Goal: Task Accomplishment & Management: Manage account settings

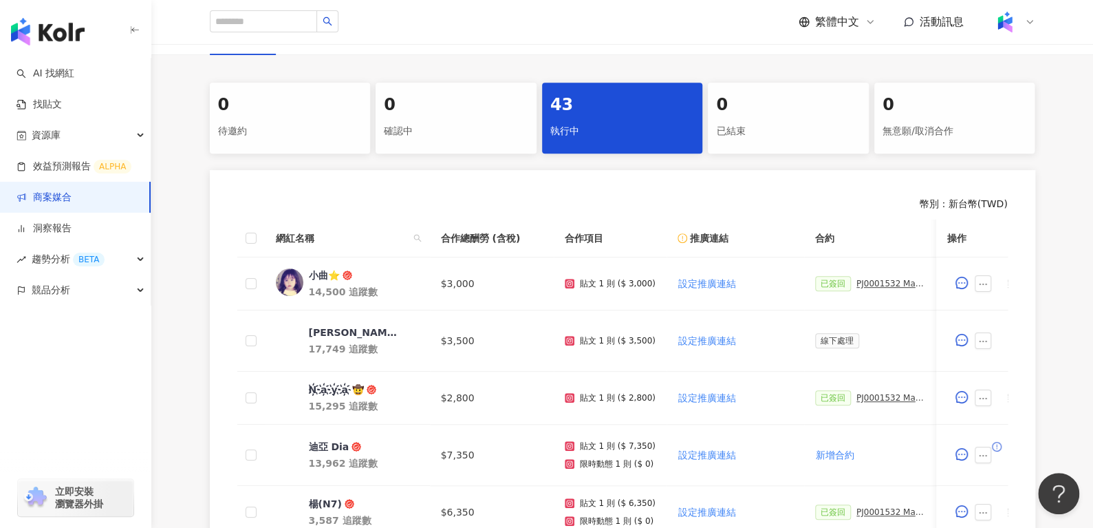
scroll to position [257, 0]
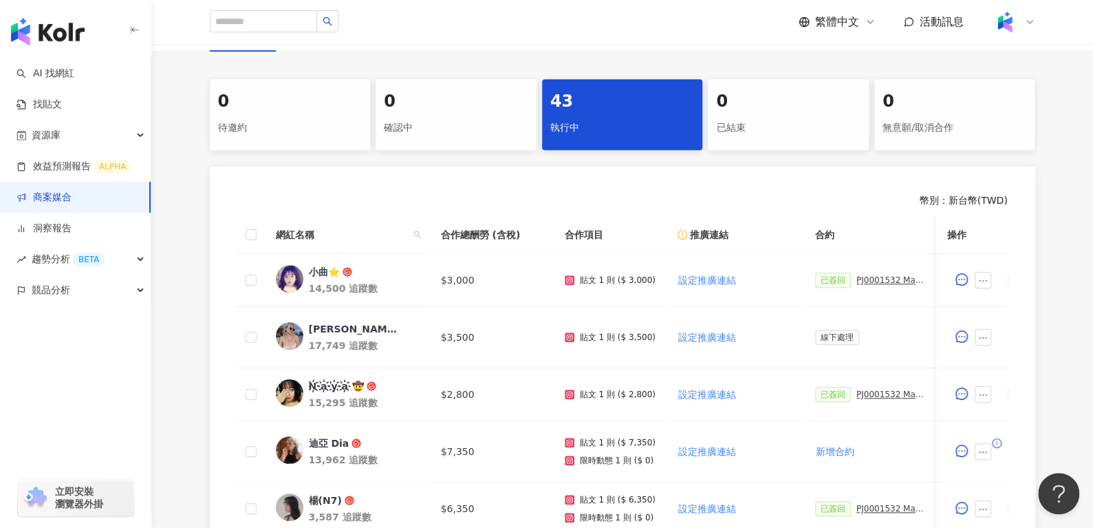
click at [407, 233] on div "網紅名稱" at bounding box center [347, 234] width 143 height 15
click at [415, 233] on icon "search" at bounding box center [417, 234] width 8 height 8
click at [365, 256] on input "text" at bounding box center [354, 263] width 129 height 22
paste input "***"
type input "***"
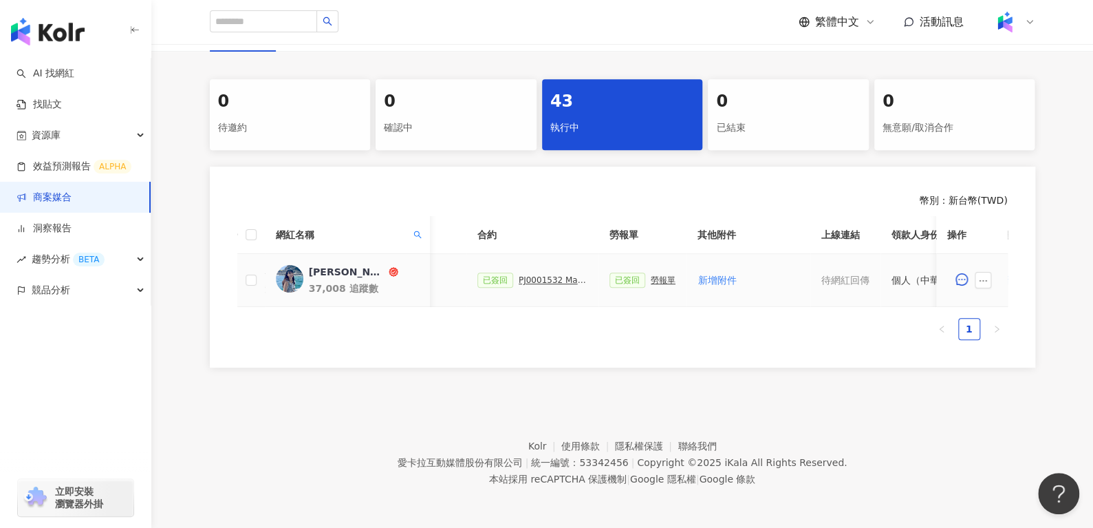
scroll to position [0, 340]
click at [652, 279] on div "勞報單" at bounding box center [660, 280] width 25 height 10
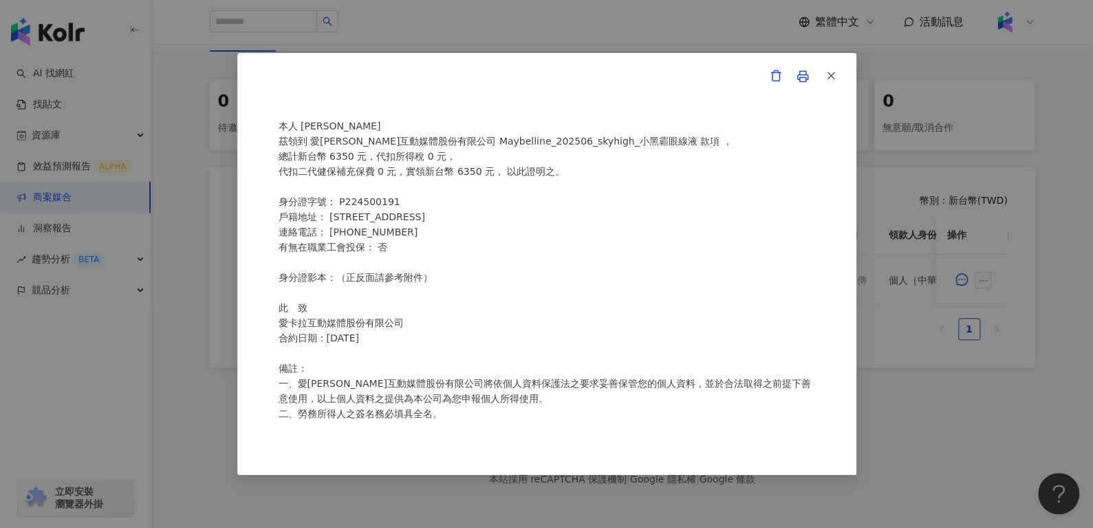
scroll to position [296, 0]
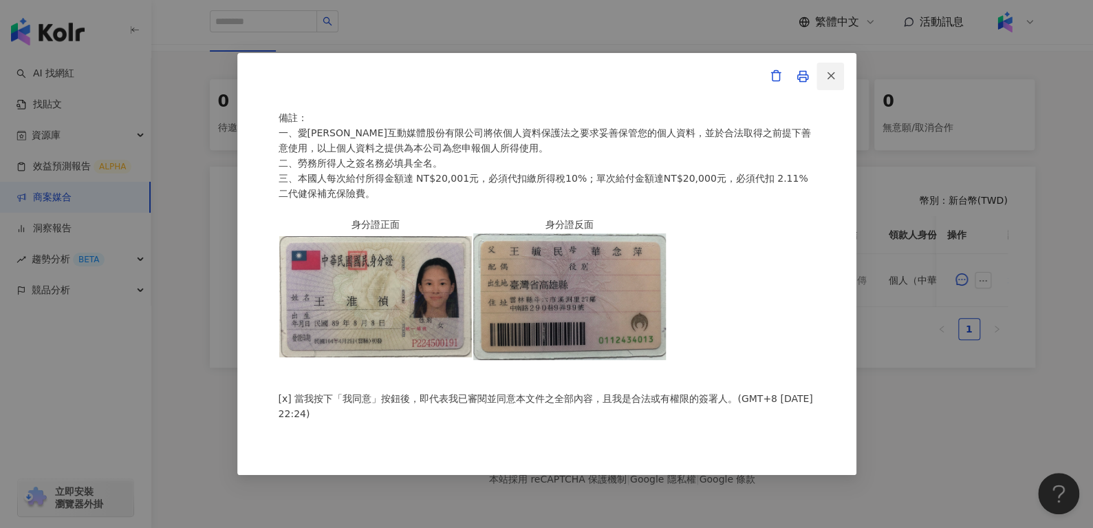
click at [834, 76] on icon "button" at bounding box center [831, 75] width 12 height 12
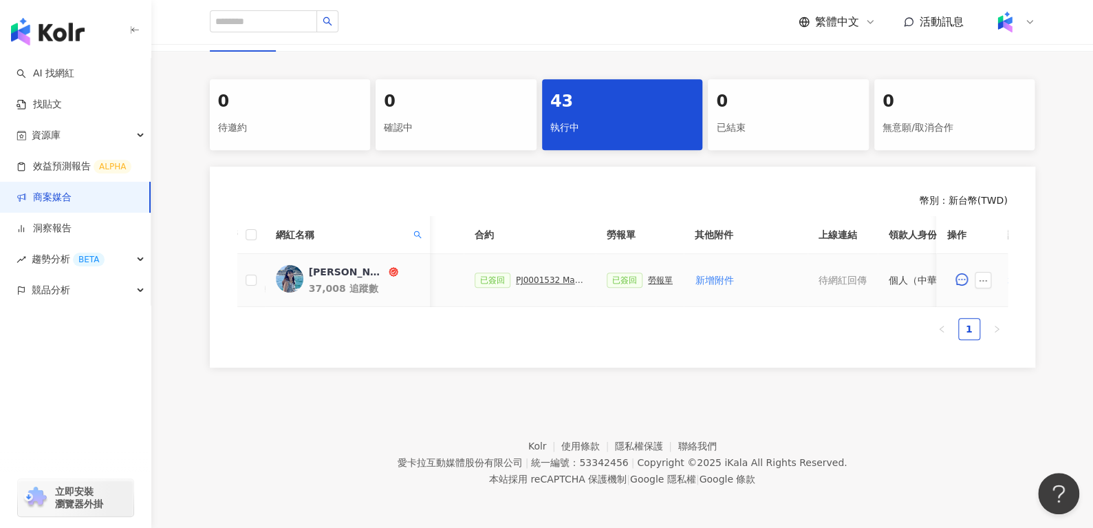
click at [545, 281] on div "PJ0001532 Maybelline_202506_skyhigh_小黑霸眼線液" at bounding box center [550, 280] width 69 height 10
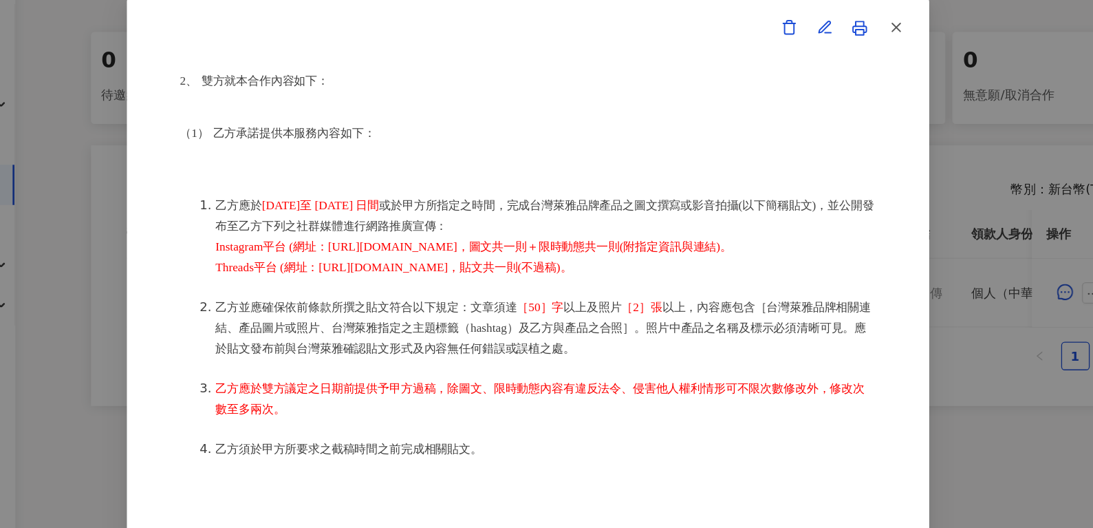
scroll to position [268, 0]
drag, startPoint x: 659, startPoint y: 263, endPoint x: 400, endPoint y: 255, distance: 259.4
click at [400, 255] on li "乙方應於 2025 年 6 月 30 日至 2025 年 8 月 8 日間 或於甲方所指定之時間，完成台灣萊雅品牌產品之圖文撰寫或影音拍攝(以下簡稱貼文)，並…" at bounding box center [560, 236] width 509 height 63
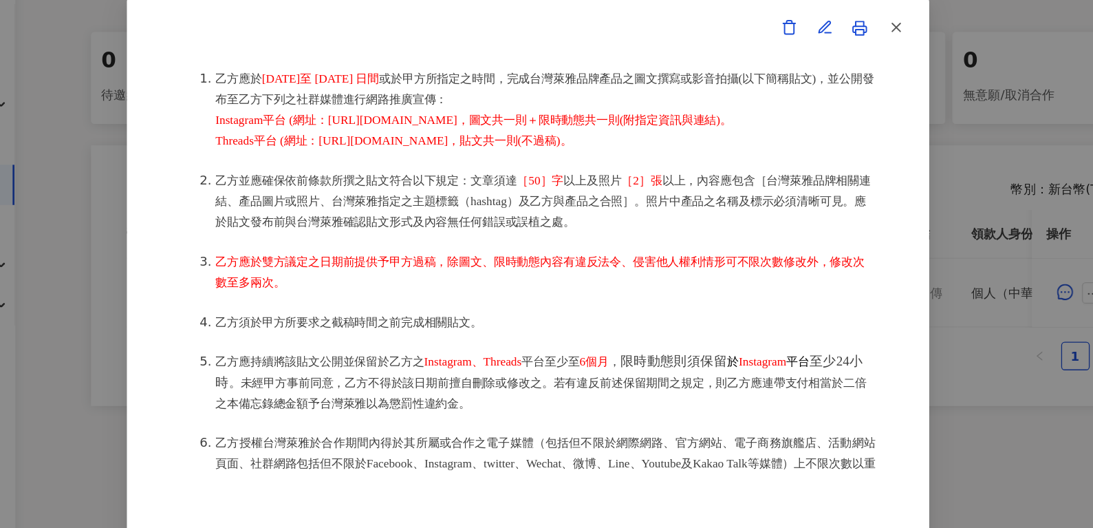
scroll to position [479, 0]
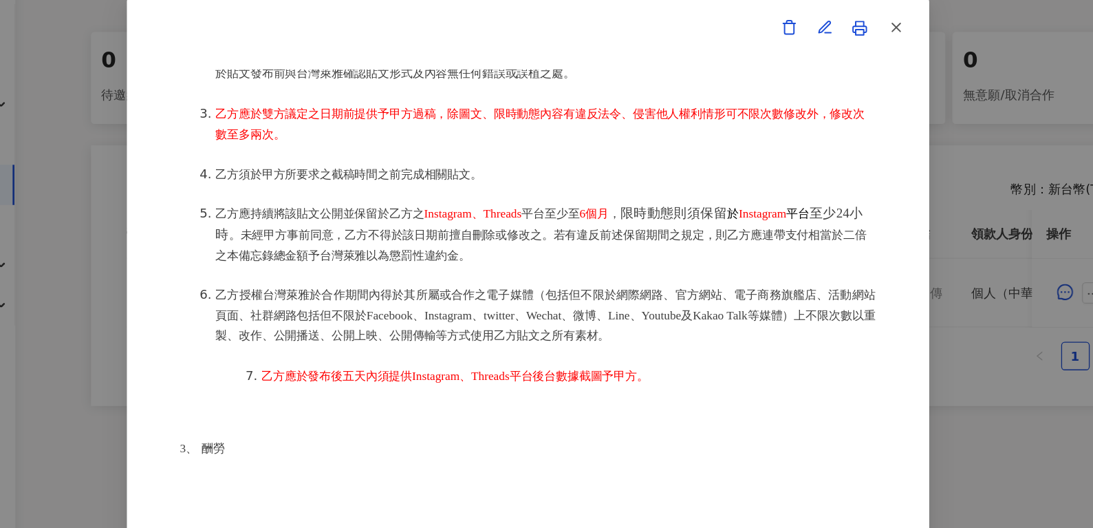
click at [492, 247] on span "。未經甲方事前同意，乙方不得於該日期前擅自刪除或修改之。若有違反前述保留期間之規定，則乙方應連帶支付相當於二倍之本備忘錄總金額予台灣萊雅以為懲罰性違約金。" at bounding box center [557, 243] width 502 height 26
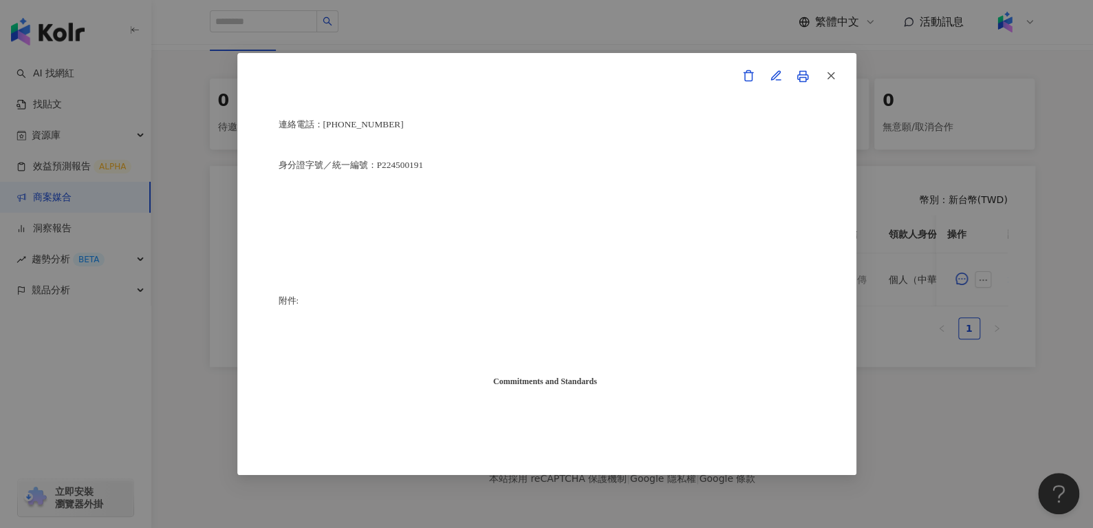
scroll to position [3509, 0]
click at [823, 76] on button "button" at bounding box center [830, 77] width 28 height 28
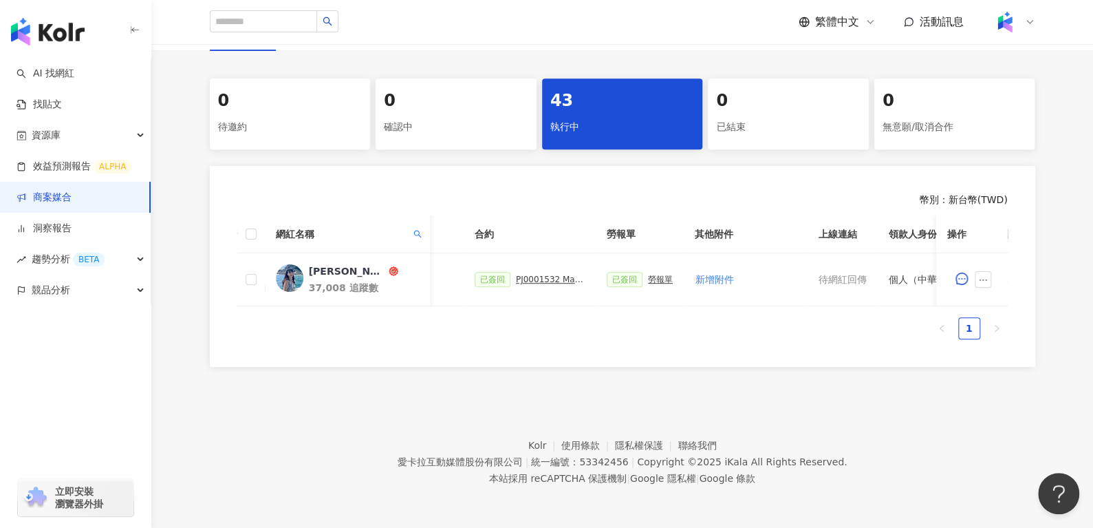
click at [823, 78] on div "0 已結束" at bounding box center [788, 113] width 161 height 71
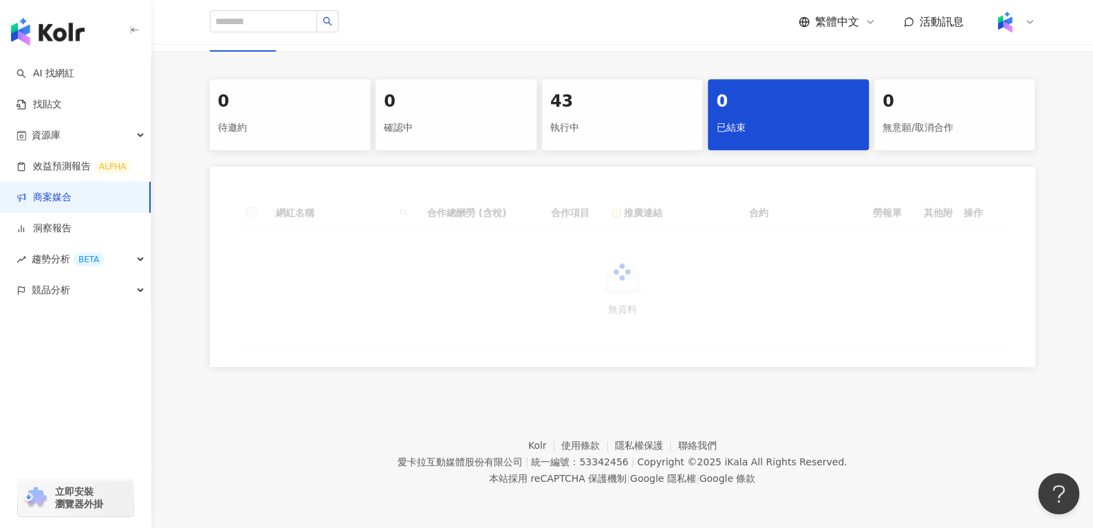
scroll to position [266, 0]
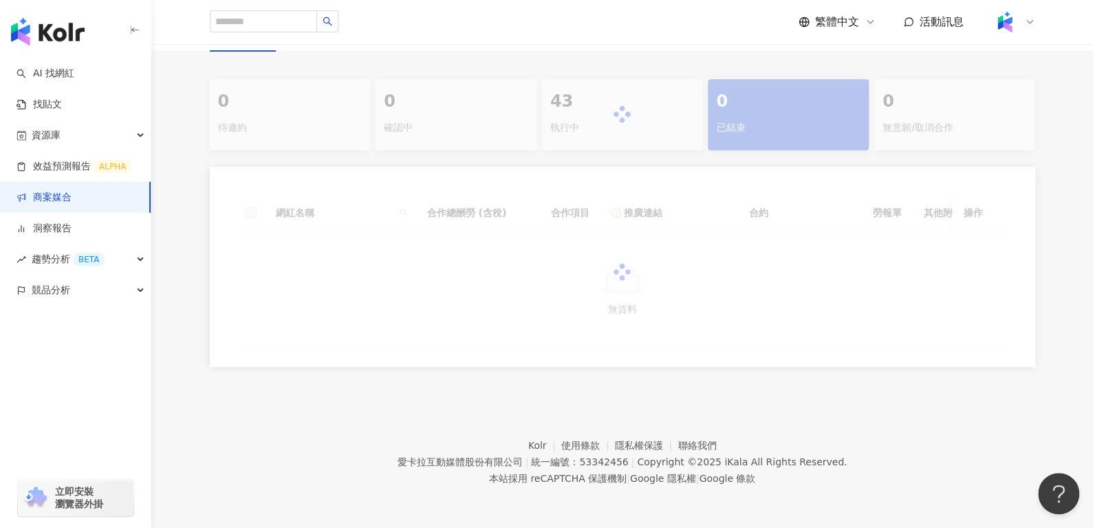
click at [647, 92] on div at bounding box center [622, 114] width 825 height 71
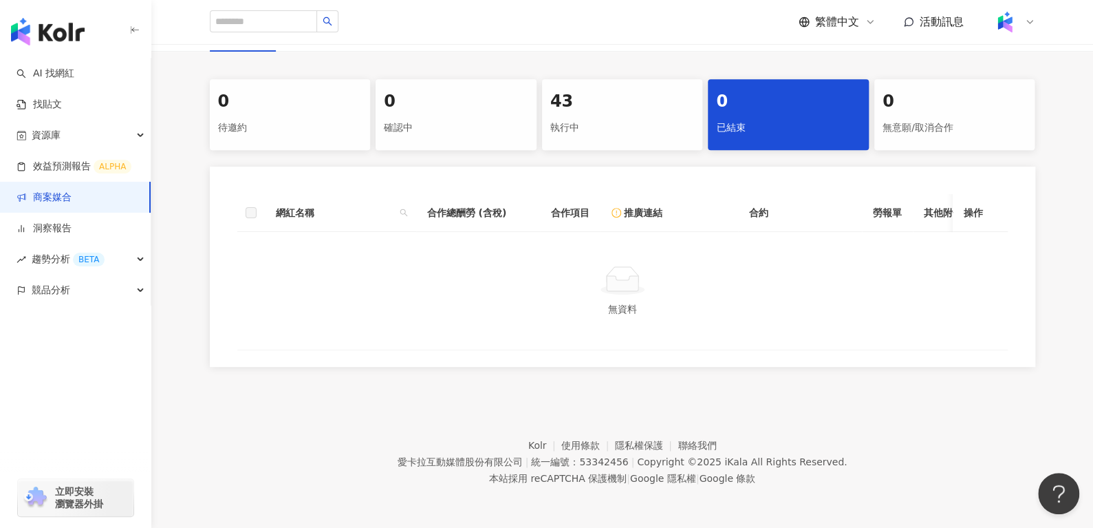
click at [649, 100] on div "43" at bounding box center [622, 101] width 144 height 23
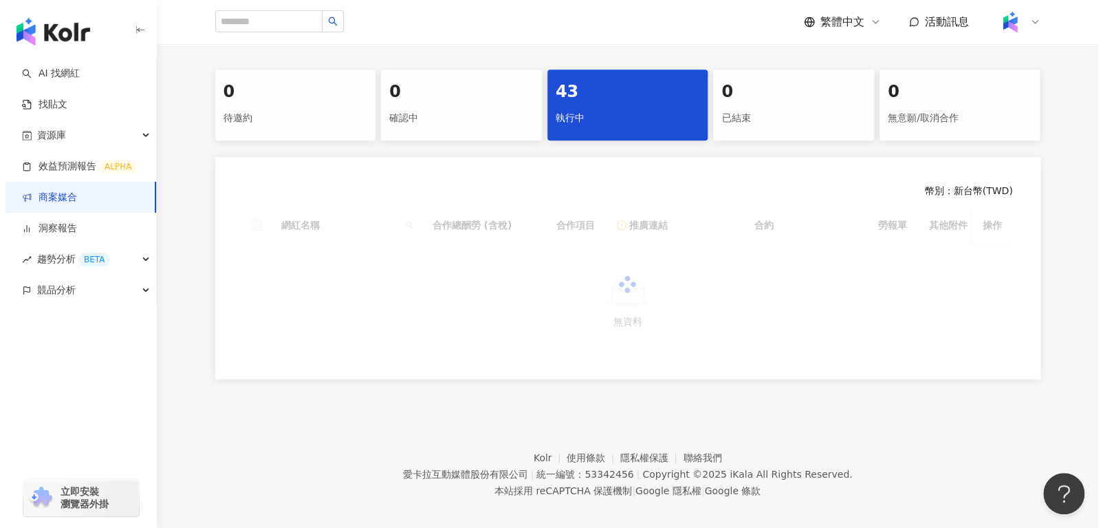
scroll to position [267, 0]
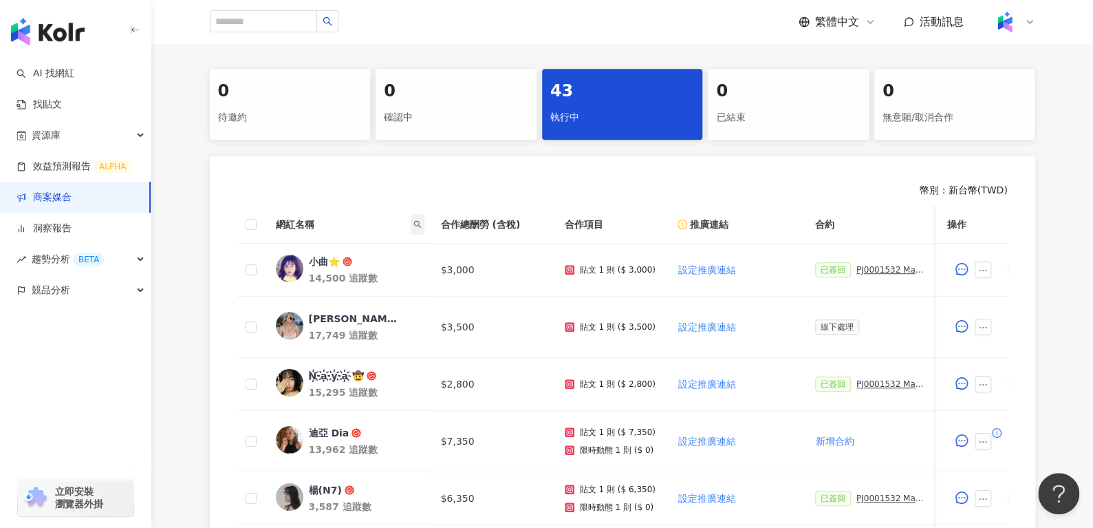
click at [411, 220] on span at bounding box center [418, 224] width 14 height 21
click at [359, 259] on input "text" at bounding box center [354, 253] width 129 height 22
paste input "***"
type input "***"
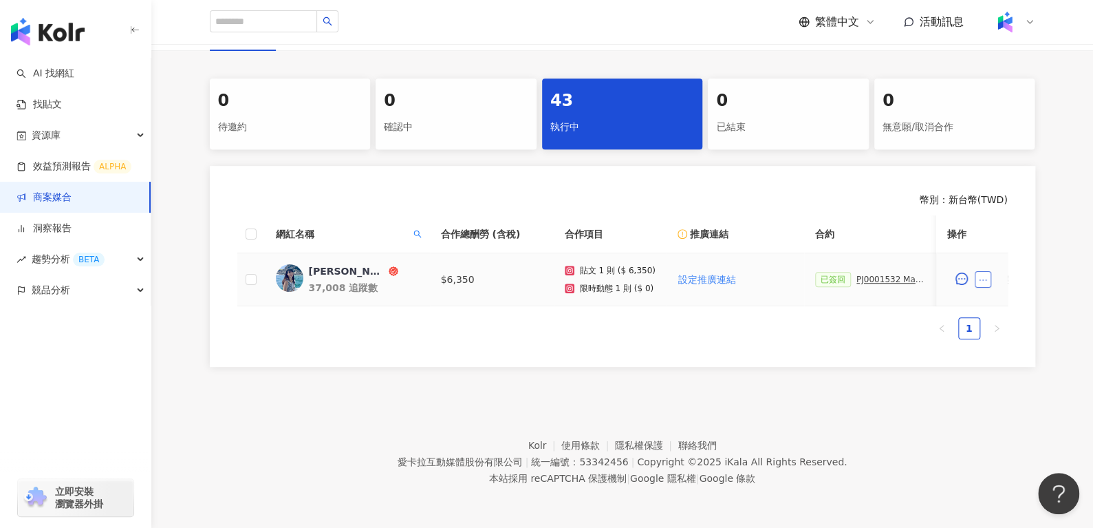
click at [980, 275] on icon "ellipsis" at bounding box center [983, 280] width 10 height 10
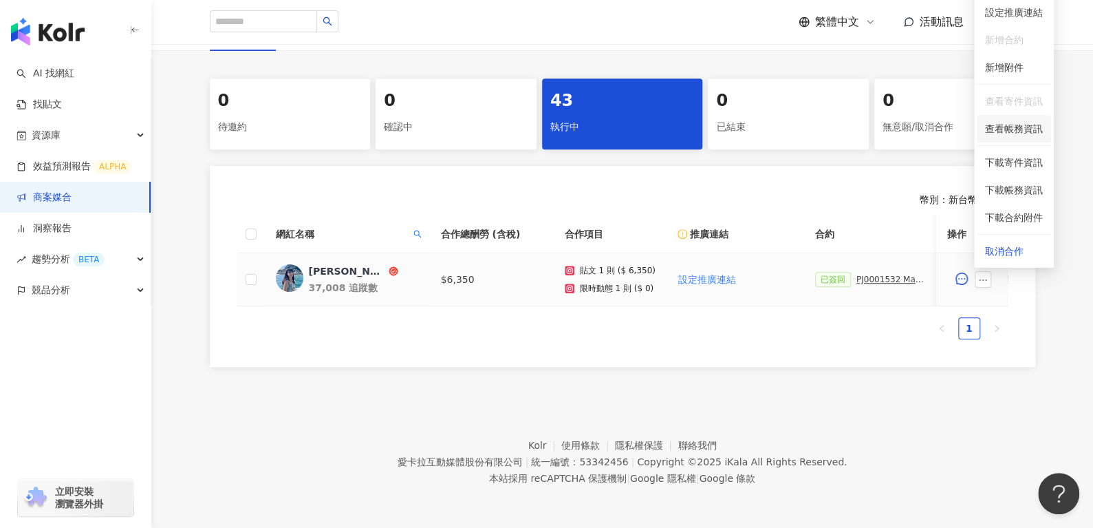
click at [1001, 121] on span "查看帳務資訊" at bounding box center [1014, 128] width 58 height 15
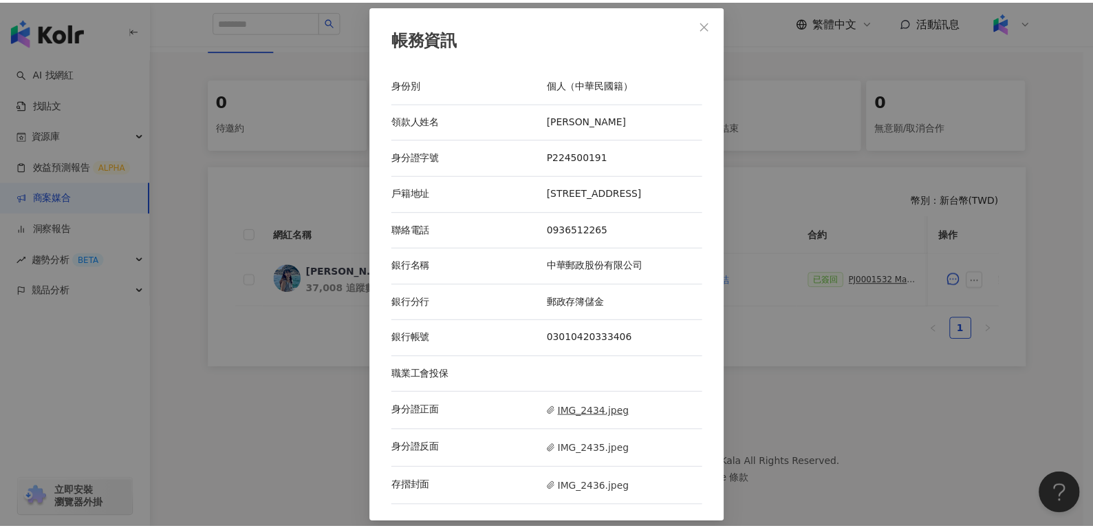
scroll to position [1, 0]
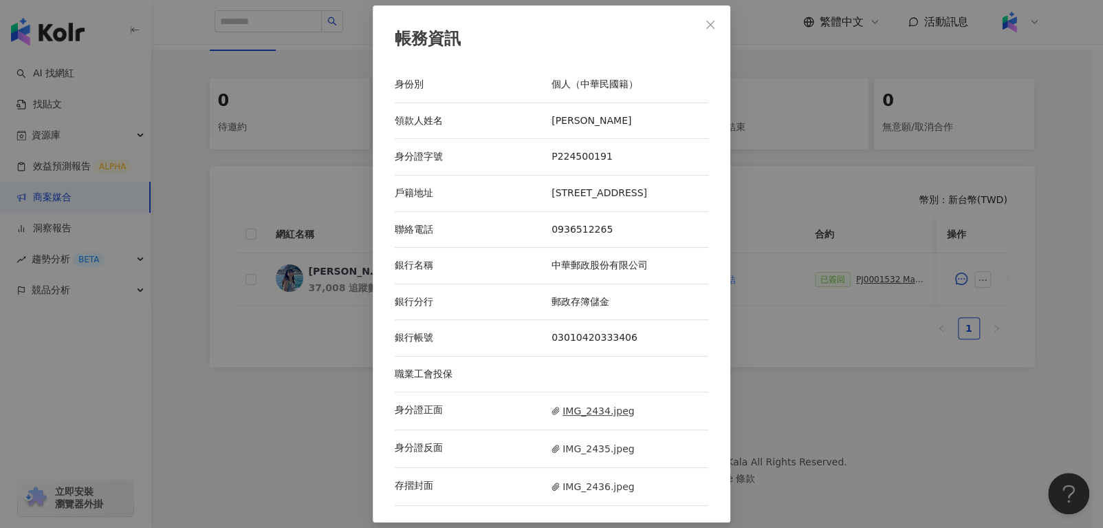
click at [589, 418] on span "IMG_2434.jpeg" at bounding box center [593, 410] width 83 height 15
click at [564, 490] on span "IMG_2436.jpeg" at bounding box center [593, 486] width 83 height 15
click at [705, 22] on icon "close" at bounding box center [710, 24] width 11 height 11
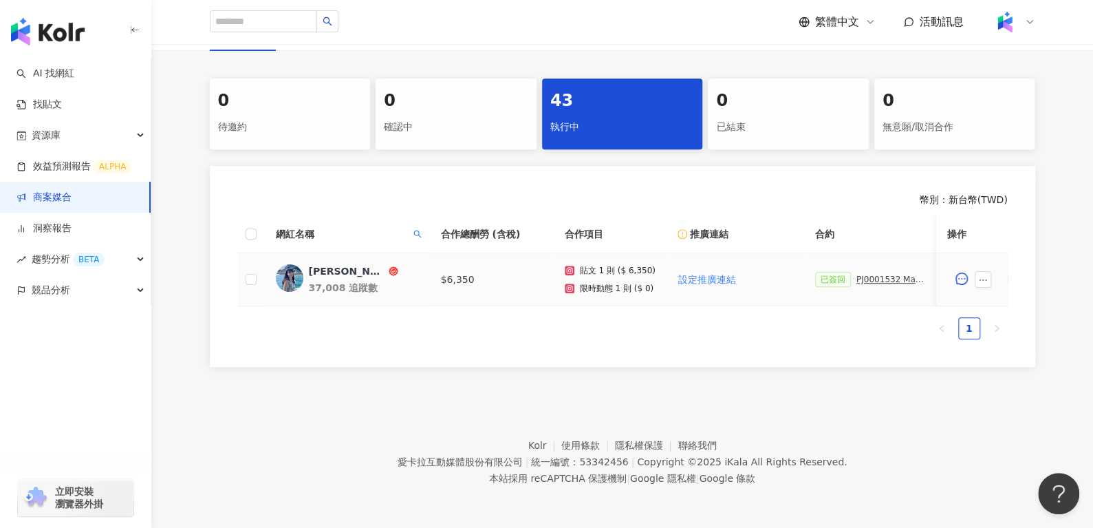
click at [856, 274] on div "PJ0001532 Maybelline_202506_skyhigh_小黑霸眼線液" at bounding box center [890, 279] width 69 height 10
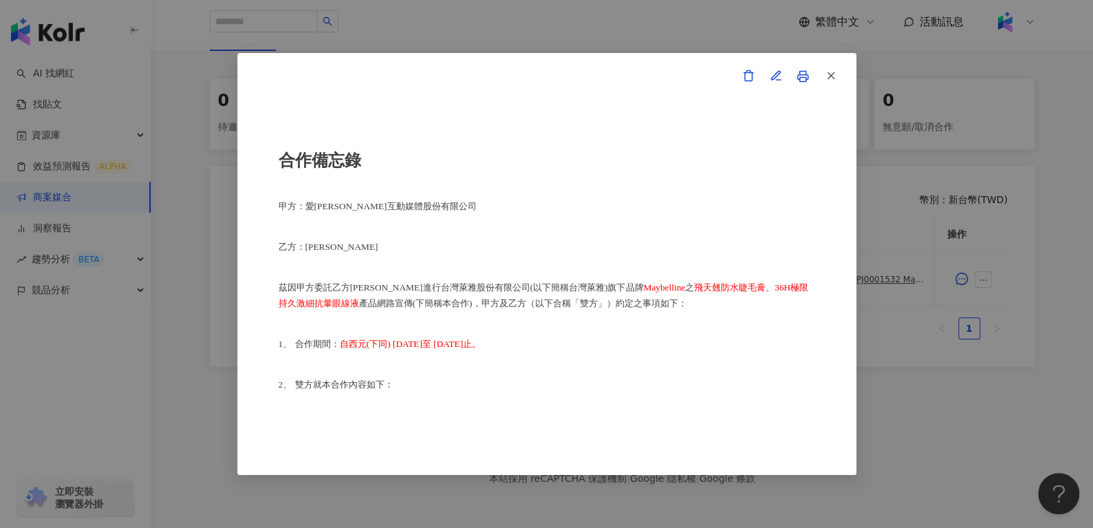
scroll to position [0, 0]
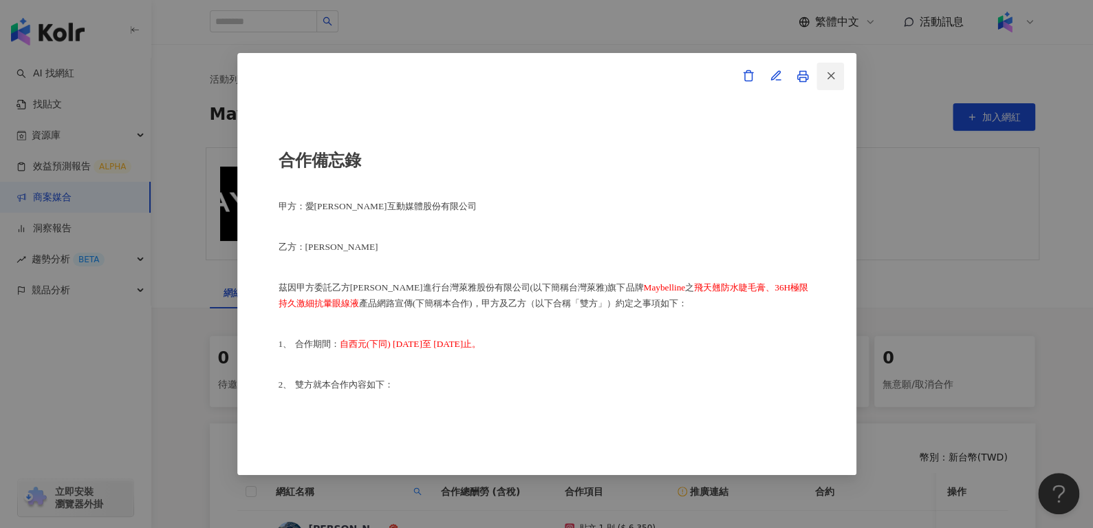
click at [837, 80] on button "button" at bounding box center [830, 77] width 28 height 28
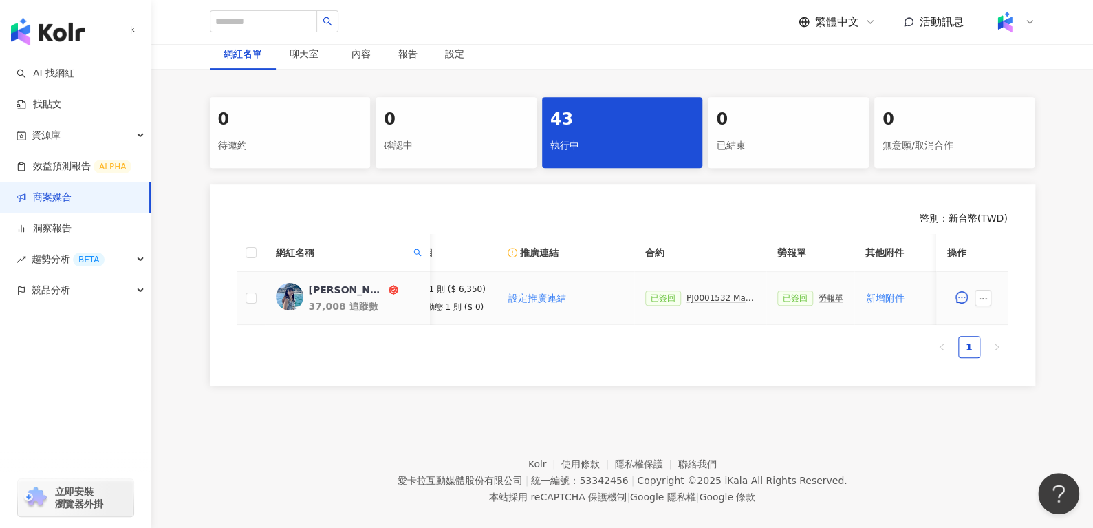
scroll to position [0, 180]
click at [821, 295] on div "勞報單" at bounding box center [821, 298] width 25 height 10
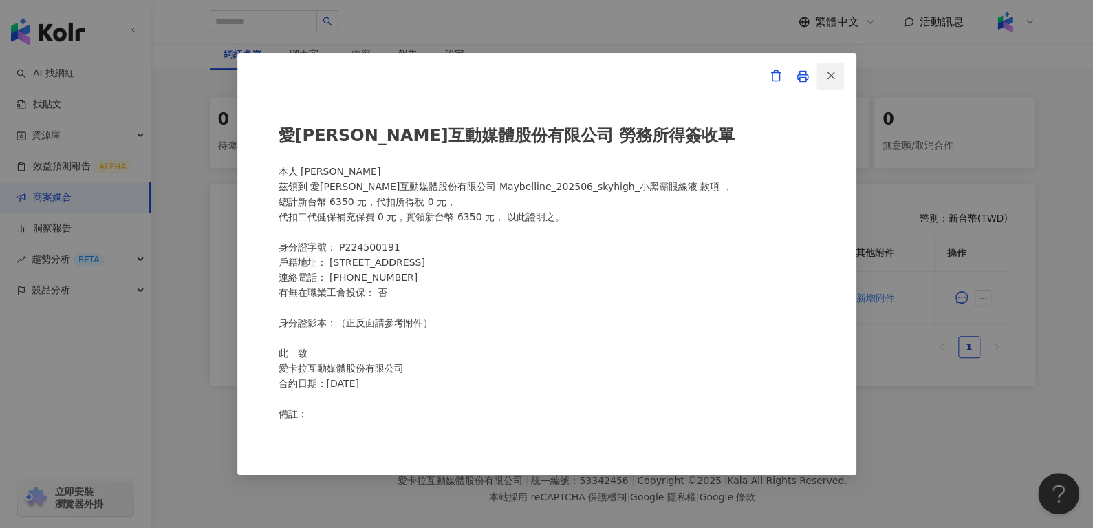
click at [834, 72] on icon "button" at bounding box center [831, 75] width 12 height 12
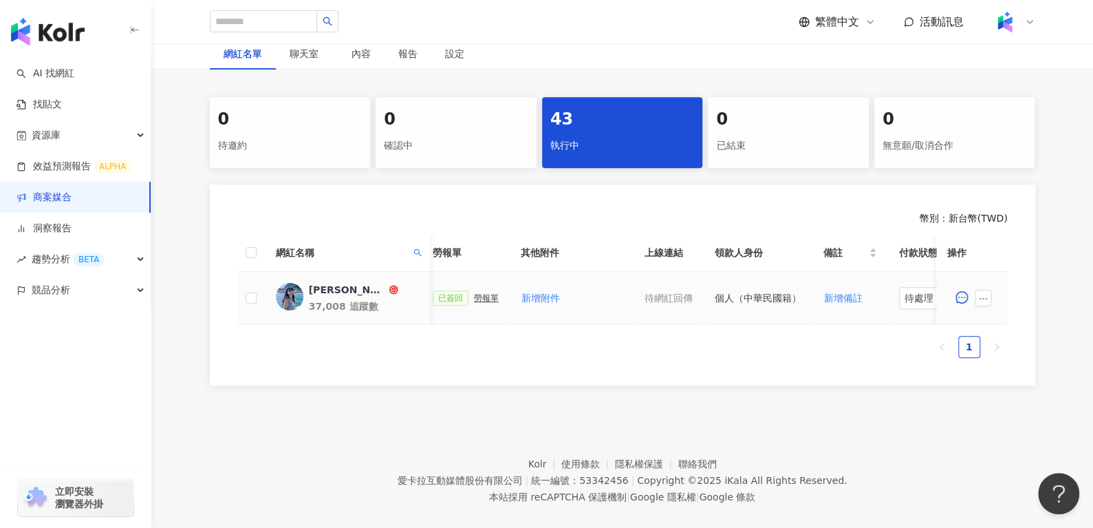
scroll to position [0, 595]
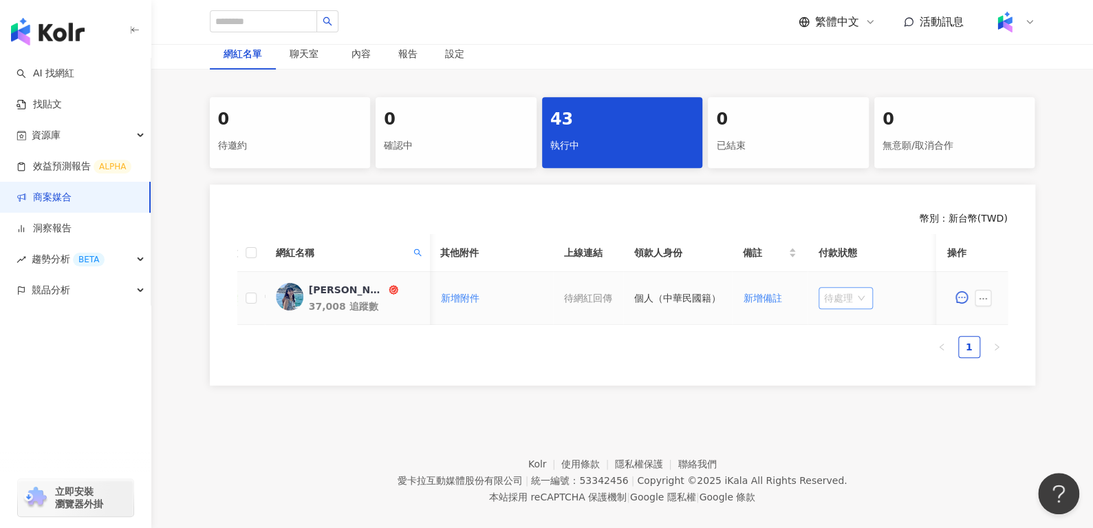
click at [843, 297] on span "待處理" at bounding box center [845, 297] width 43 height 21
click at [838, 344] on div "處理中" at bounding box center [840, 348] width 39 height 15
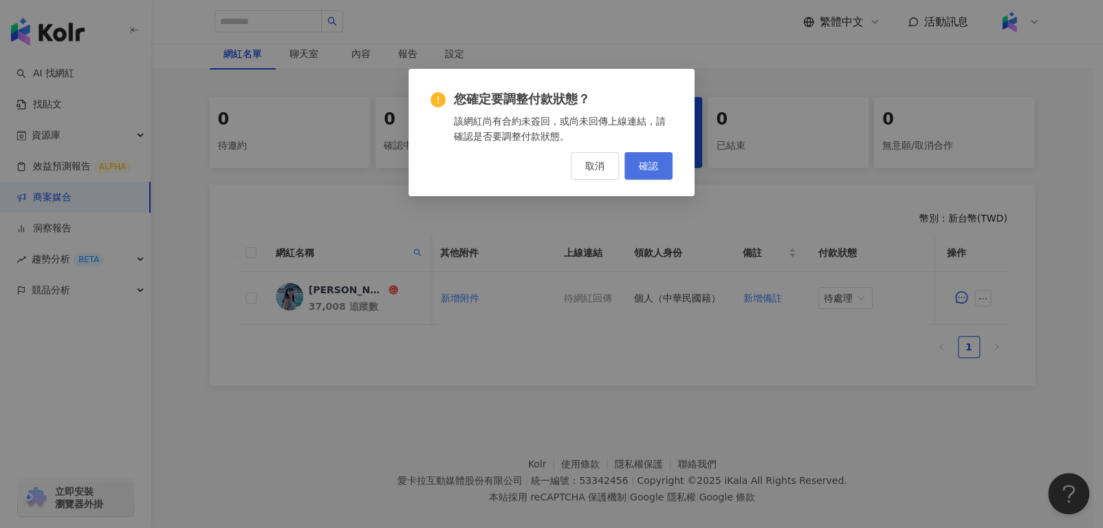
click at [656, 162] on span "確認" at bounding box center [648, 165] width 19 height 11
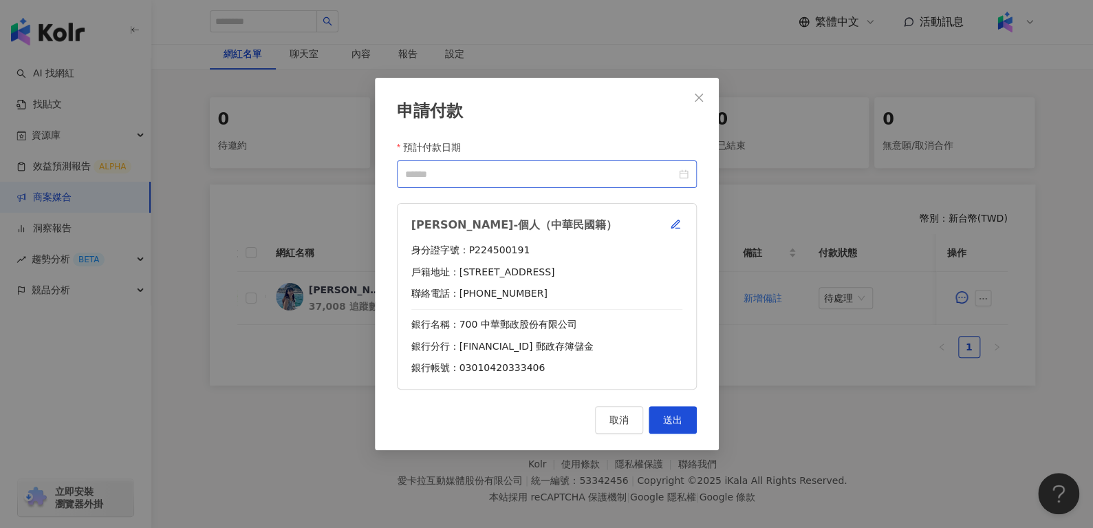
click at [688, 177] on div at bounding box center [546, 173] width 283 height 15
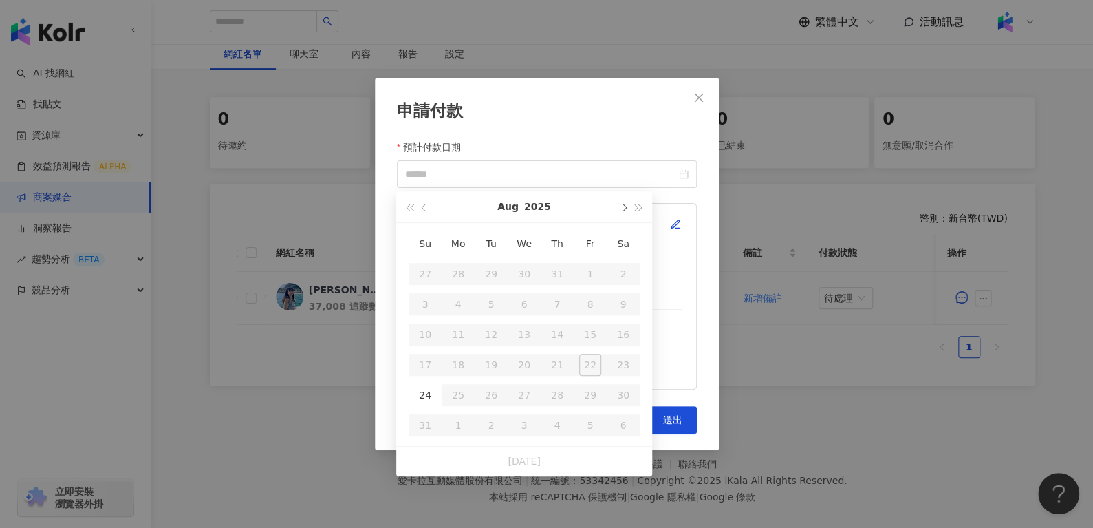
click at [624, 206] on span "button" at bounding box center [623, 207] width 7 height 7
type input "**********"
click at [527, 306] on div "10" at bounding box center [524, 304] width 22 height 22
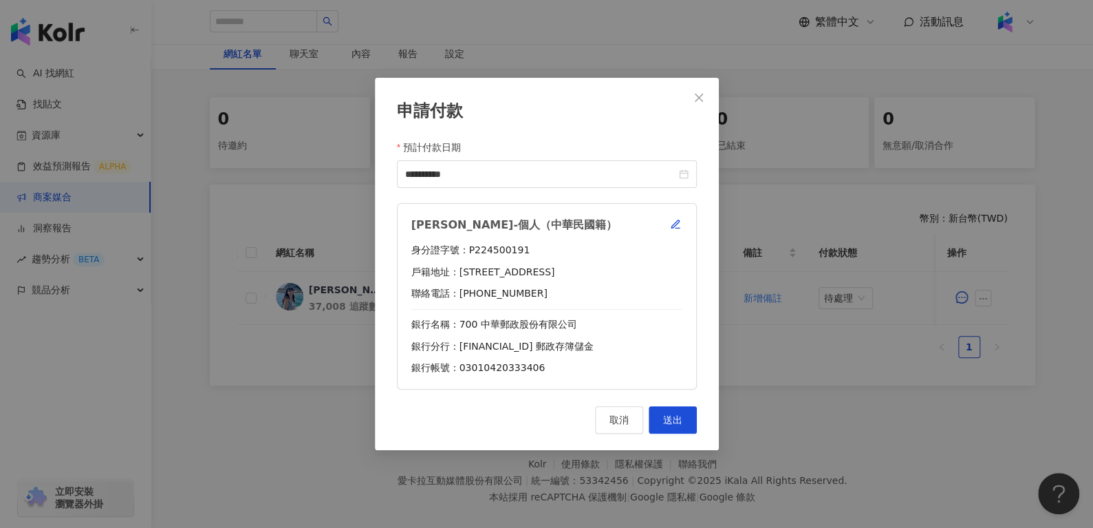
click at [680, 234] on div "王淮禎-個人（中華民國籍） 身分證字號：P224500191 戶籍地址：雲林縣斗六市溪洲里27鄰中南路290巷9弄99號 聯絡電話：0936512265 銀行…" at bounding box center [547, 296] width 300 height 186
click at [674, 221] on icon "button" at bounding box center [675, 224] width 11 height 11
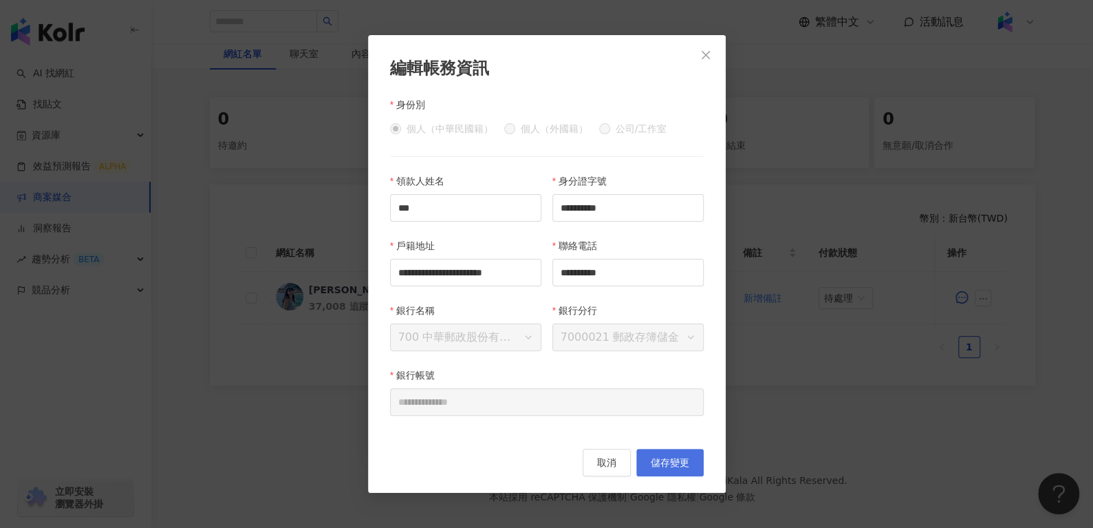
click at [668, 454] on button "儲存變更" at bounding box center [669, 462] width 67 height 28
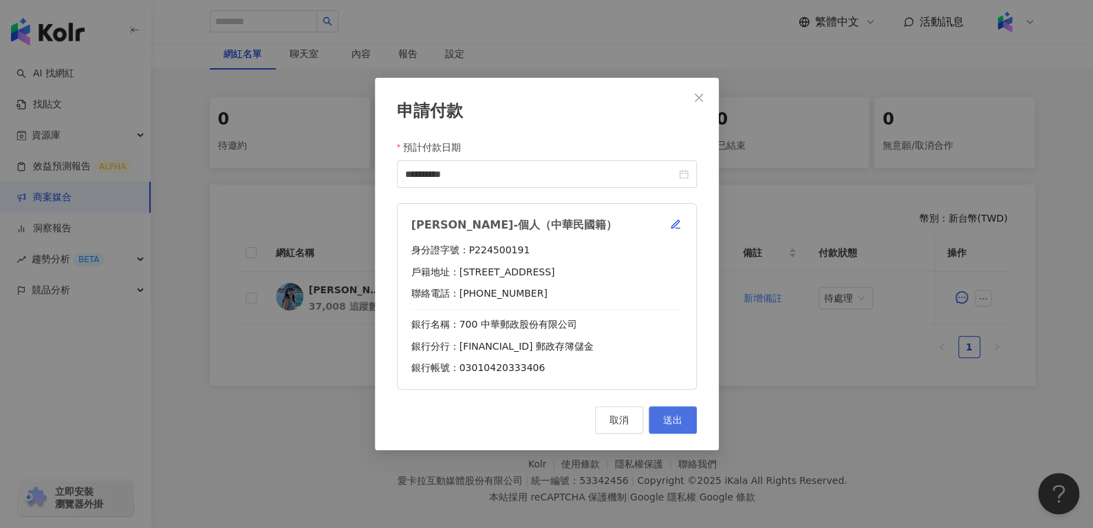
click at [678, 425] on span "送出" at bounding box center [672, 419] width 19 height 11
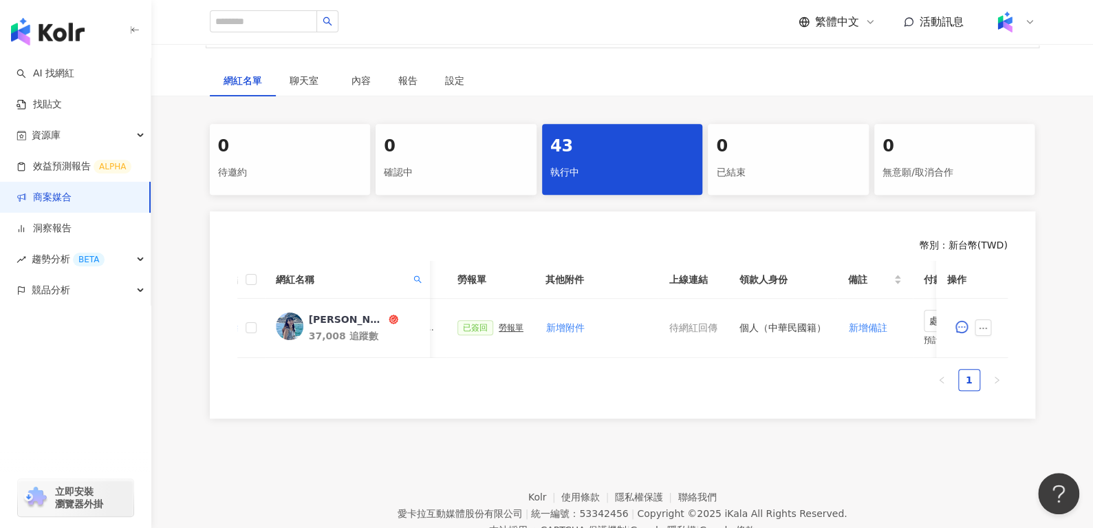
scroll to position [0, 487]
click at [509, 323] on div "勞報單" at bounding box center [513, 328] width 25 height 10
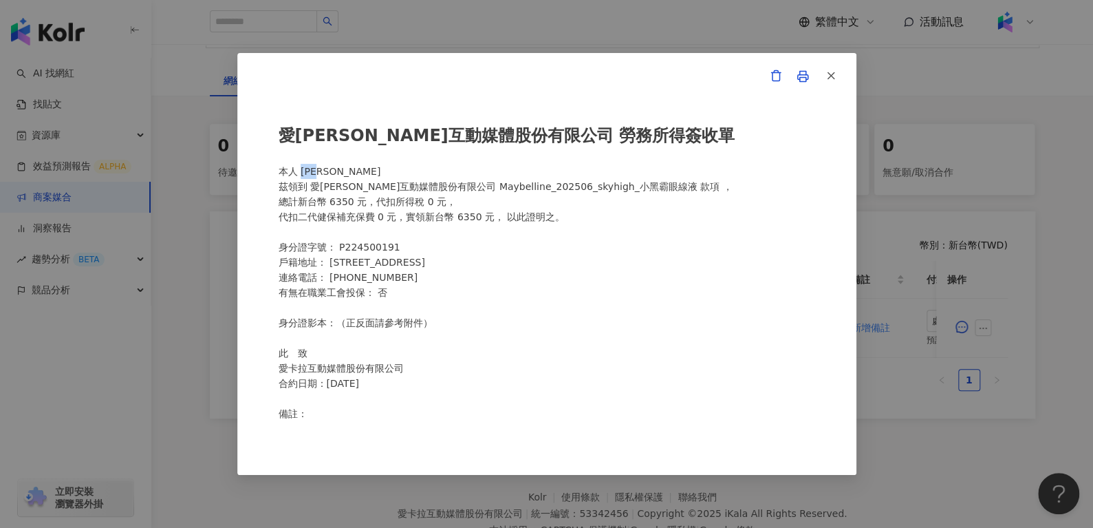
drag, startPoint x: 299, startPoint y: 170, endPoint x: 351, endPoint y: 170, distance: 52.3
click at [351, 170] on div "愛卡拉互動媒體股份有限公司 勞務所得簽收單 本人 王淮禎 茲領到 愛卡拉互動媒體股份有限公司 Maybelline_202506_skyhigh_小黑霸眼線液…" at bounding box center [547, 264] width 536 height 312
copy div "[PERSON_NAME]"
click at [837, 79] on button "button" at bounding box center [830, 77] width 28 height 28
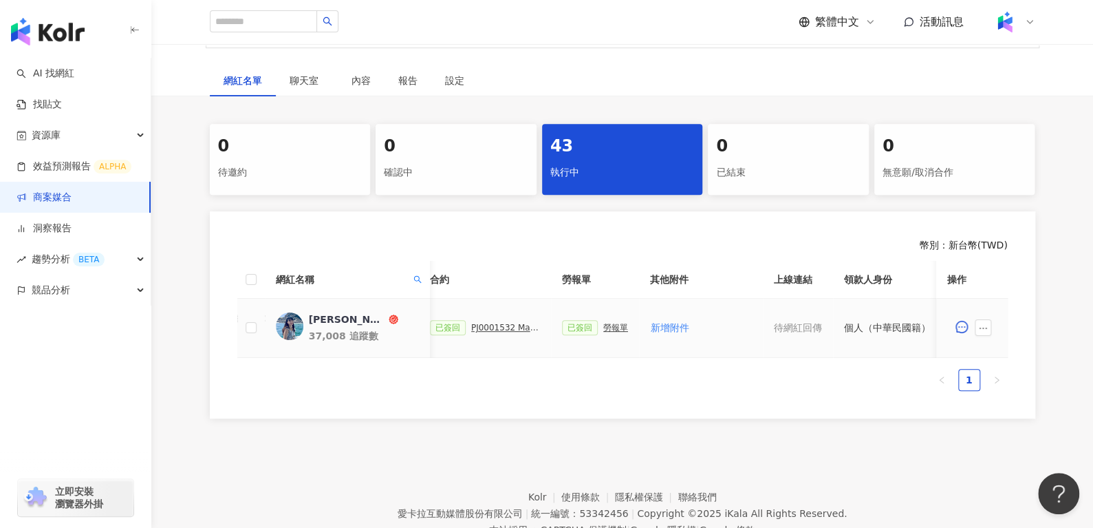
scroll to position [0, 386]
click at [490, 323] on div "PJ0001532 Maybelline_202506_skyhigh_小黑霸眼線液" at bounding box center [504, 328] width 69 height 10
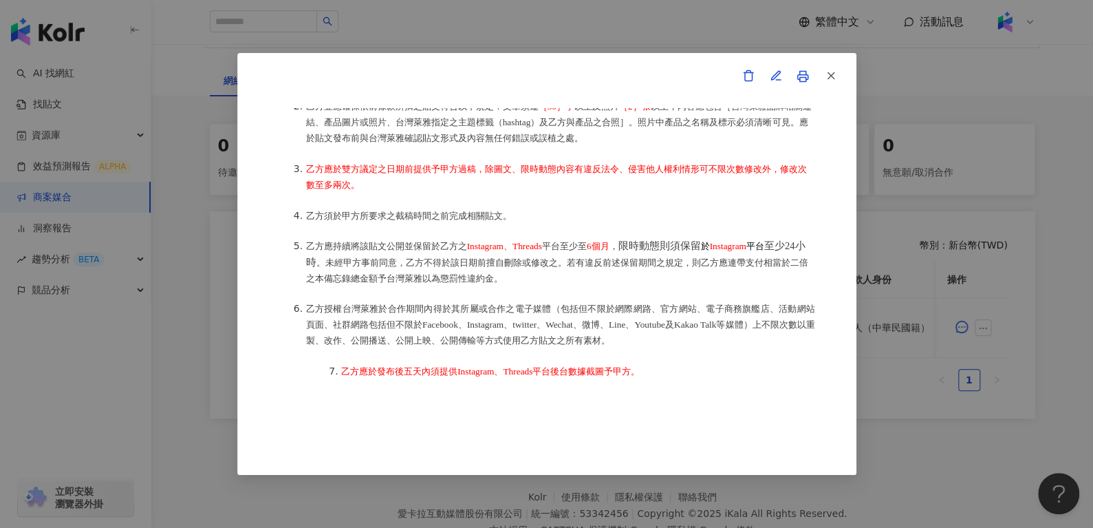
scroll to position [312, 0]
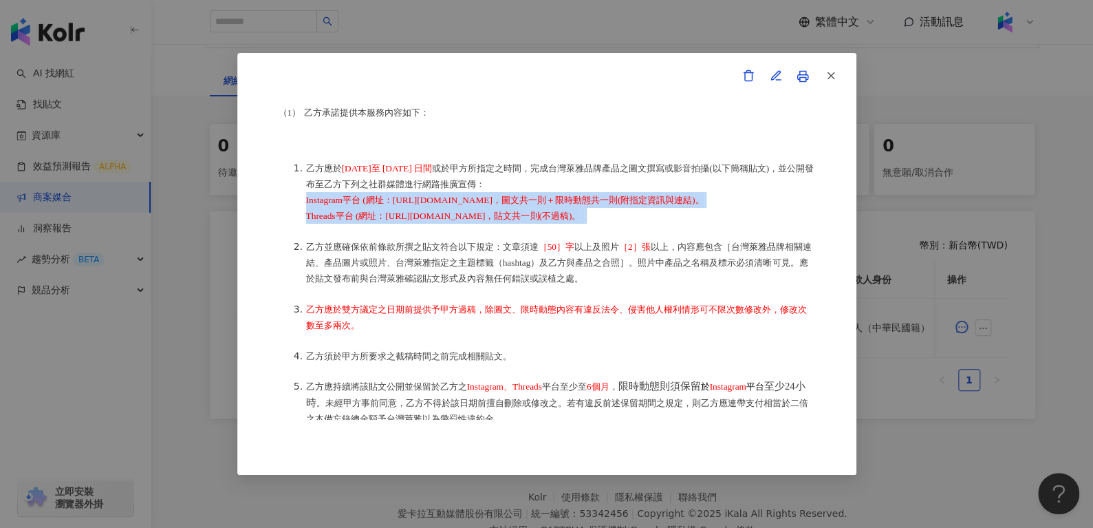
drag, startPoint x: 659, startPoint y: 215, endPoint x: 296, endPoint y: 202, distance: 363.4
click at [296, 202] on ol "乙方應於 2025 年 6 月 30 日至 2025 年 8 月 8 日間 或於甲方所指定之時間，完成台灣萊雅品牌產品之圖文撰寫或影音拍攝(以下簡稱貼文)，並…" at bounding box center [547, 339] width 536 height 389
copy li "Instagram平台 (網址：https://www.instagram.com/huai_0808/)，圖文共一則＋限時動態共一則(附指定資訊與連結)。 …"
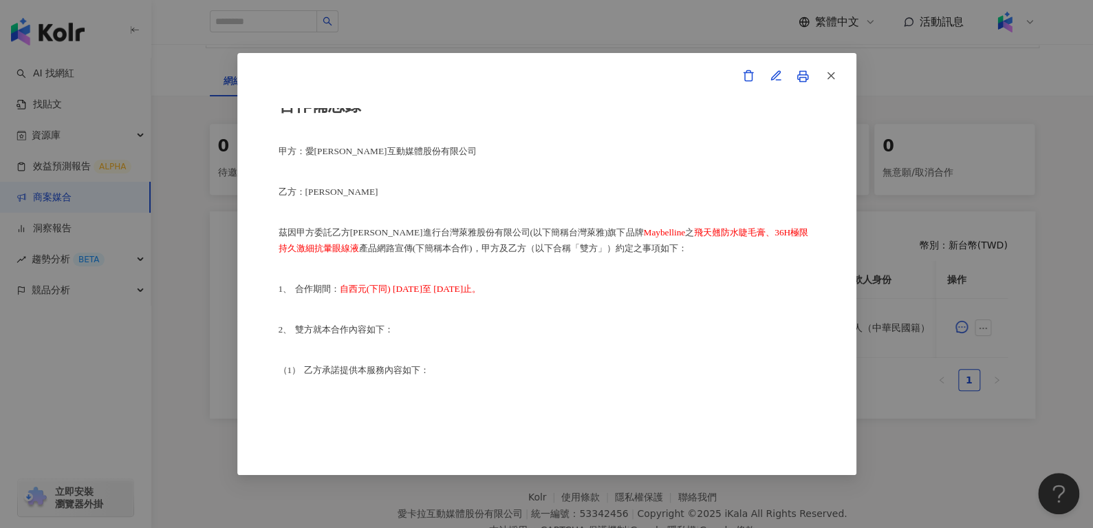
scroll to position [0, 0]
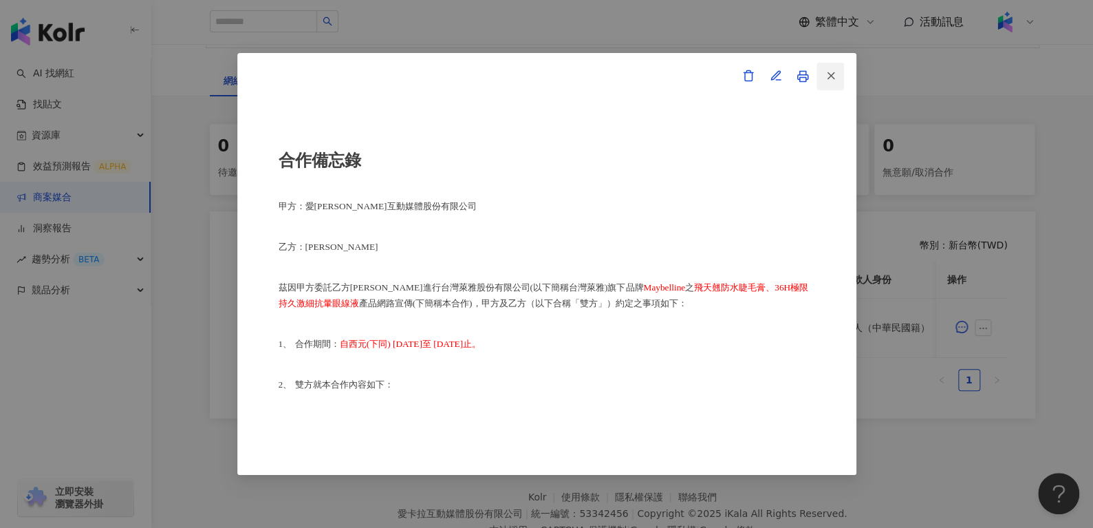
click at [829, 80] on icon "button" at bounding box center [831, 75] width 12 height 12
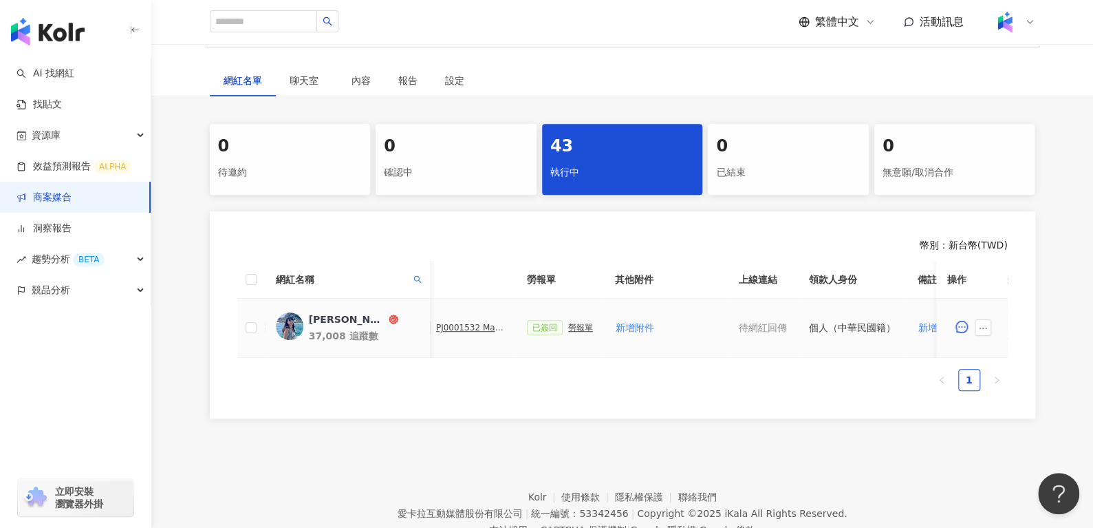
scroll to position [0, 424]
click at [567, 324] on div "勞報單" at bounding box center [577, 328] width 25 height 10
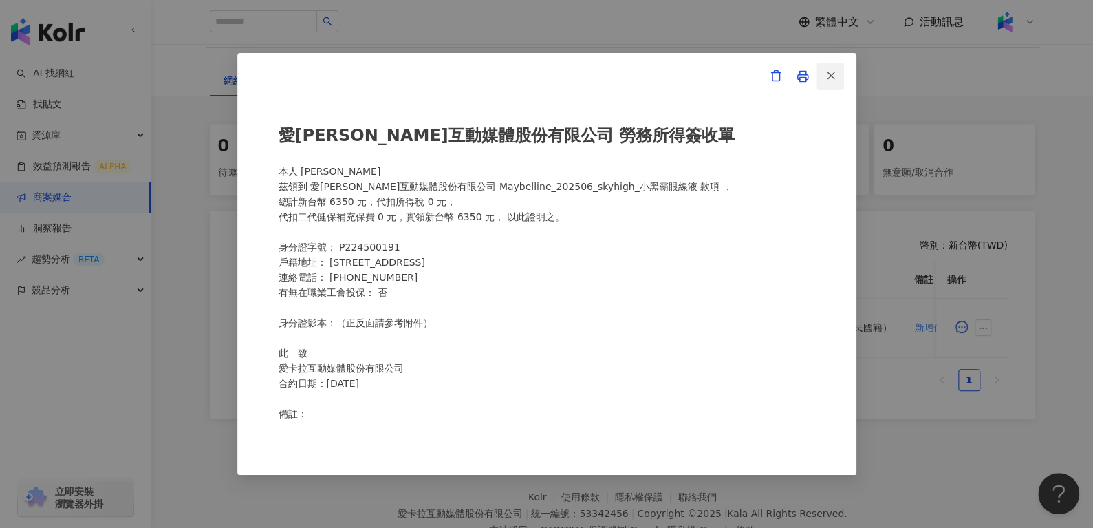
click at [834, 77] on icon "button" at bounding box center [831, 75] width 12 height 12
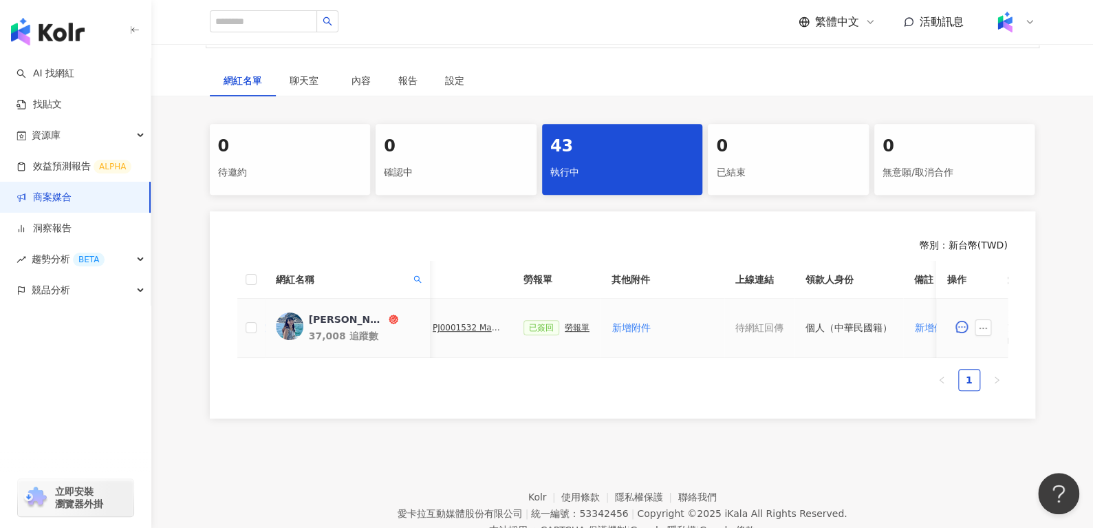
scroll to position [0, 595]
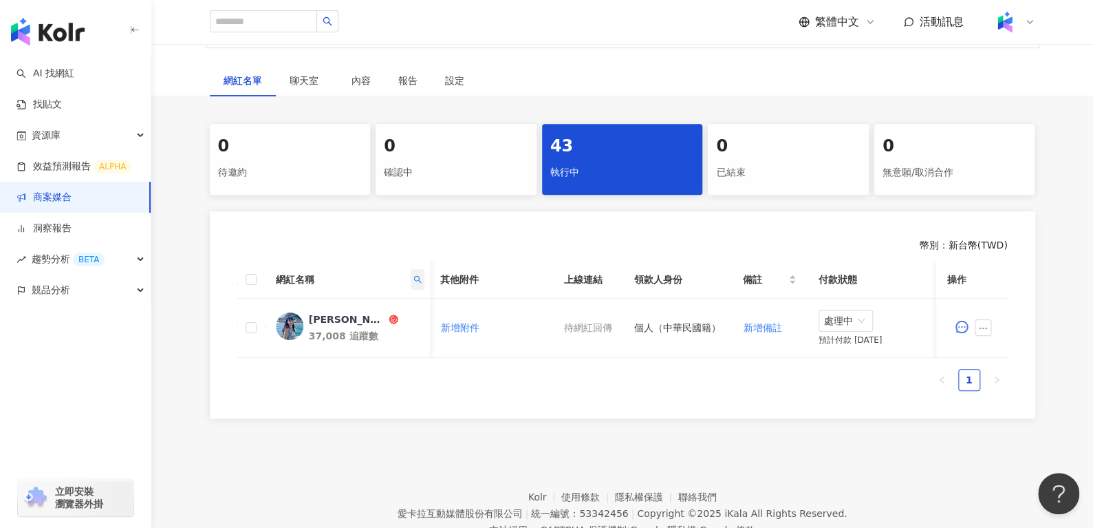
click at [413, 272] on span at bounding box center [417, 279] width 14 height 21
drag, startPoint x: 373, startPoint y: 318, endPoint x: 264, endPoint y: 306, distance: 110.1
click at [268, 306] on body "AI 找網紅 找貼文 資源庫 效益預測報告 ALPHA 商案媒合 洞察報告 趨勢分析 BETA 競品分析 立即安裝 瀏覽器外掛 繁體中文 活動訊息 活動列表 …" at bounding box center [546, 52] width 1093 height 528
paste input "***"
type input "******"
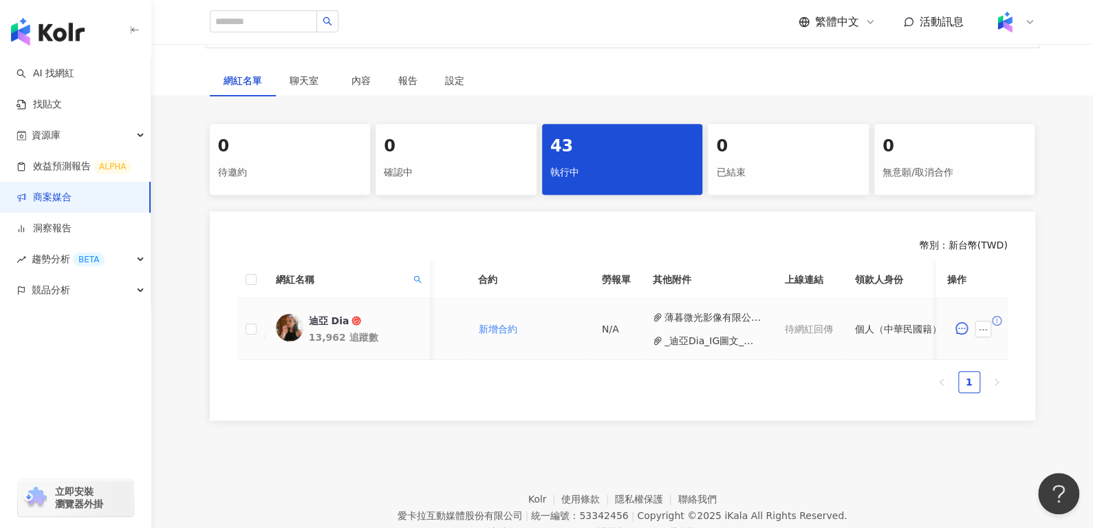
scroll to position [0, 337]
click at [664, 310] on button "薄暮微光影像有限公司_存摺封面.jpg" at bounding box center [713, 317] width 98 height 15
click at [686, 339] on button "_迪亞Dia_IG圖文_限動_Threads_睫毛膏_眼線液__PJ0001532_Maybelline_202506_skyhigh_小.pdf" at bounding box center [713, 340] width 98 height 15
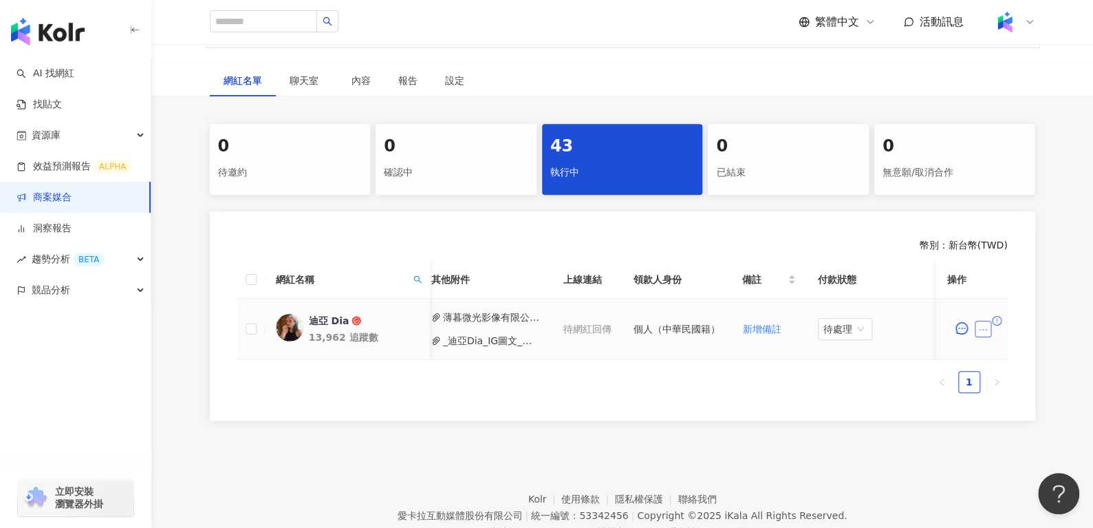
click at [986, 325] on icon "ellipsis" at bounding box center [983, 330] width 10 height 10
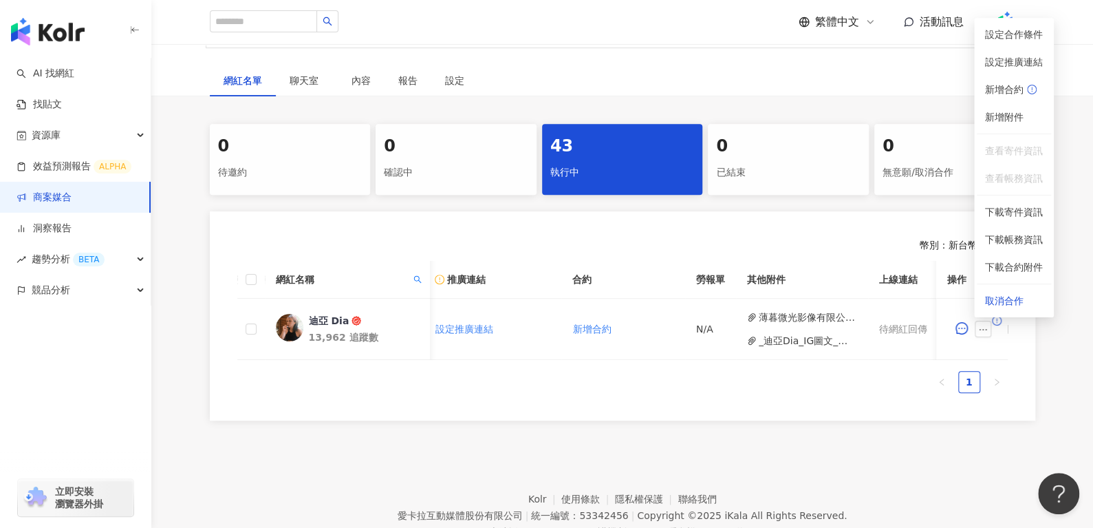
scroll to position [0, 274]
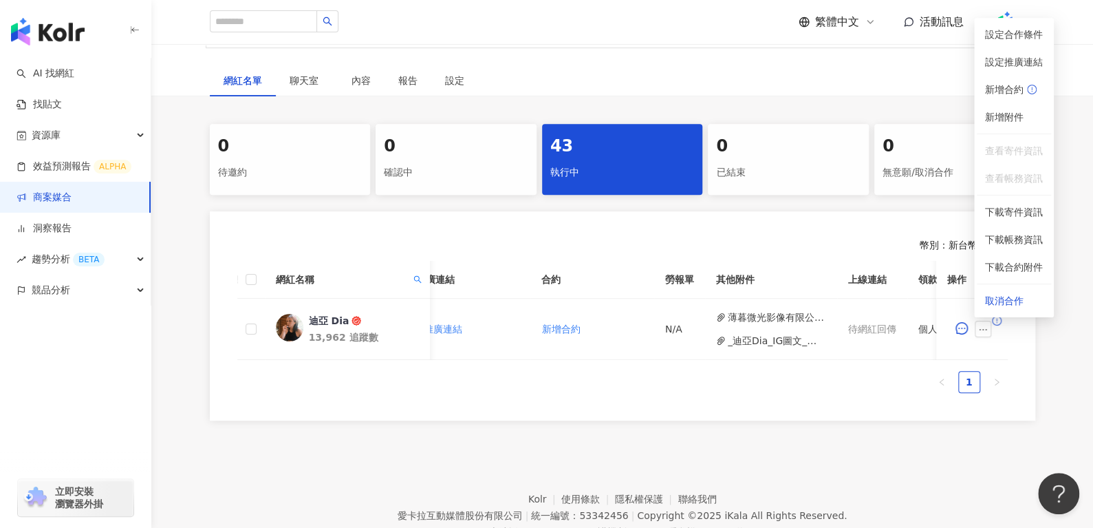
click at [211, 457] on footer "Kolr 使用條款 隱私權保護 聯絡我們 愛卡拉互動媒體股份有限公司 | 統一編號：53342456 | Copyright © 2025 iKala All…" at bounding box center [622, 504] width 942 height 153
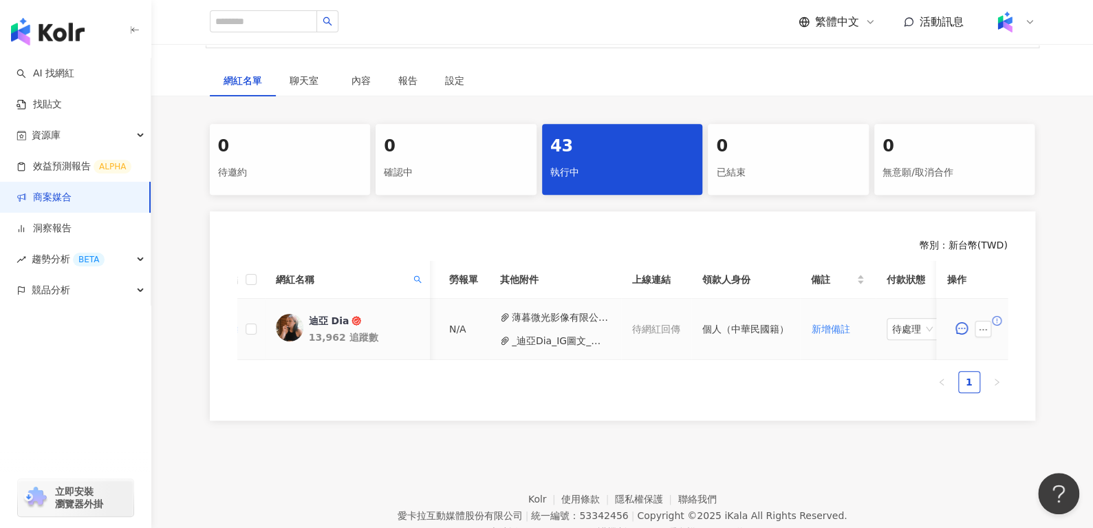
scroll to position [0, 506]
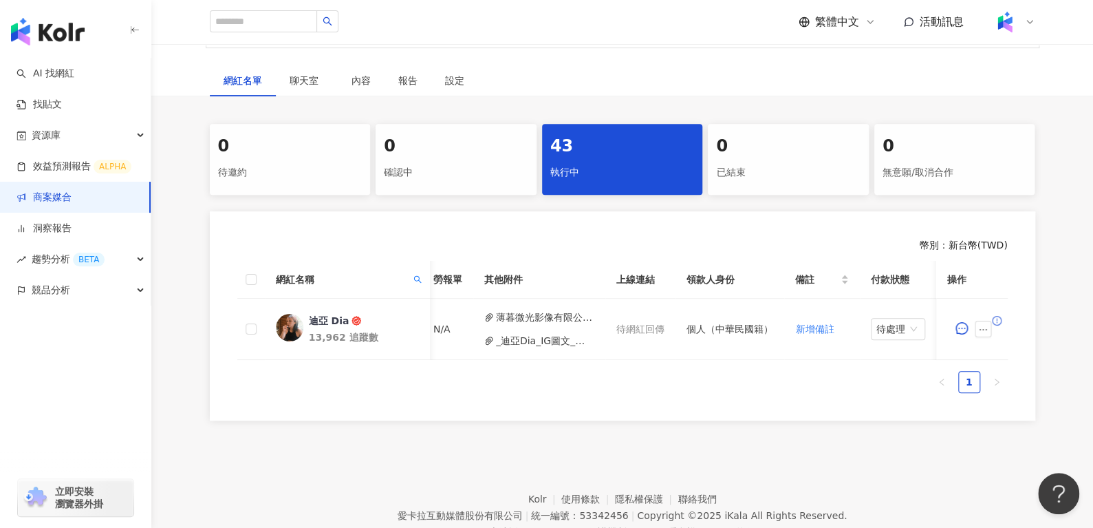
click at [298, 489] on footer "Kolr 使用條款 隱私權保護 聯絡我們 愛卡拉互動媒體股份有限公司 | 統一編號：53342456 | Copyright © 2025 iKala All…" at bounding box center [622, 504] width 942 height 153
click at [902, 323] on span "待處理" at bounding box center [897, 328] width 43 height 21
click at [901, 387] on div "處理中" at bounding box center [892, 379] width 55 height 23
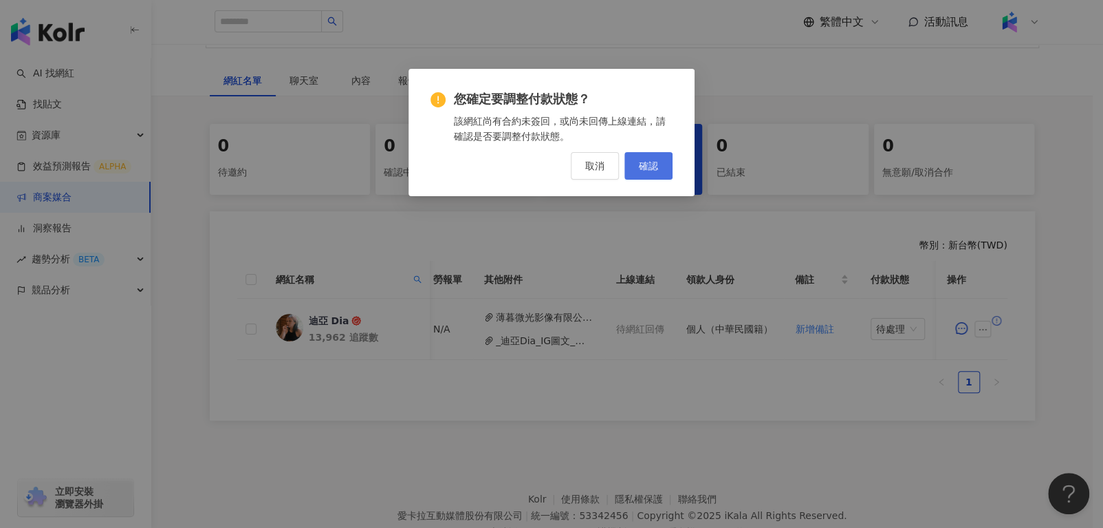
click at [647, 158] on button "確認" at bounding box center [649, 166] width 48 height 28
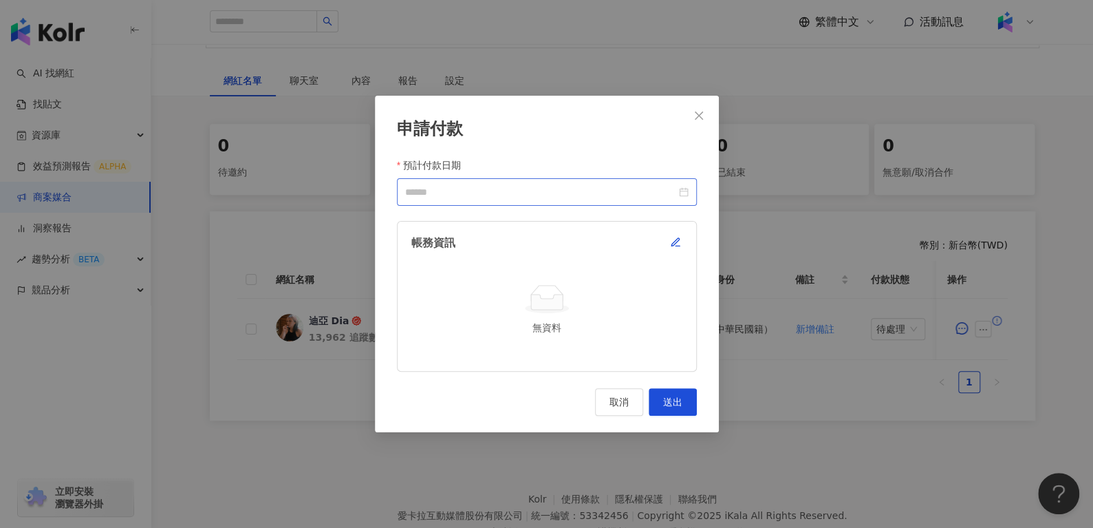
click at [691, 189] on div at bounding box center [547, 192] width 300 height 28
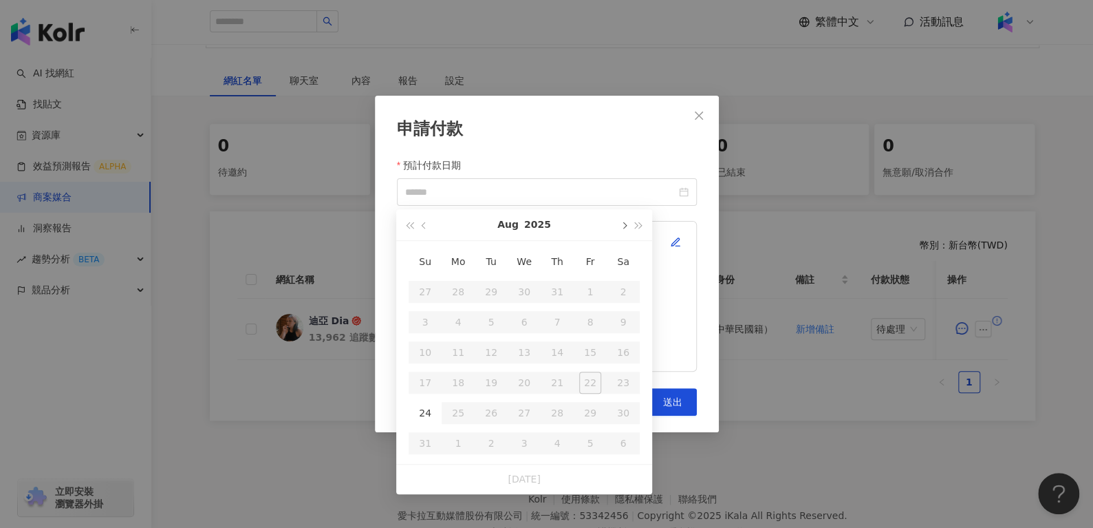
click at [622, 221] on button "button" at bounding box center [623, 224] width 15 height 31
type input "**********"
click at [518, 318] on div "10" at bounding box center [524, 322] width 22 height 22
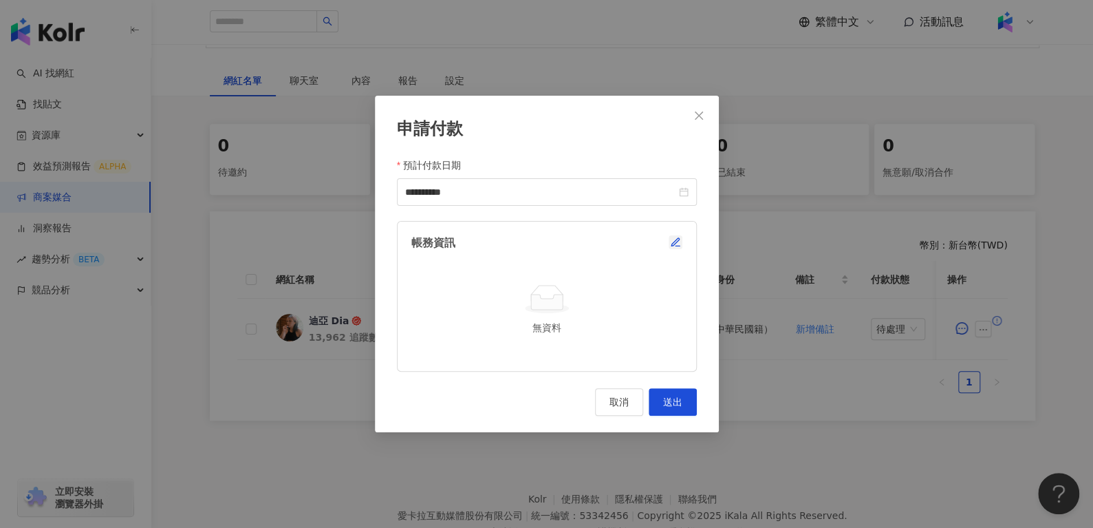
click at [675, 237] on icon "button" at bounding box center [675, 242] width 11 height 11
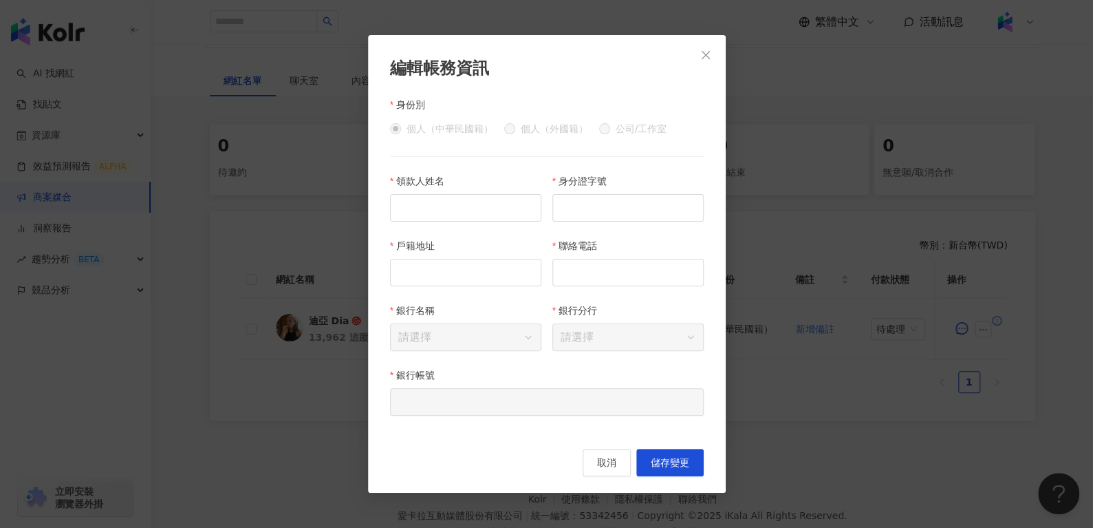
click at [706, 68] on div "編輯帳務資訊 身份別 個人（中華民國籍） 個人（外國籍） 公司/工作室 領款人姓名 身分證字號 戶籍地址 聯絡電話 銀行名稱 請選擇 銀行分行 請選擇 銀行帳…" at bounding box center [547, 263] width 358 height 457
click at [703, 61] on button "Close" at bounding box center [706, 55] width 28 height 28
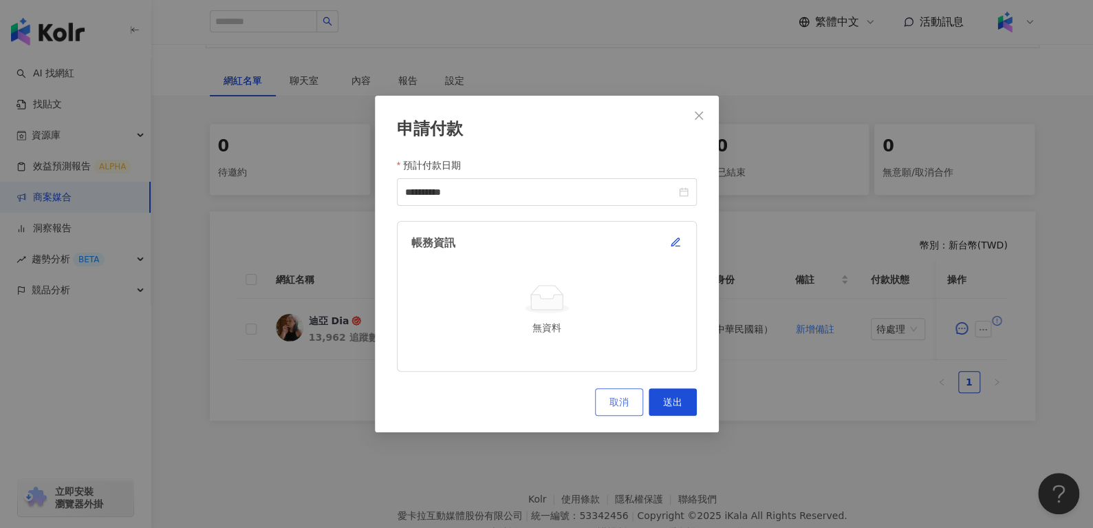
click at [609, 407] on span "取消" at bounding box center [618, 401] width 19 height 11
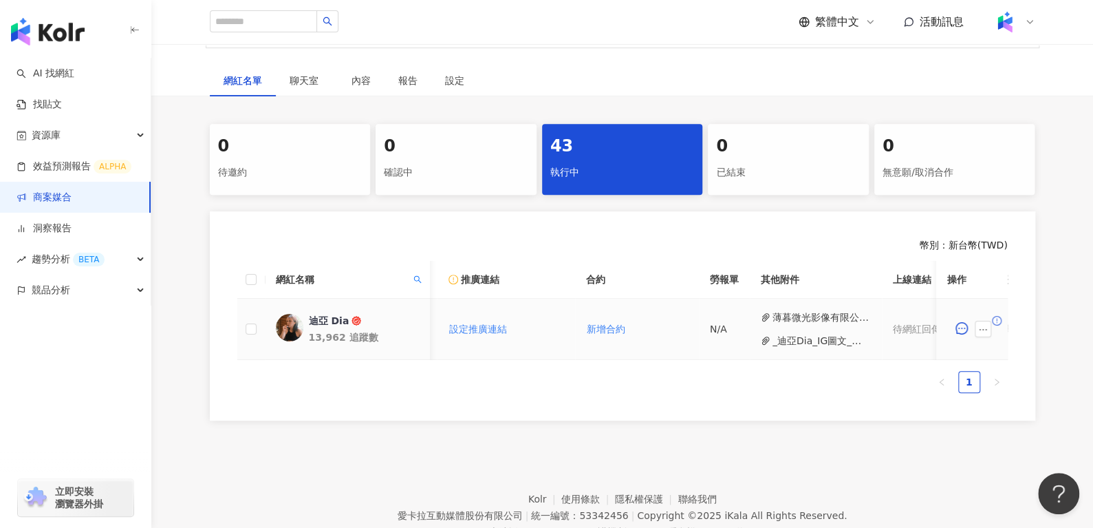
scroll to position [0, 228]
click at [589, 325] on span "新增合約" at bounding box center [606, 328] width 39 height 11
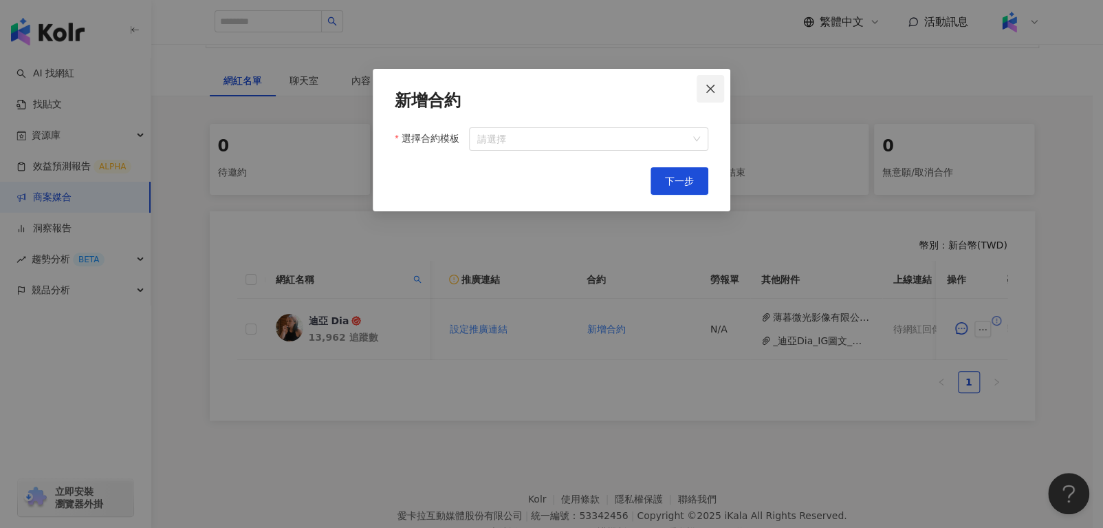
click at [720, 91] on span "Close" at bounding box center [711, 88] width 28 height 11
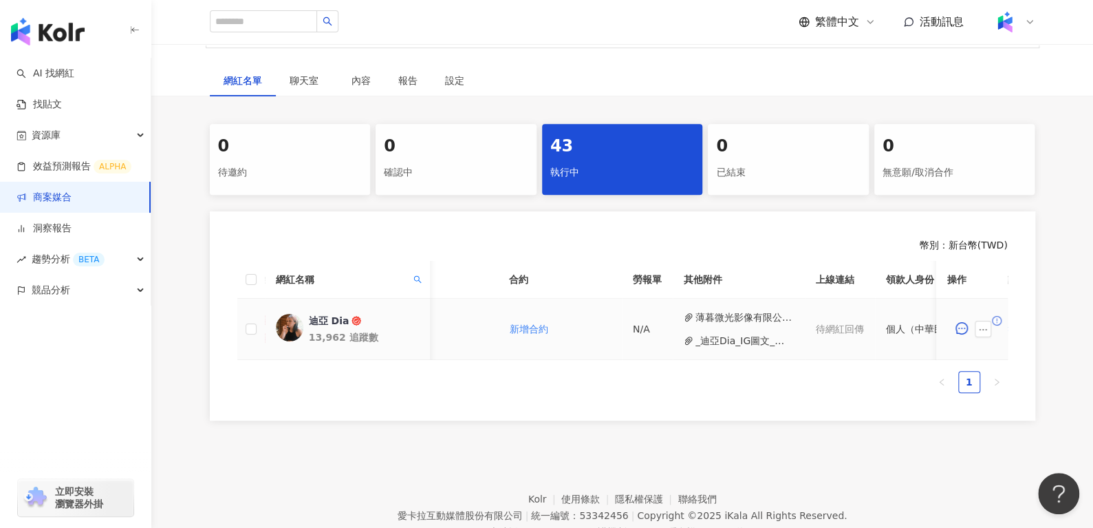
scroll to position [0, 558]
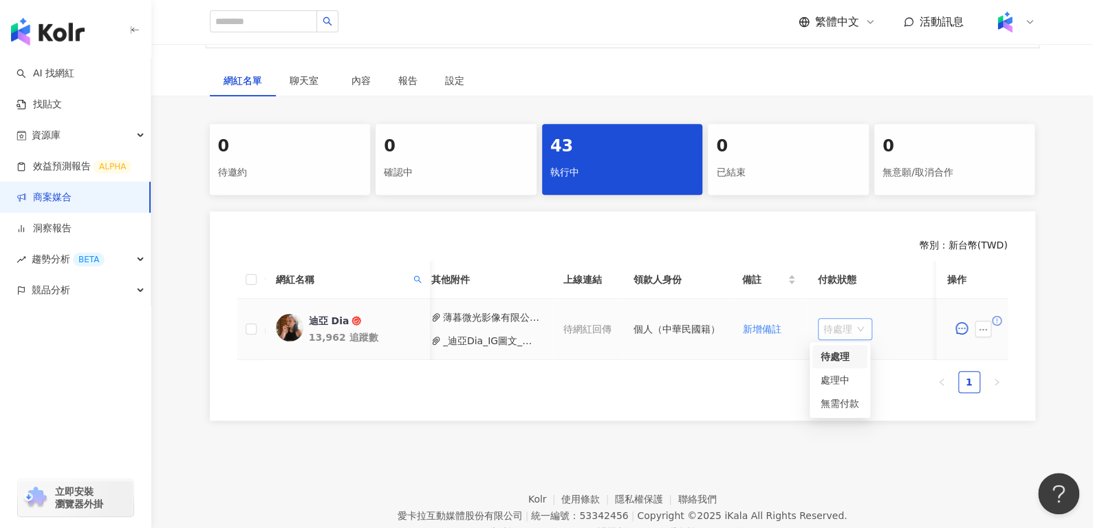
click at [828, 325] on span "待處理" at bounding box center [844, 328] width 43 height 21
click at [838, 372] on div "處理中" at bounding box center [840, 379] width 39 height 15
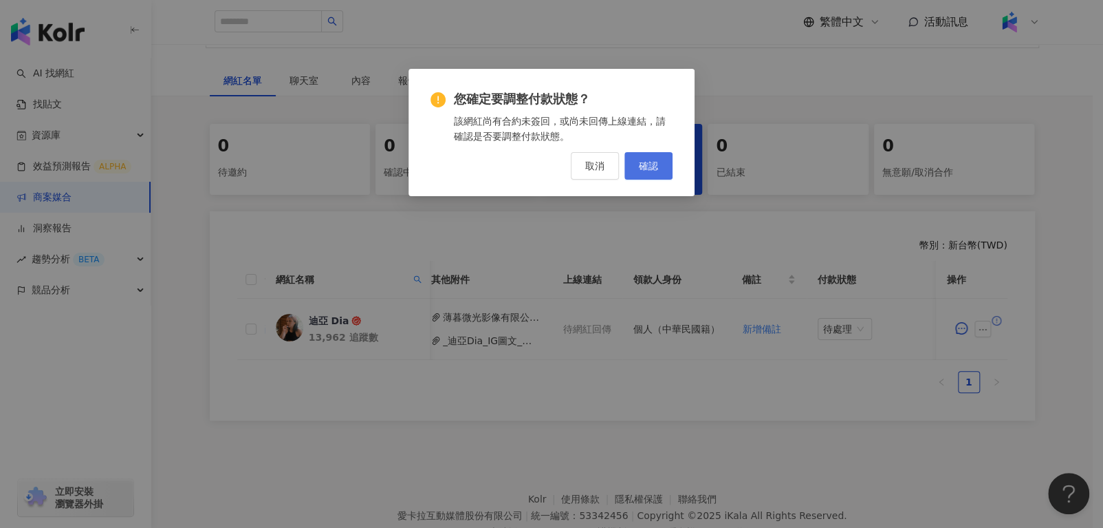
click at [635, 166] on button "確認" at bounding box center [649, 166] width 48 height 28
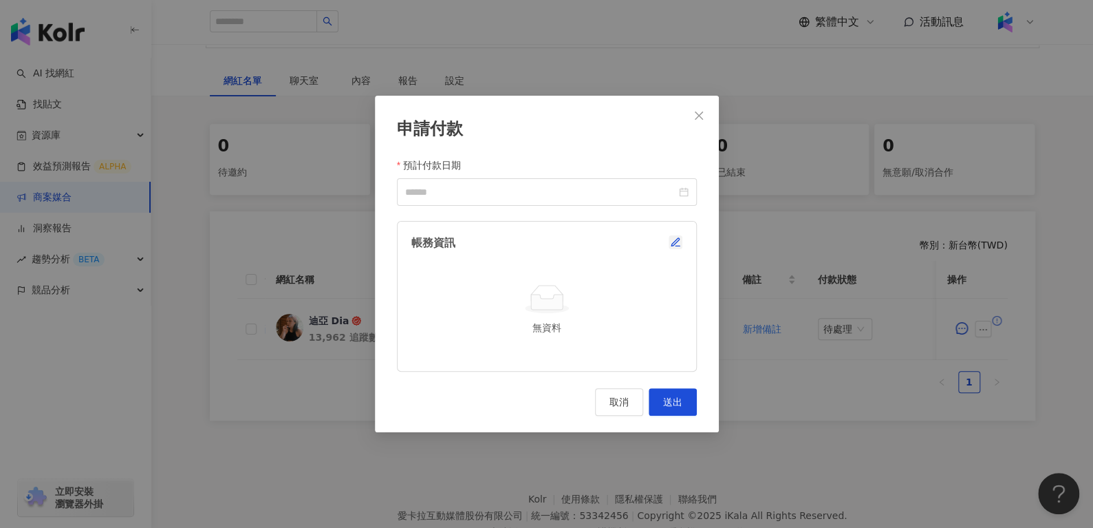
click at [678, 239] on icon "button" at bounding box center [675, 242] width 8 height 8
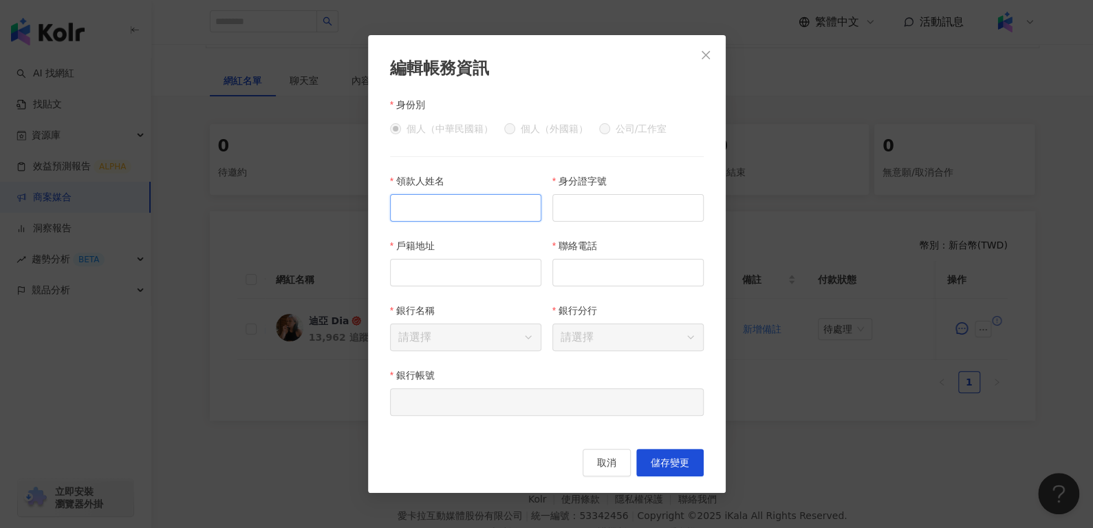
click at [512, 209] on input "領款人姓名" at bounding box center [465, 208] width 151 height 28
click at [563, 241] on label "聯絡電話" at bounding box center [579, 245] width 55 height 15
click at [563, 259] on input "聯絡電話" at bounding box center [627, 273] width 151 height 28
click at [502, 198] on input "領款人姓名" at bounding box center [465, 208] width 151 height 28
click at [711, 45] on button "Close" at bounding box center [706, 55] width 28 height 28
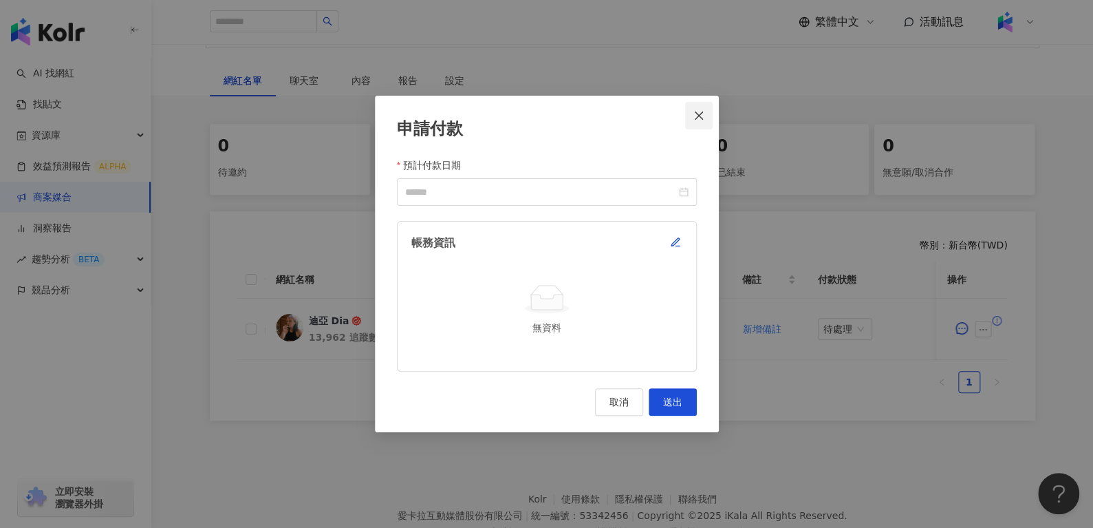
click at [698, 124] on button "Close" at bounding box center [699, 116] width 28 height 28
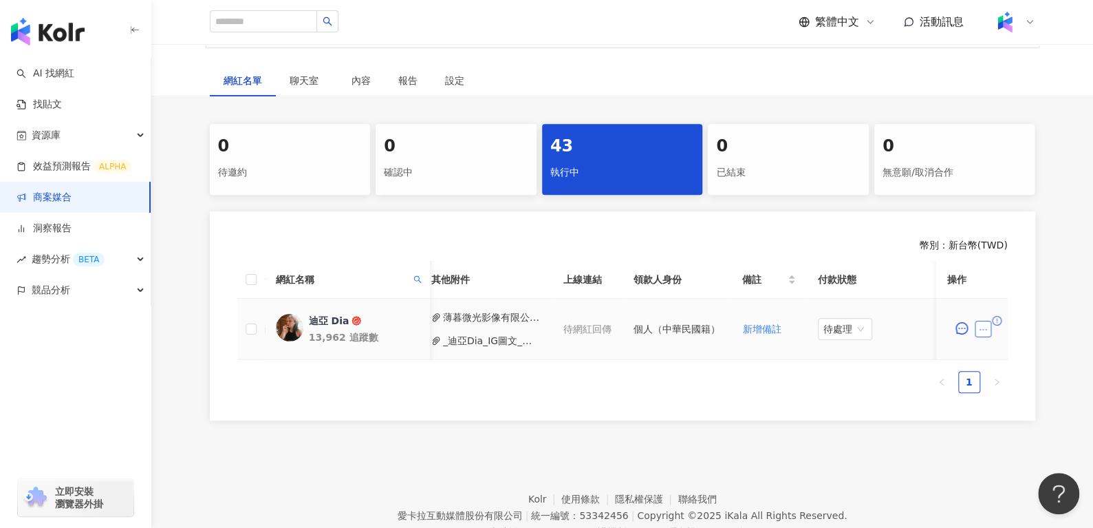
click at [986, 332] on icon "ellipsis" at bounding box center [983, 330] width 10 height 10
click at [754, 391] on ul "1" at bounding box center [622, 382] width 770 height 22
click at [818, 320] on div "待處理" at bounding box center [845, 329] width 54 height 22
click at [980, 331] on icon "ellipsis" at bounding box center [983, 330] width 10 height 10
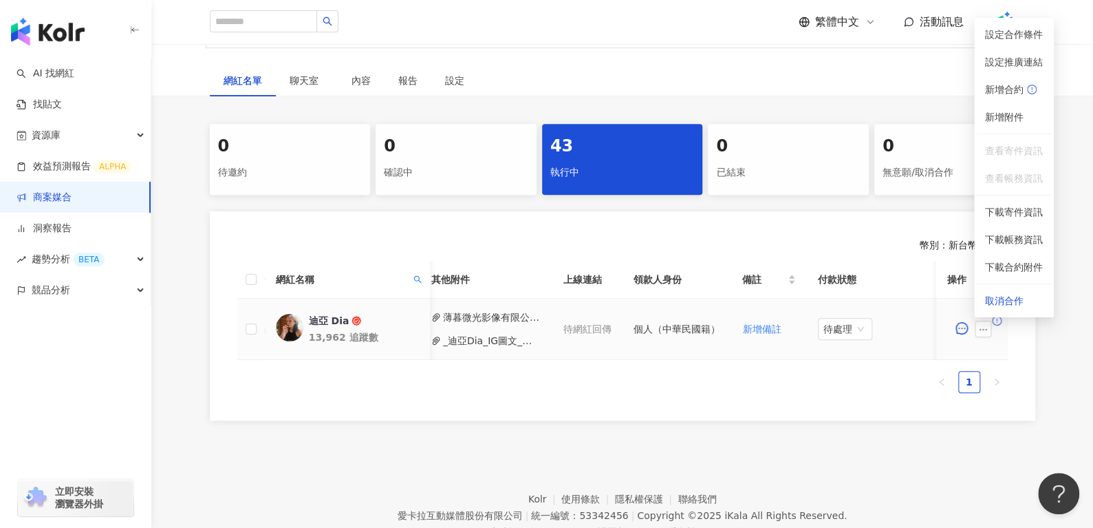
click at [680, 336] on td "個人（中華民國籍）" at bounding box center [676, 329] width 109 height 61
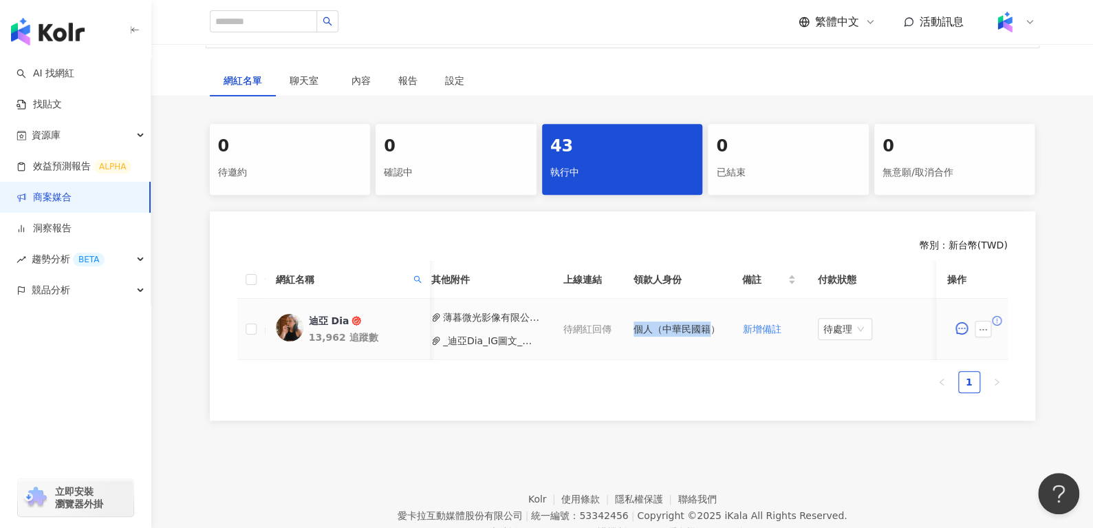
drag, startPoint x: 628, startPoint y: 329, endPoint x: 704, endPoint y: 325, distance: 76.5
click at [704, 325] on td "個人（中華民國籍）" at bounding box center [676, 329] width 109 height 61
click at [975, 329] on button "button" at bounding box center [983, 329] width 17 height 17
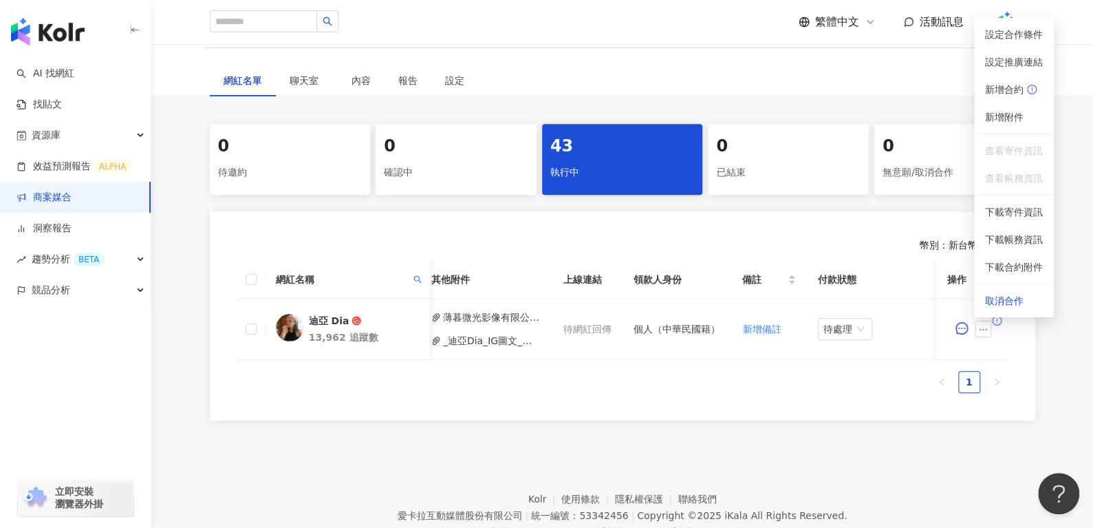
click at [415, 265] on th "網紅名稱" at bounding box center [346, 280] width 165 height 38
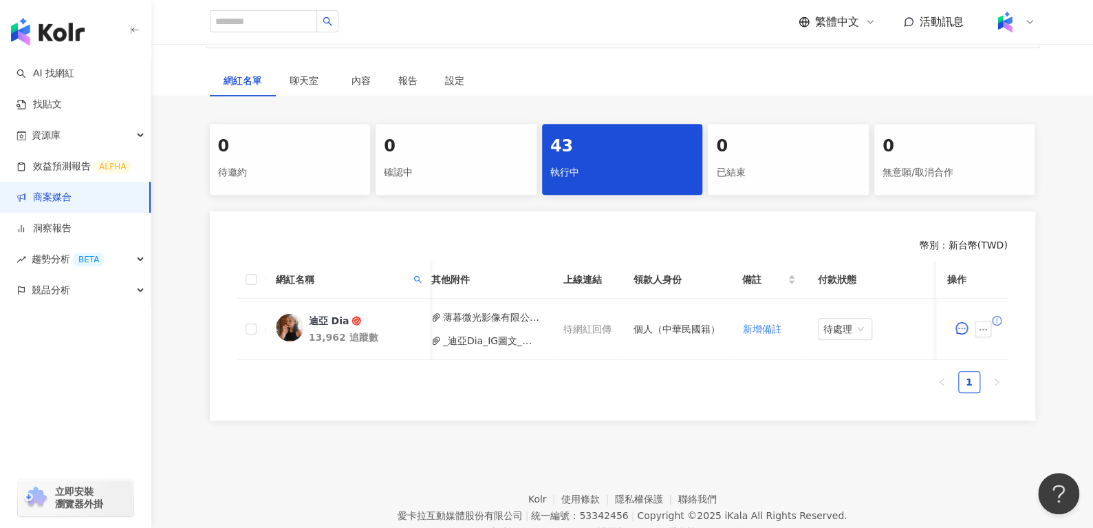
click at [415, 265] on th "網紅名稱" at bounding box center [346, 280] width 165 height 38
click at [415, 270] on span at bounding box center [417, 279] width 14 height 21
drag, startPoint x: 401, startPoint y: 308, endPoint x: 107, endPoint y: 305, distance: 293.7
click at [107, 305] on body "AI 找網紅 找貼文 資源庫 效益預測報告 ALPHA 商案媒合 洞察報告 趨勢分析 BETA 競品分析 立即安裝 瀏覽器外掛 繁體中文 活動訊息 活動列表 …" at bounding box center [546, 52] width 1093 height 528
paste input "text"
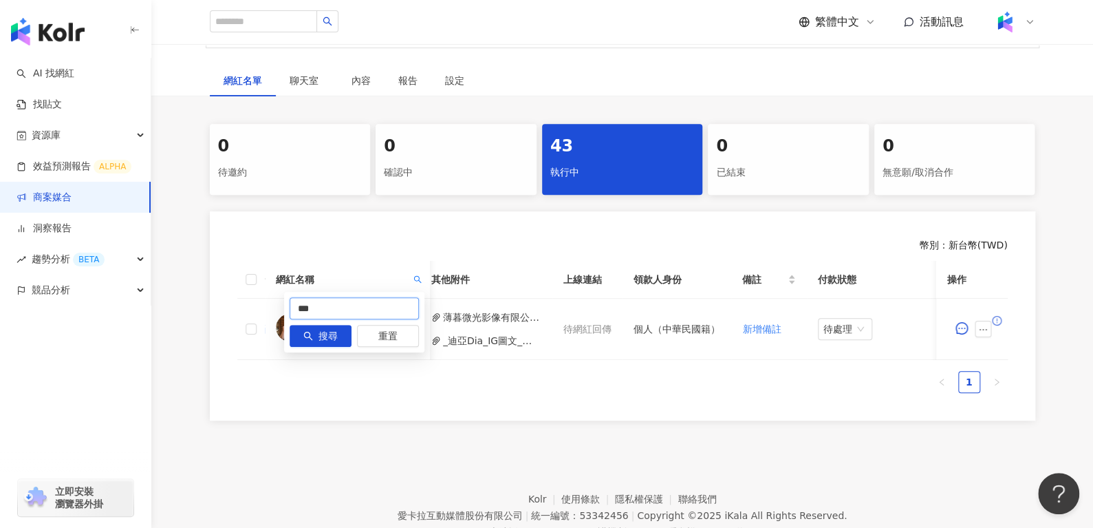
type input "***"
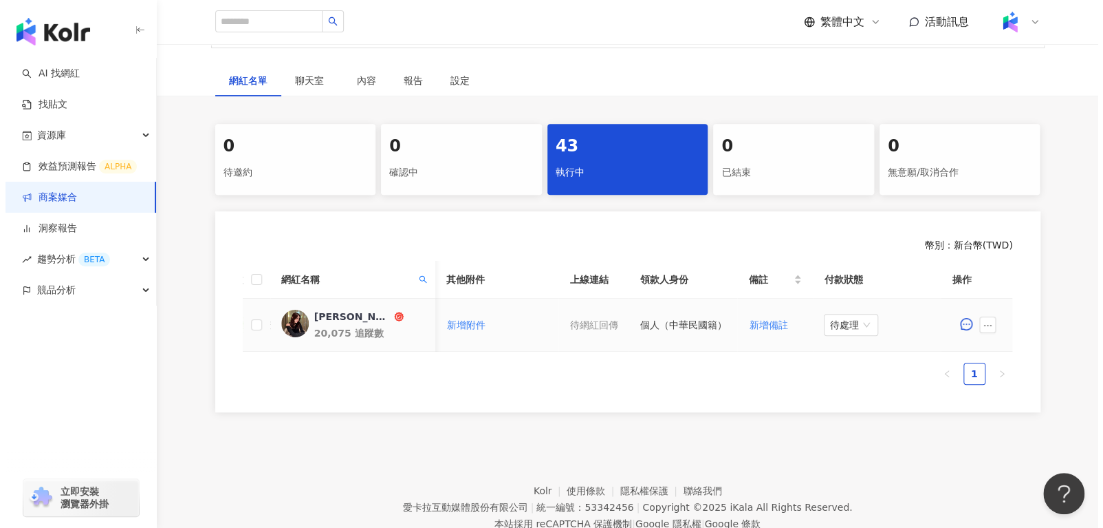
scroll to position [0, 415]
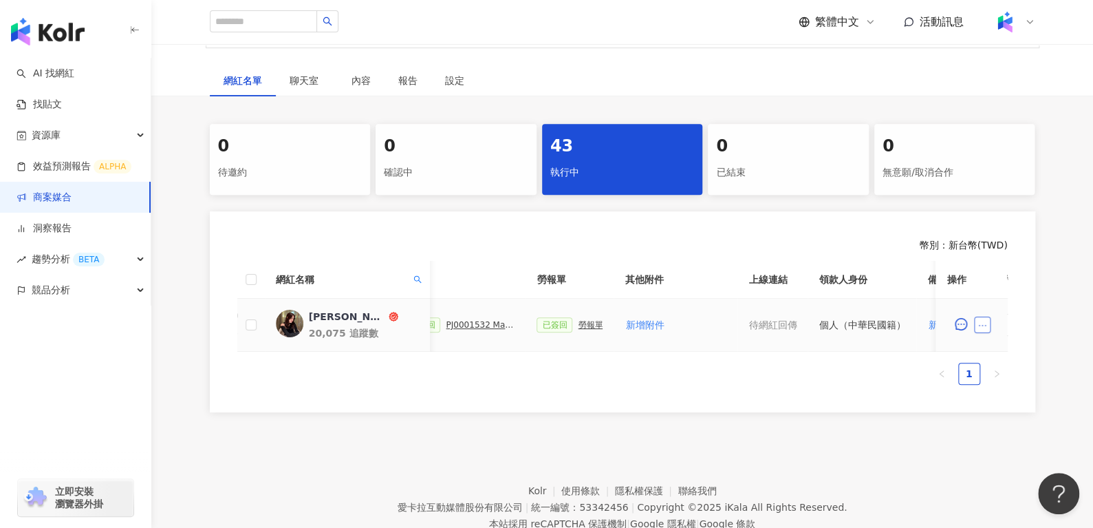
click at [988, 329] on button "button" at bounding box center [983, 324] width 17 height 17
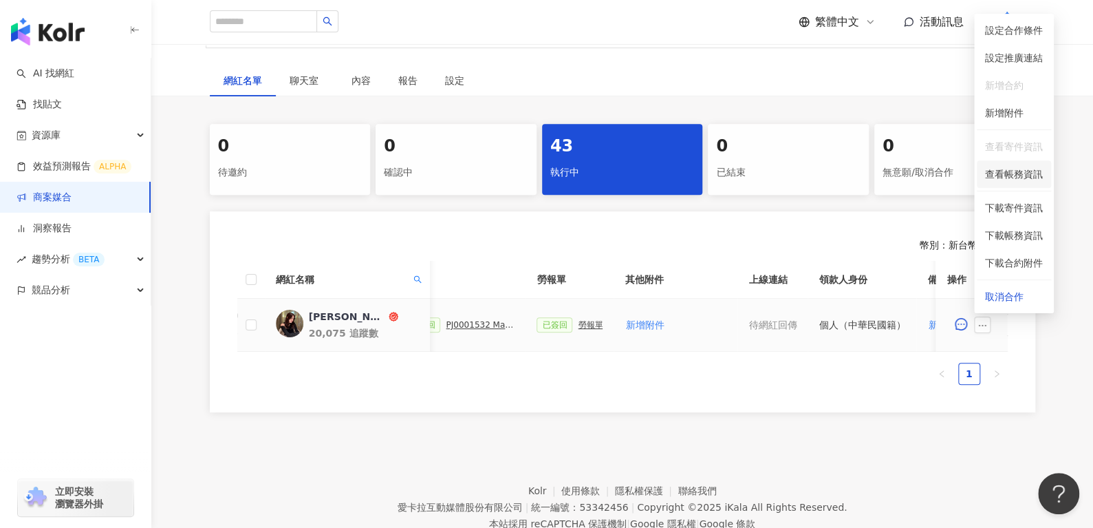
click at [1006, 167] on span "查看帳務資訊" at bounding box center [1014, 173] width 58 height 15
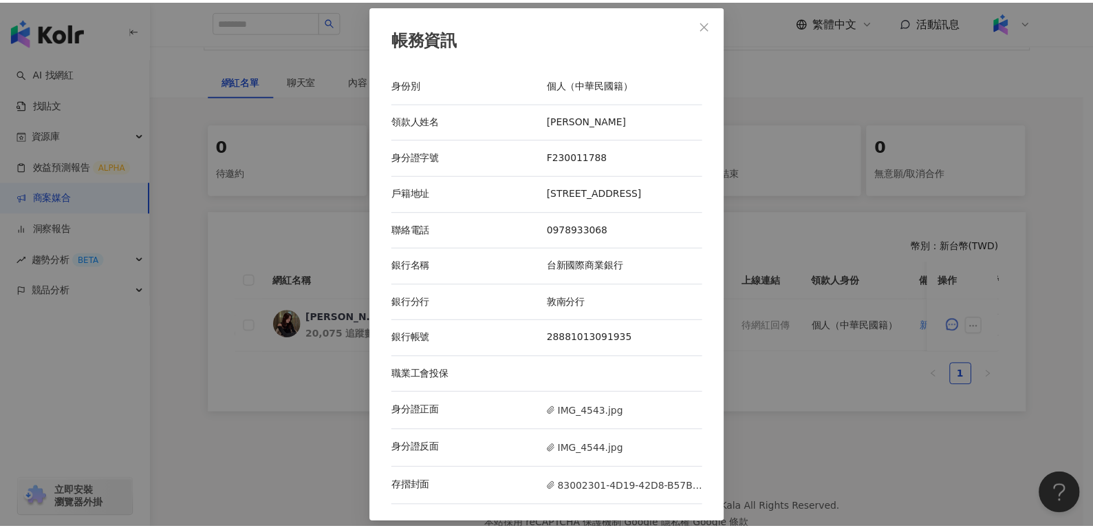
scroll to position [1, 0]
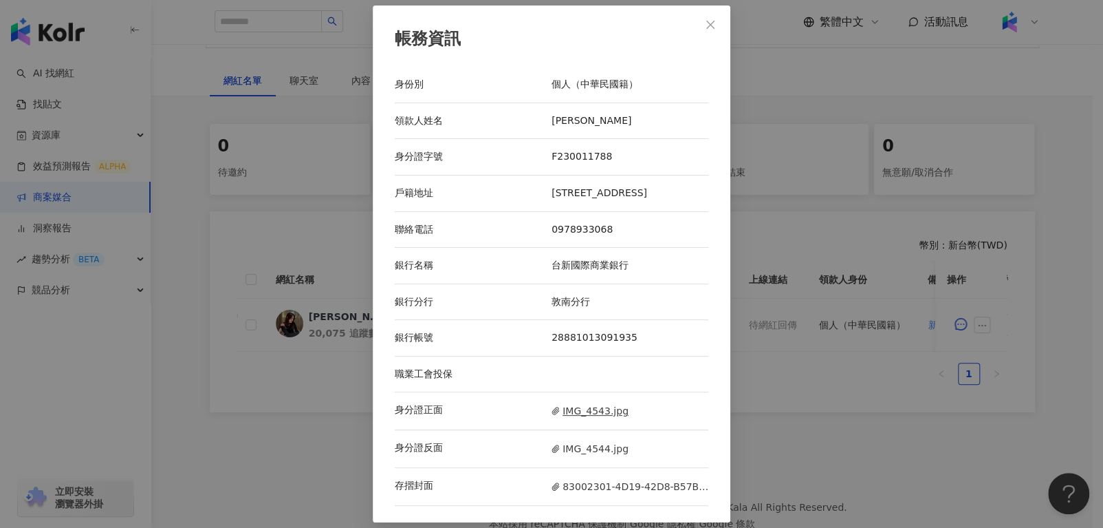
click at [565, 412] on span "IMG_4543.jpg" at bounding box center [590, 410] width 77 height 15
click at [580, 416] on span "IMG_4543.jpg" at bounding box center [590, 410] width 77 height 15
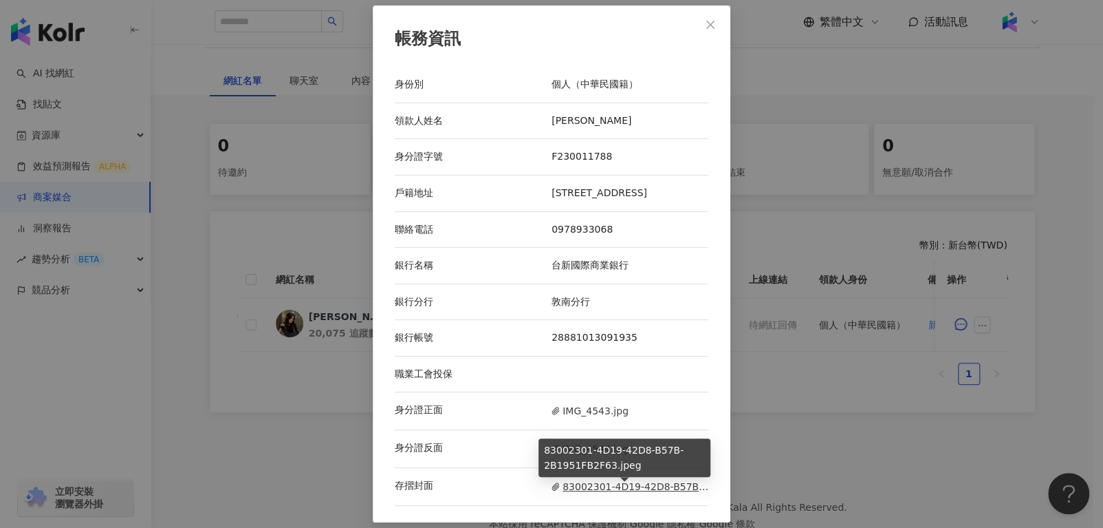
click at [622, 494] on span "83002301-4D19-42D8-B57B-2B1951FB2F63.jpeg" at bounding box center [630, 486] width 157 height 15
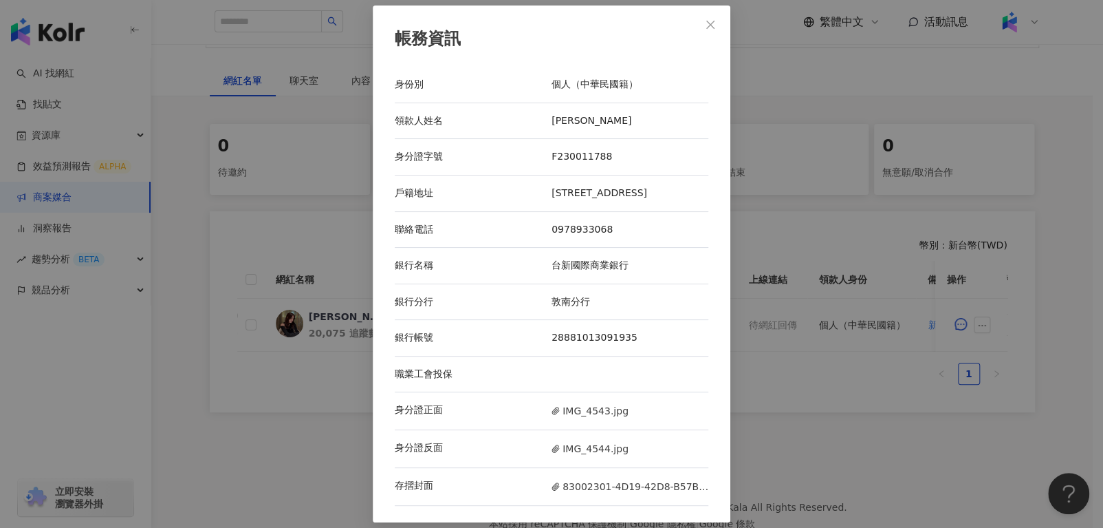
click at [697, 32] on div "帳務資訊" at bounding box center [552, 39] width 314 height 23
click at [706, 21] on icon "close" at bounding box center [710, 25] width 8 height 8
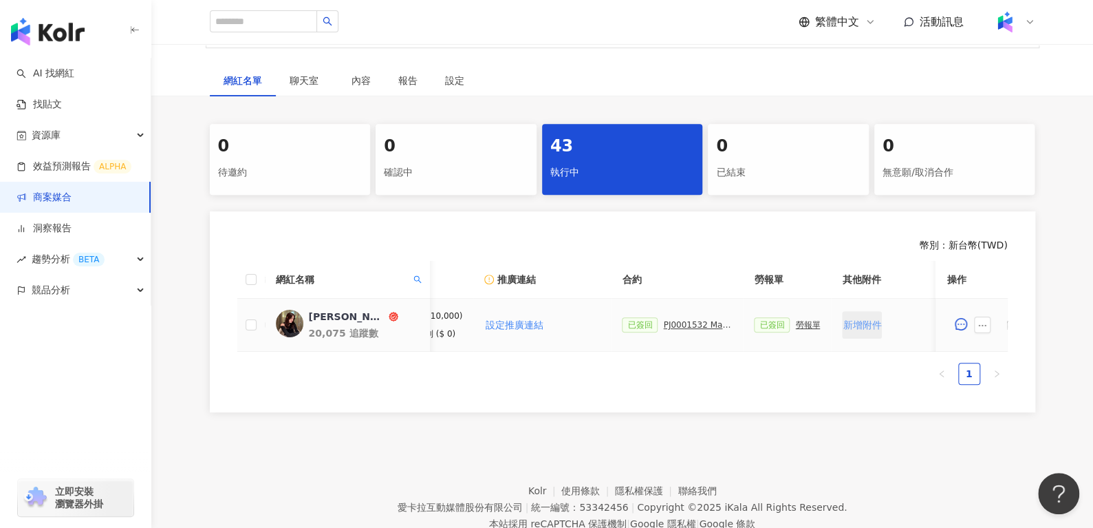
scroll to position [0, 226]
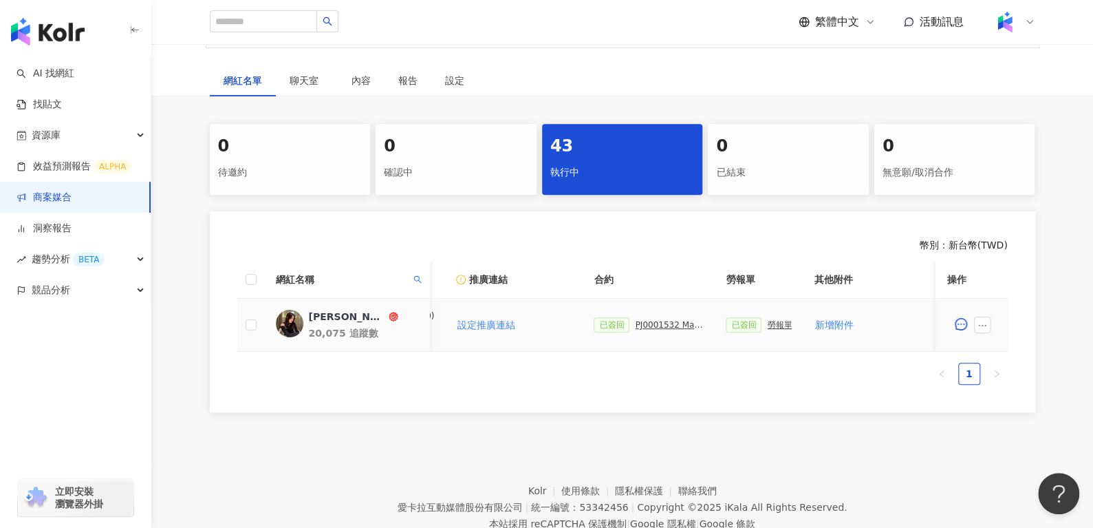
click at [777, 317] on div "已簽回 勞報單" at bounding box center [759, 324] width 66 height 15
click at [774, 320] on div "勞報單" at bounding box center [779, 325] width 25 height 10
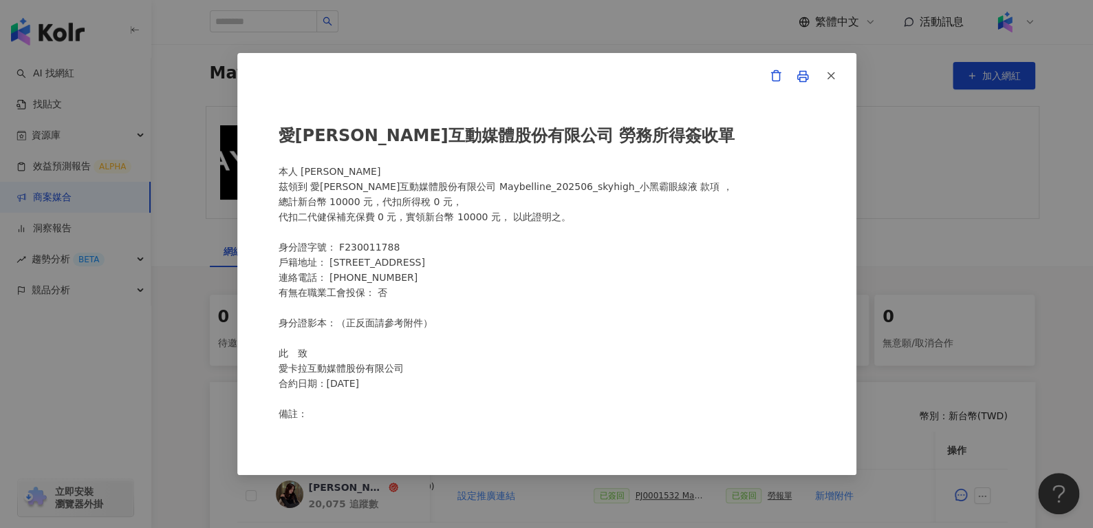
scroll to position [0, 0]
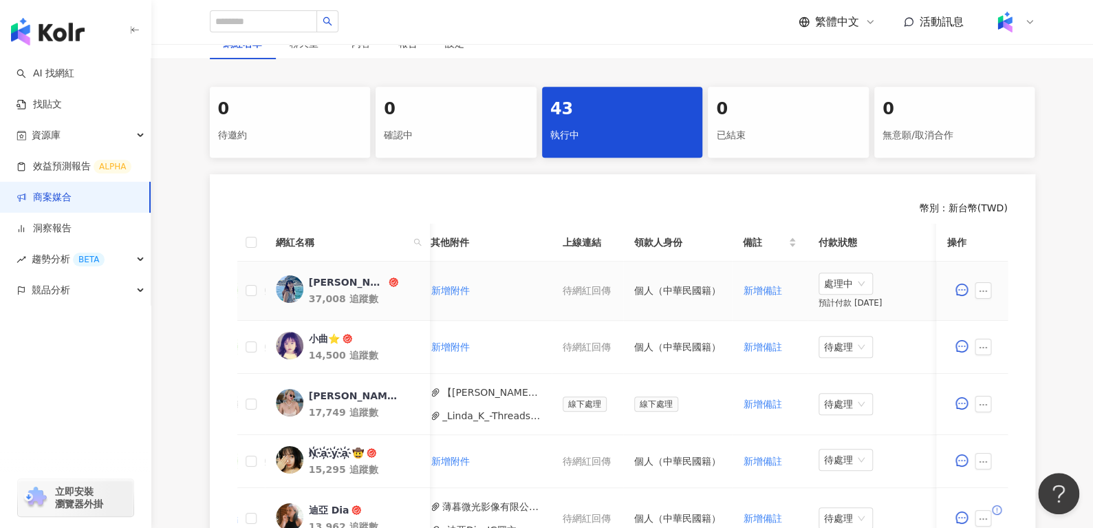
scroll to position [250, 0]
click at [413, 241] on icon "search" at bounding box center [417, 241] width 8 height 8
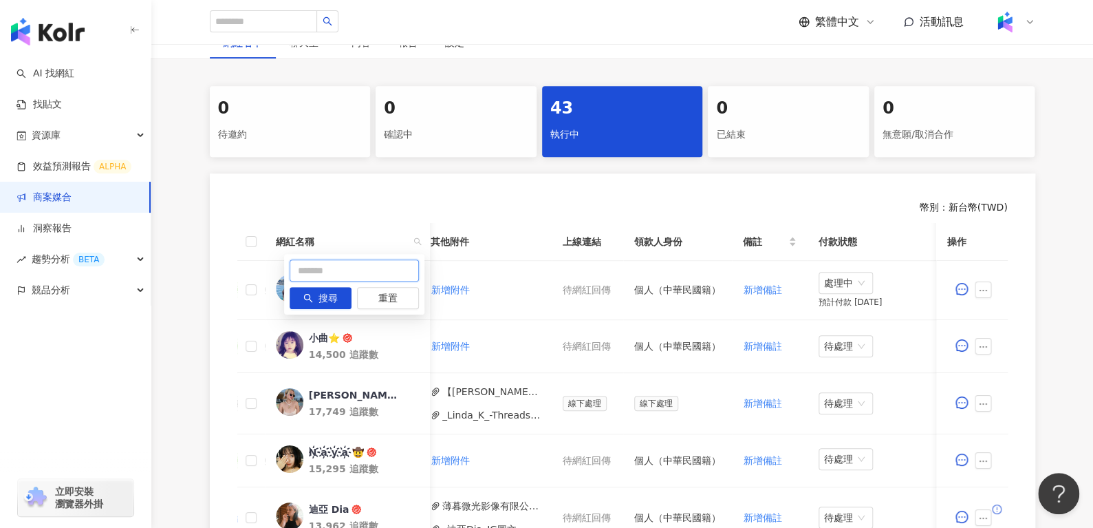
click at [389, 269] on input "text" at bounding box center [354, 270] width 129 height 22
paste input "***"
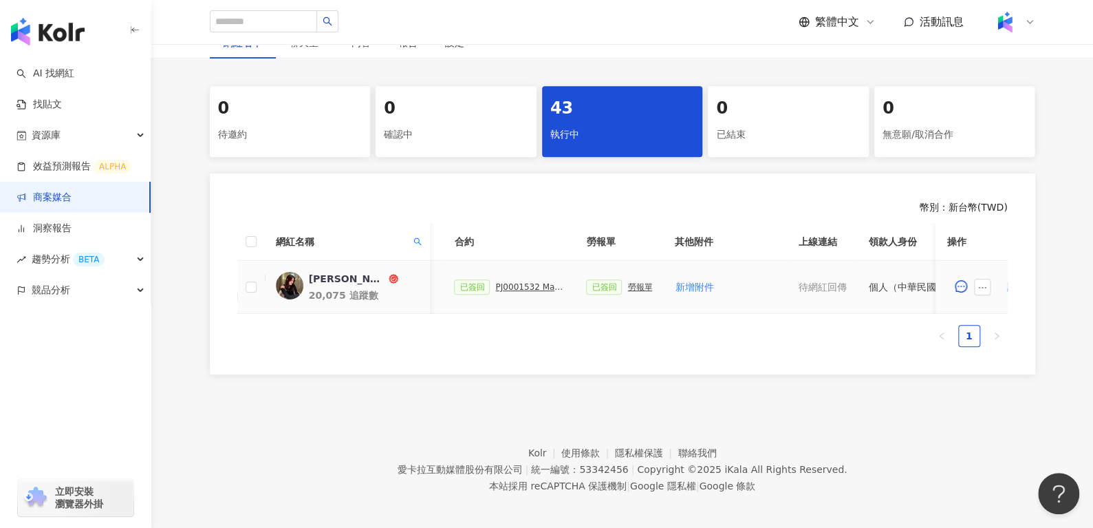
scroll to position [0, 365]
click at [631, 290] on div "勞報單" at bounding box center [640, 287] width 25 height 10
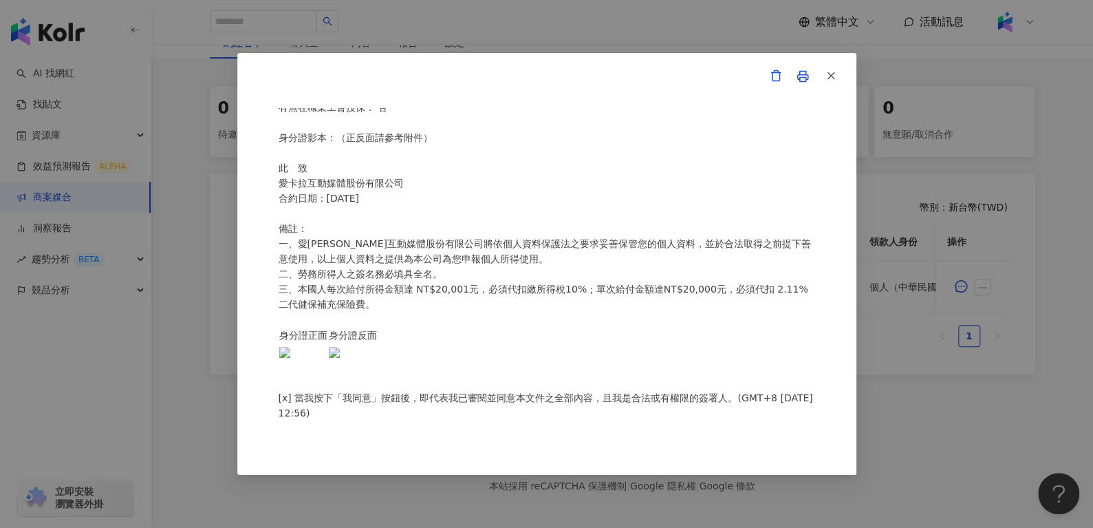
scroll to position [267, 0]
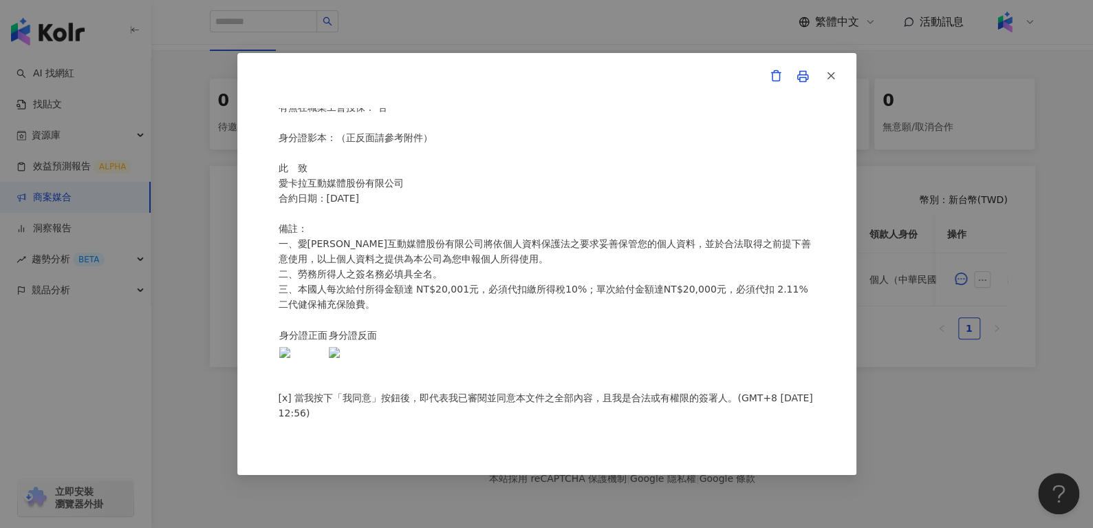
click at [329, 357] on img at bounding box center [334, 352] width 11 height 11
click at [827, 70] on icon "button" at bounding box center [831, 75] width 12 height 12
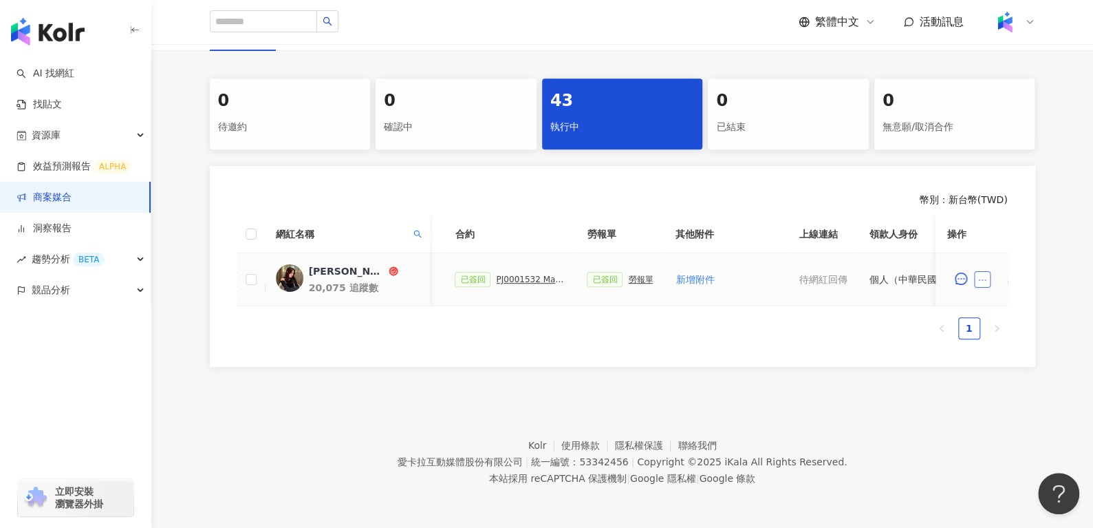
click at [980, 271] on button "button" at bounding box center [983, 279] width 17 height 17
click at [516, 274] on div "PJ0001532 Maybelline_202506_skyhigh_小黑霸眼線液" at bounding box center [530, 279] width 69 height 10
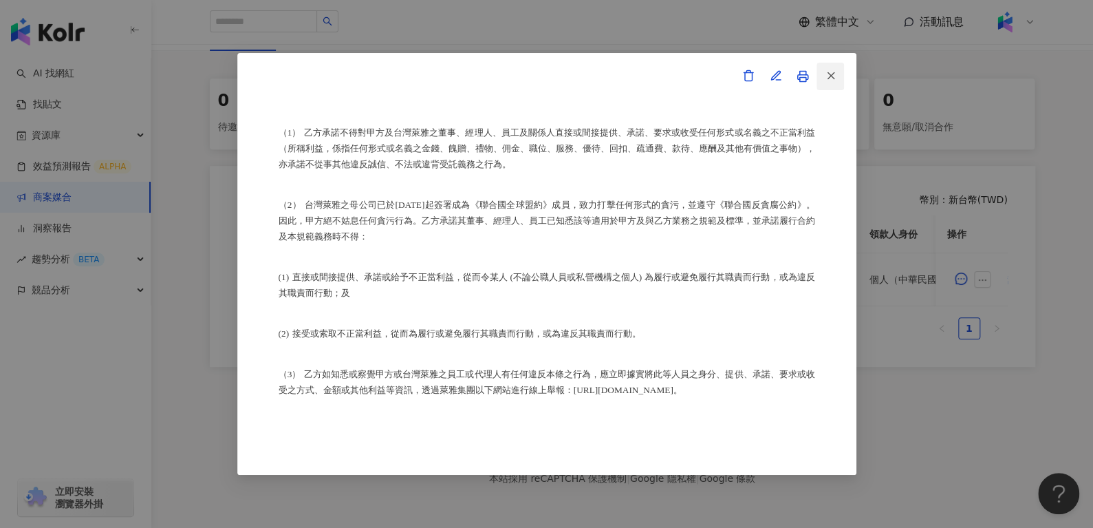
scroll to position [2088, 0]
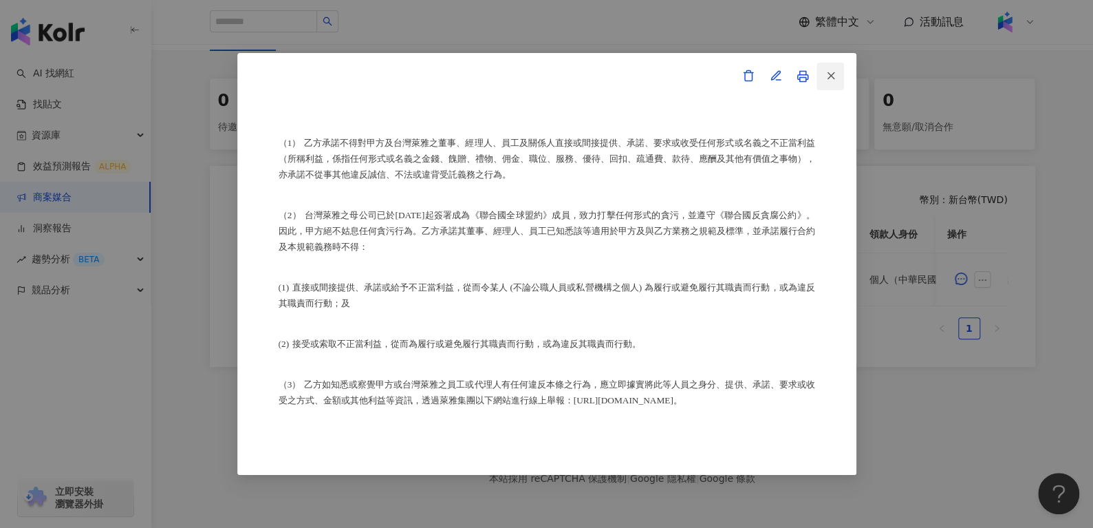
click at [827, 75] on icon "button" at bounding box center [831, 75] width 12 height 12
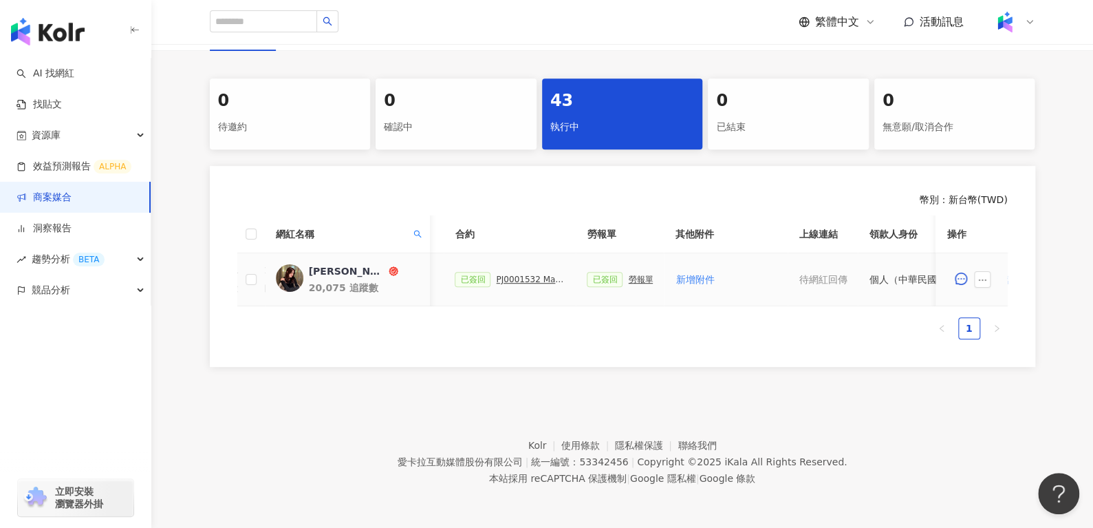
scroll to position [0, 600]
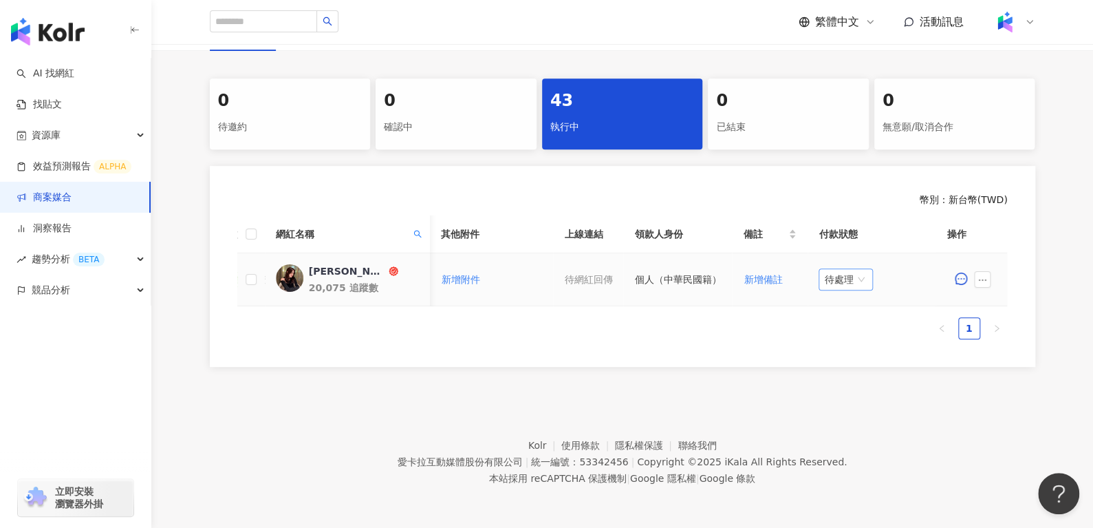
drag, startPoint x: 823, startPoint y: 281, endPoint x: 827, endPoint y: 274, distance: 8.3
click at [827, 274] on td "待處理" at bounding box center [876, 279] width 138 height 53
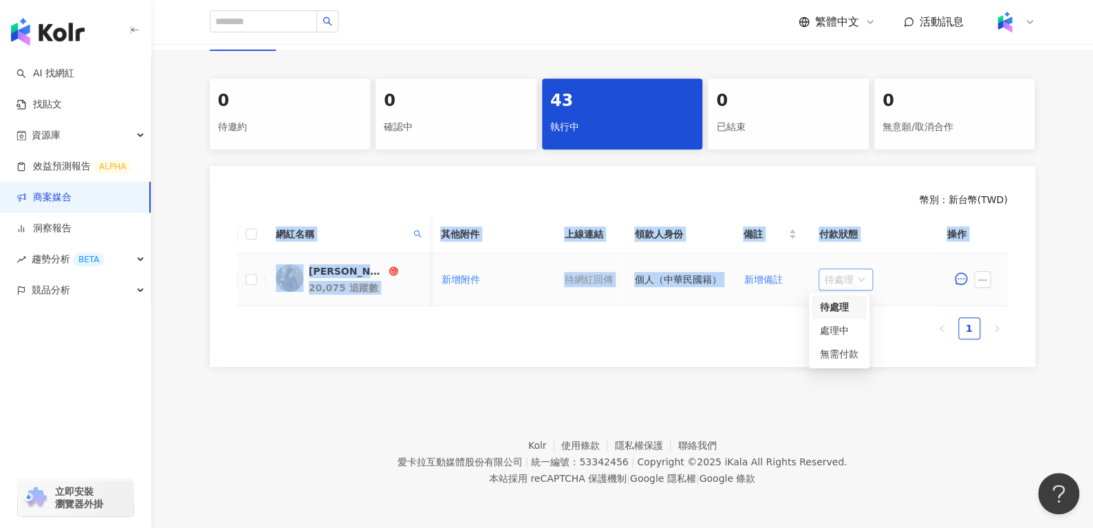
click at [827, 274] on span "待處理" at bounding box center [845, 279] width 43 height 21
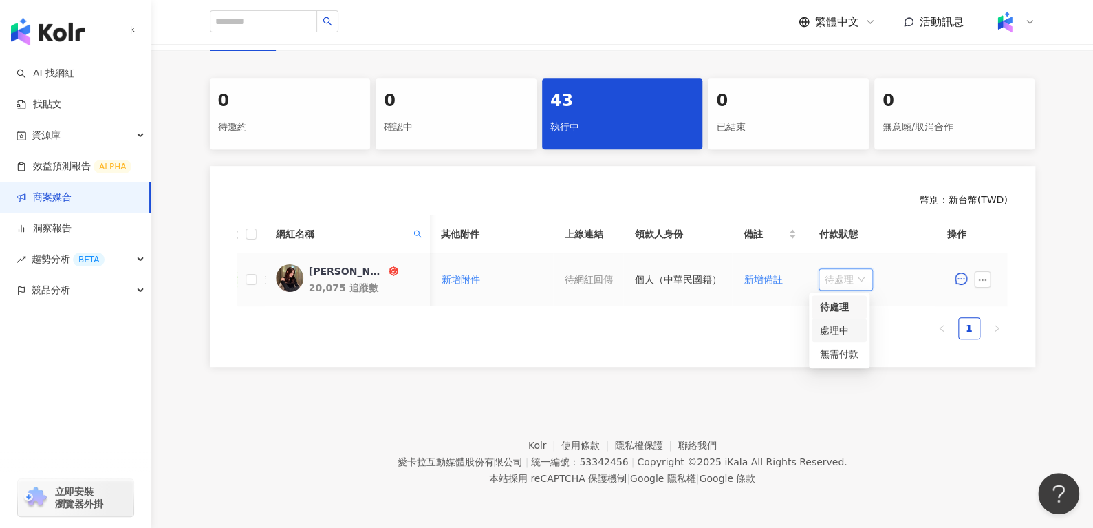
click at [829, 323] on div "處理中" at bounding box center [839, 330] width 39 height 15
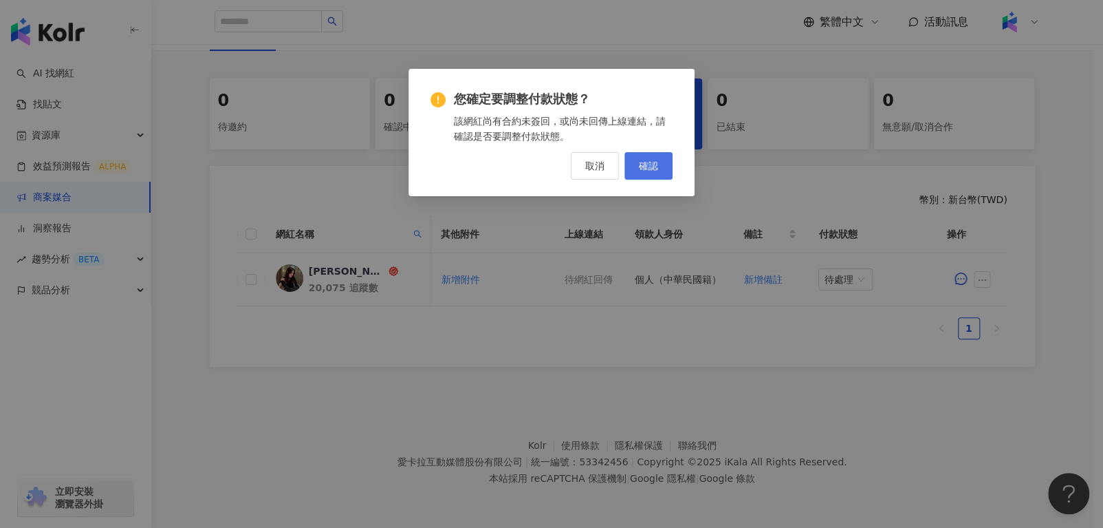
click at [647, 155] on button "確認" at bounding box center [649, 166] width 48 height 28
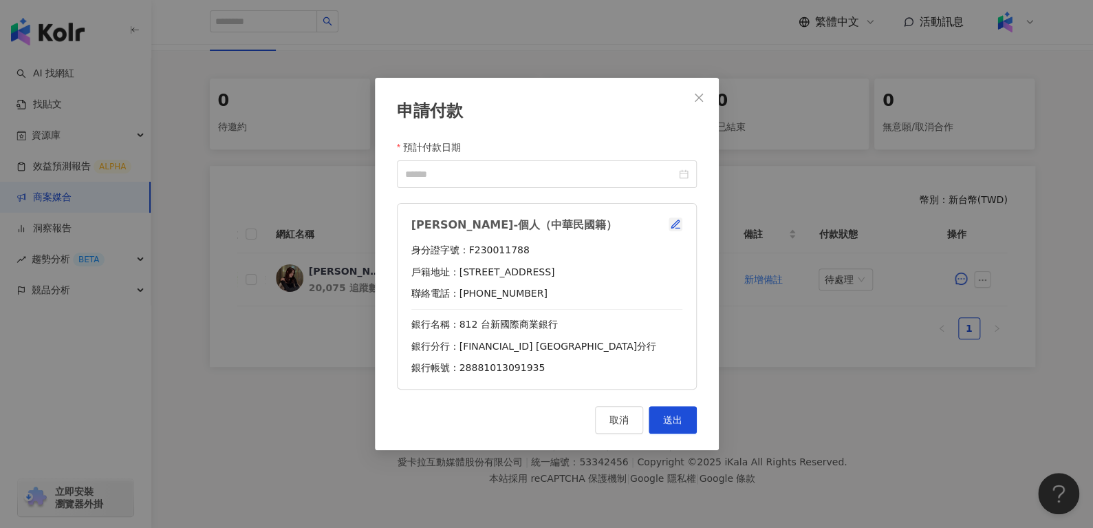
click at [681, 218] on button "button" at bounding box center [676, 224] width 14 height 14
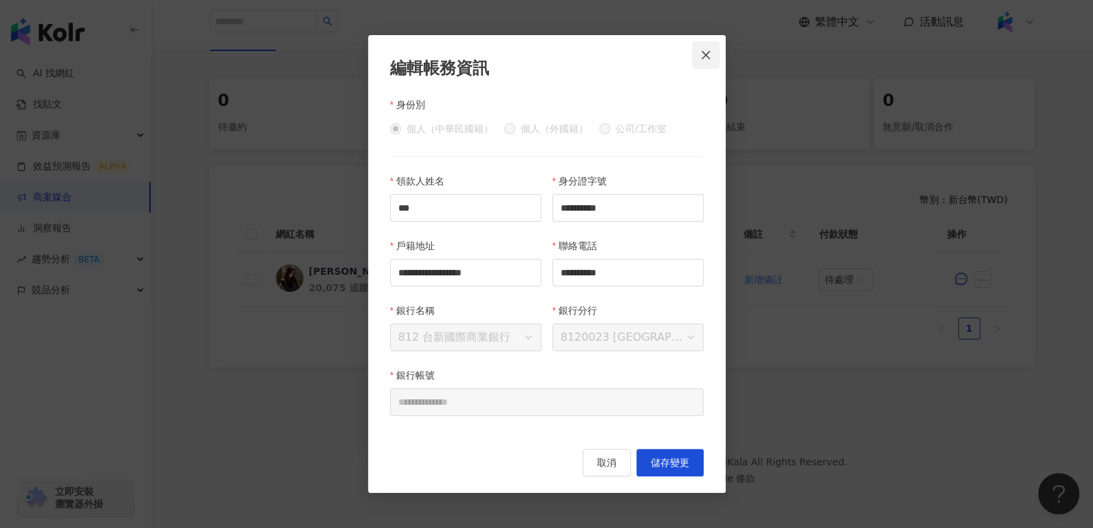
click at [699, 61] on button "Close" at bounding box center [706, 55] width 28 height 28
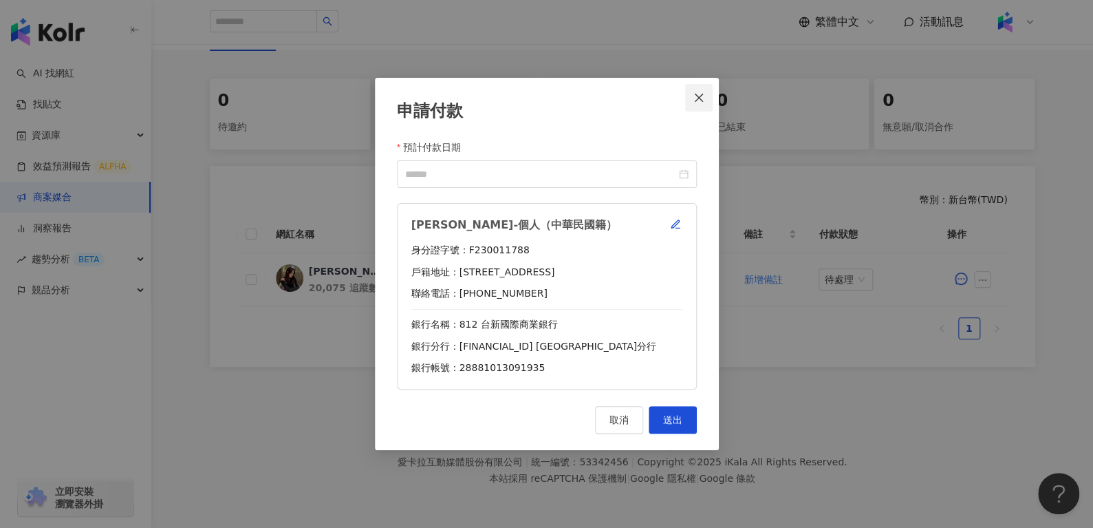
click at [696, 95] on icon "close" at bounding box center [699, 98] width 8 height 8
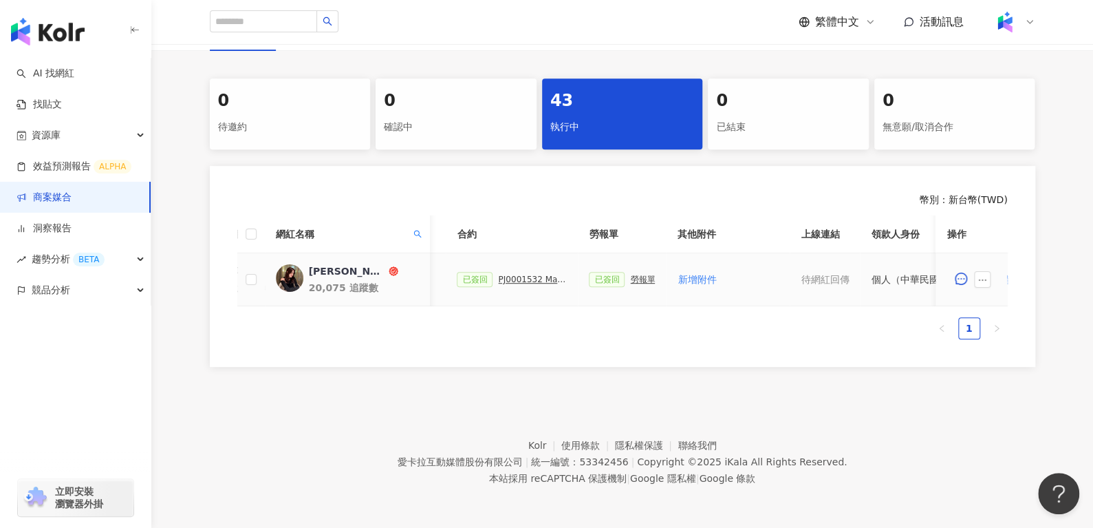
scroll to position [0, 364]
click at [642, 274] on div "勞報單" at bounding box center [641, 279] width 25 height 10
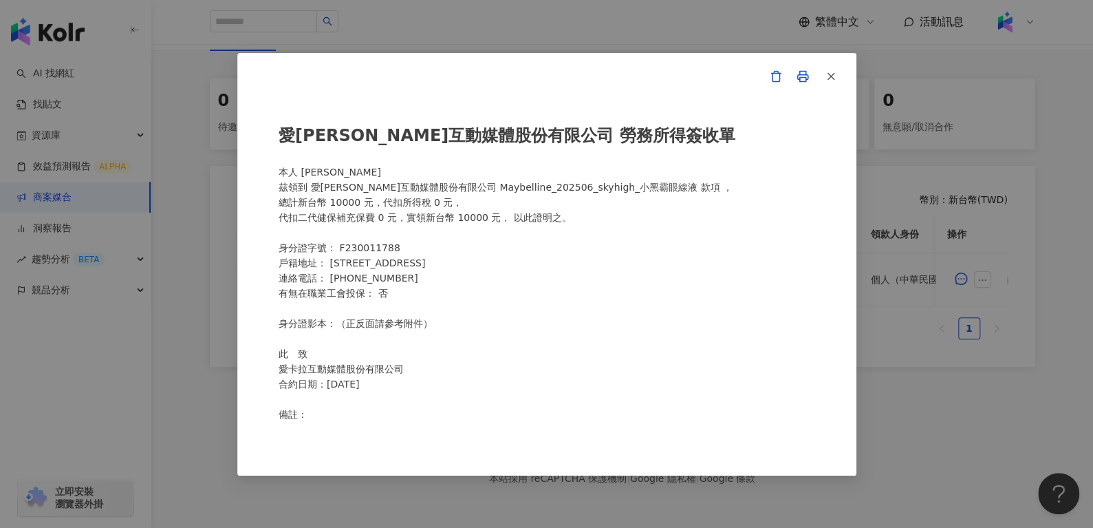
scroll to position [185, 0]
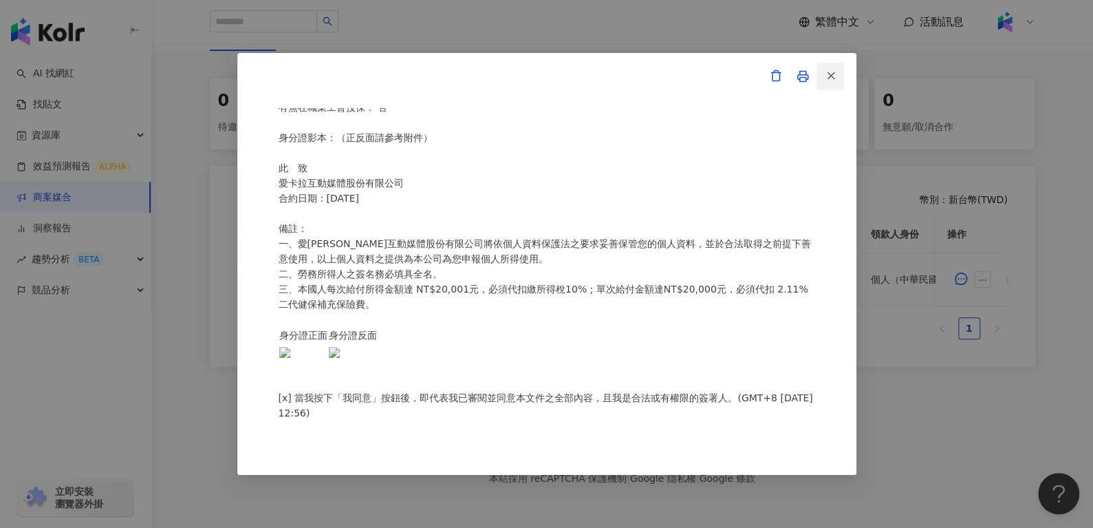
click at [833, 79] on icon "button" at bounding box center [831, 75] width 12 height 12
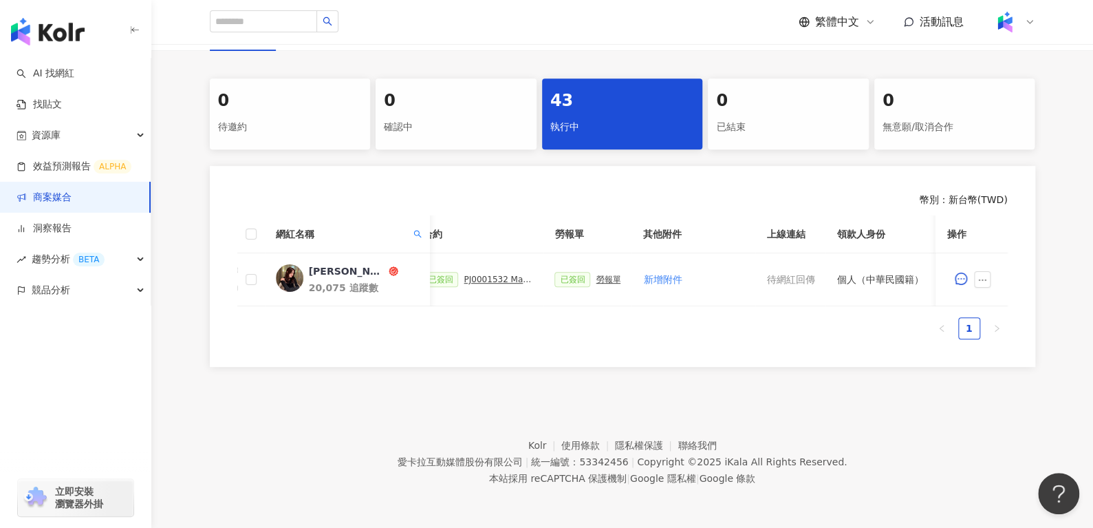
scroll to position [0, 334]
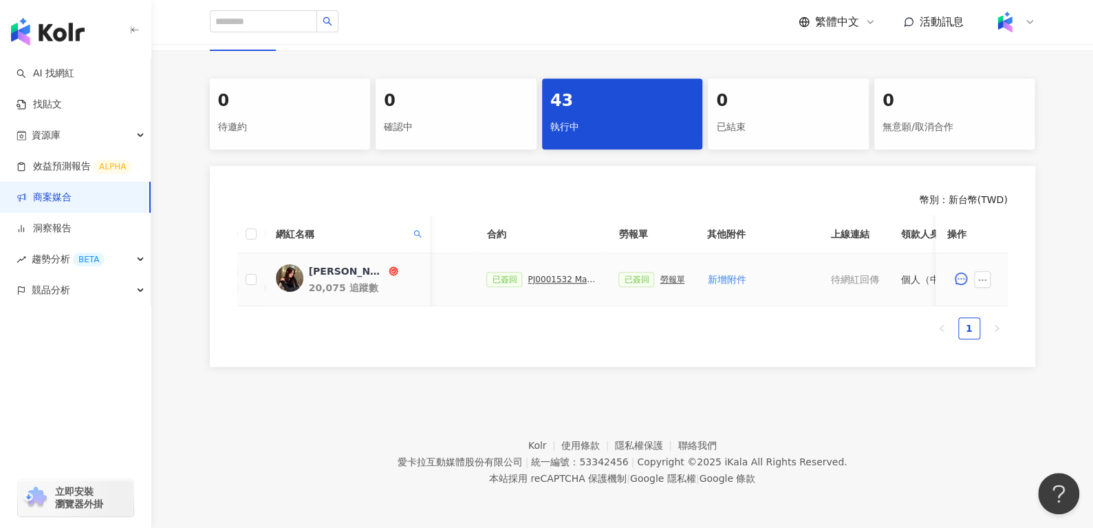
click at [670, 274] on div "已簽回 勞報單" at bounding box center [651, 279] width 66 height 15
click at [662, 274] on div "勞報單" at bounding box center [672, 279] width 25 height 10
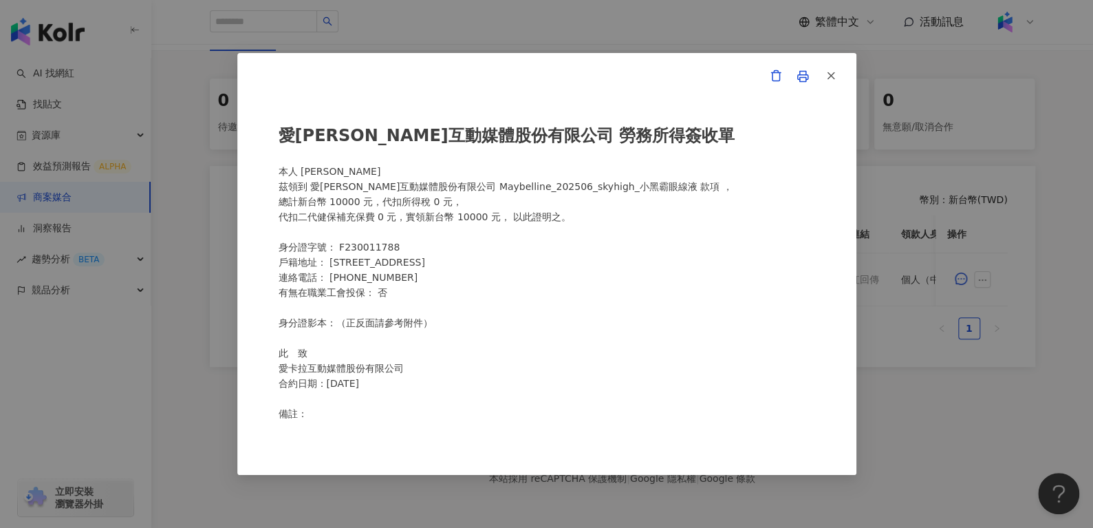
scroll to position [185, 0]
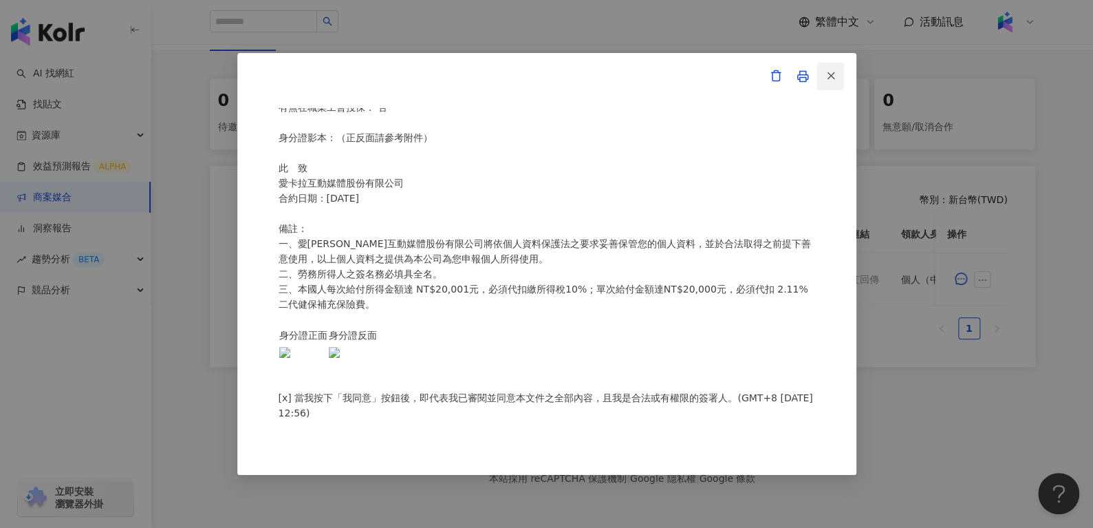
click at [827, 81] on icon "button" at bounding box center [831, 75] width 12 height 12
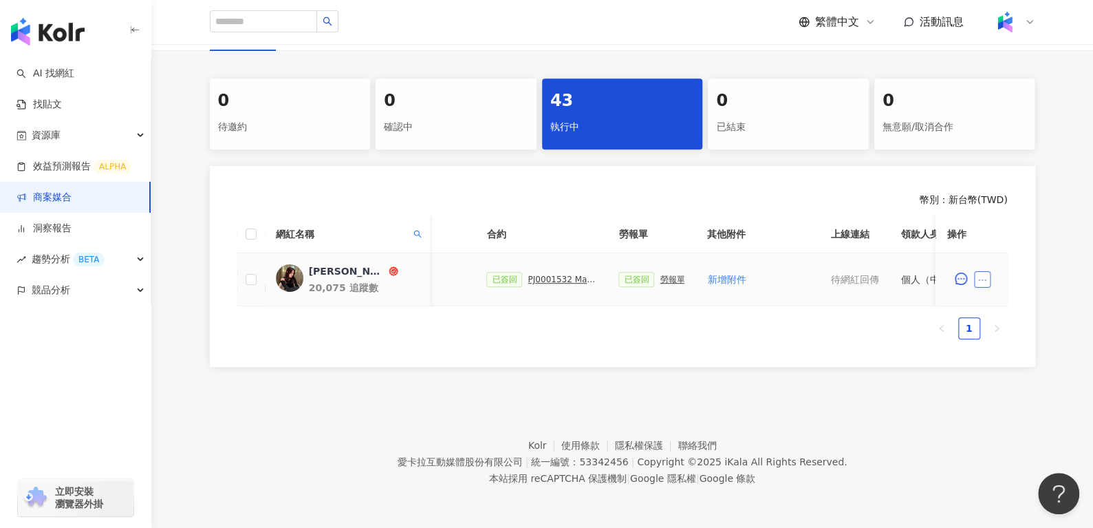
click at [984, 271] on button "button" at bounding box center [983, 279] width 17 height 17
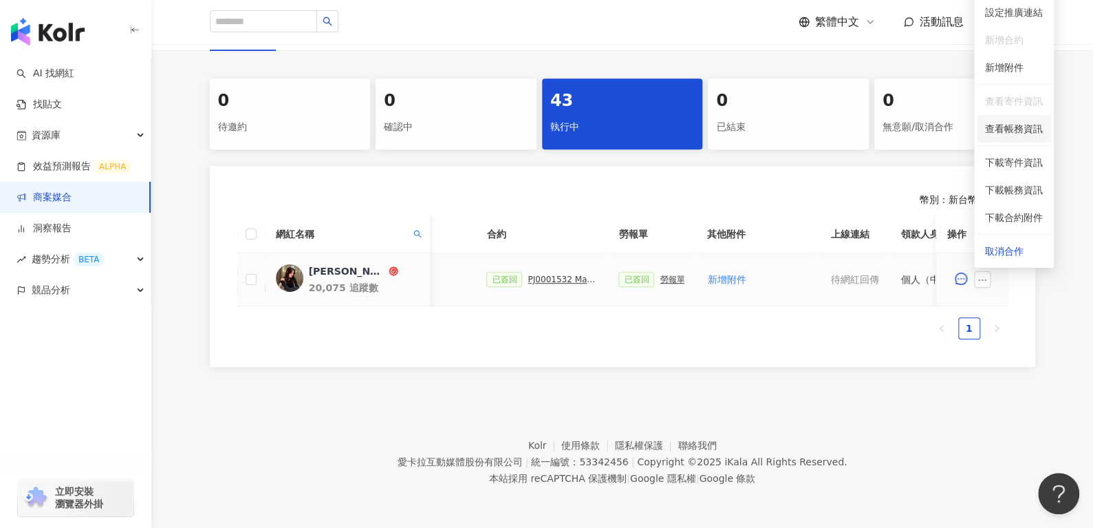
click at [1019, 122] on span "查看帳務資訊" at bounding box center [1014, 128] width 58 height 15
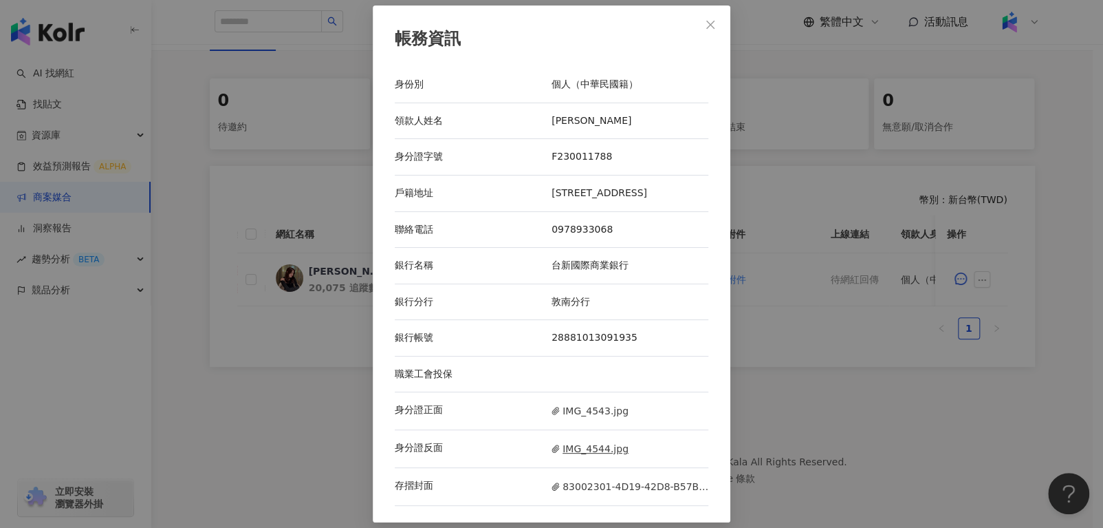
click at [600, 452] on span "IMG_4544.jpg" at bounding box center [590, 448] width 77 height 15
click at [697, 19] on span "Close" at bounding box center [711, 24] width 28 height 11
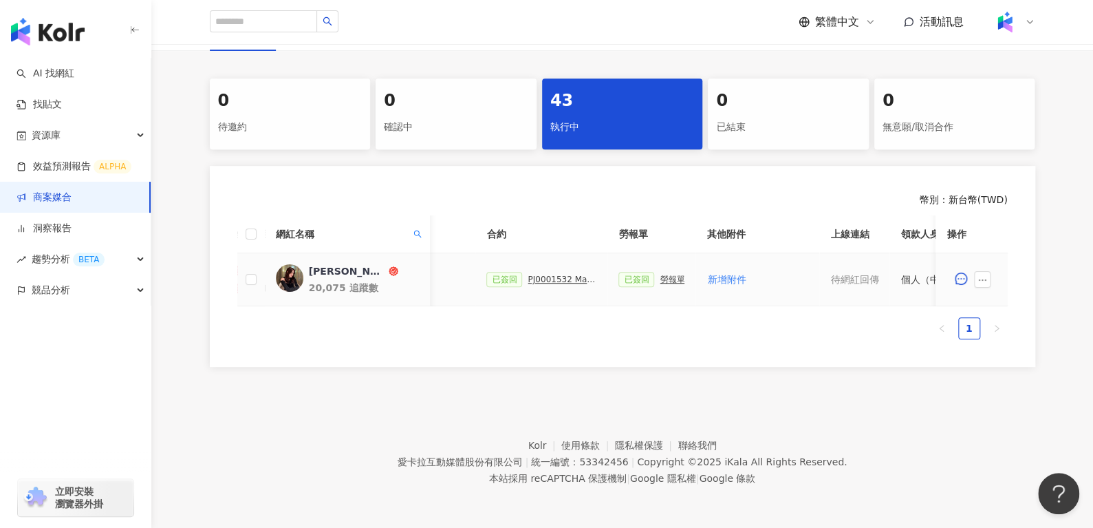
click at [549, 274] on div "PJ0001532 Maybelline_202506_skyhigh_小黑霸眼線液" at bounding box center [562, 279] width 69 height 10
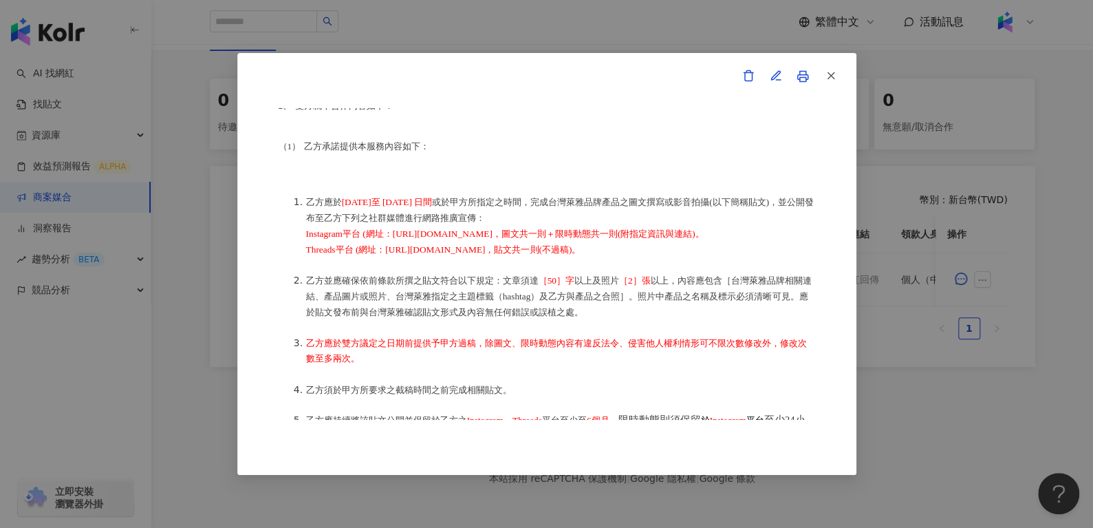
scroll to position [281, 0]
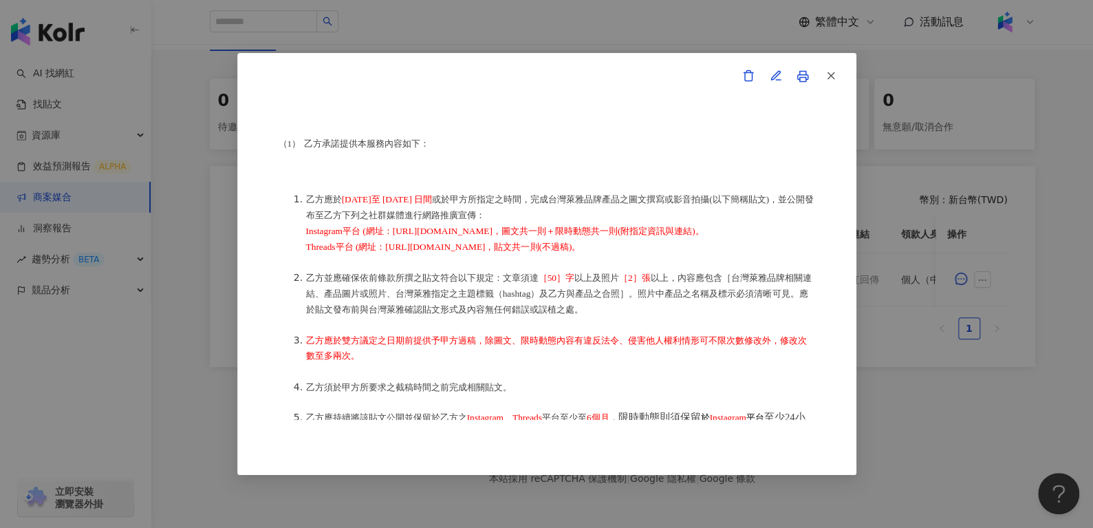
click at [712, 170] on div "合作備忘錄 甲方：愛[PERSON_NAME]互動媒體股份有限公司 乙方：[PERSON_NAME] 茲因甲方委託乙方[PERSON_NAME]進行台灣萊雅股…" at bounding box center [547, 264] width 536 height 312
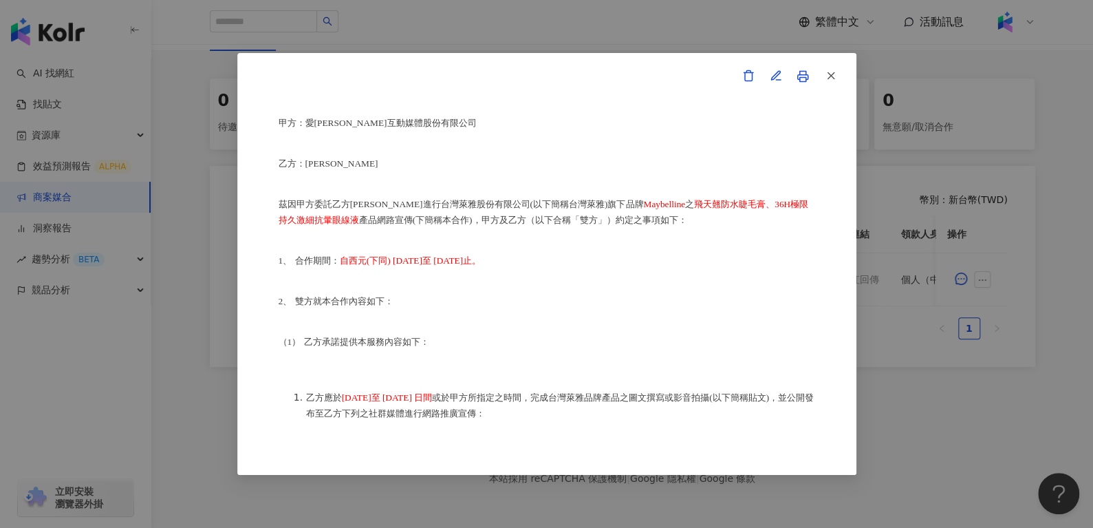
scroll to position [0, 0]
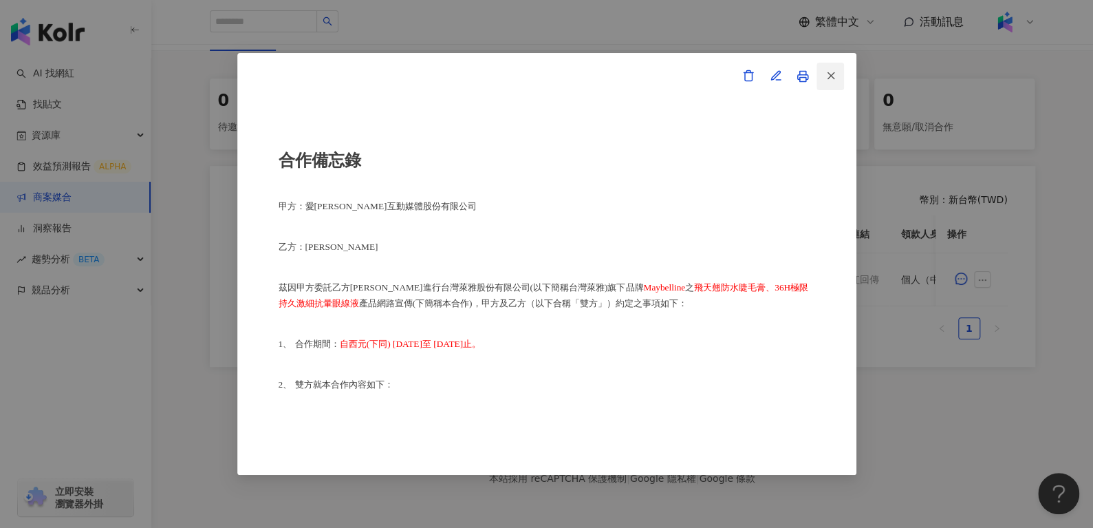
click at [837, 80] on button "button" at bounding box center [830, 77] width 28 height 28
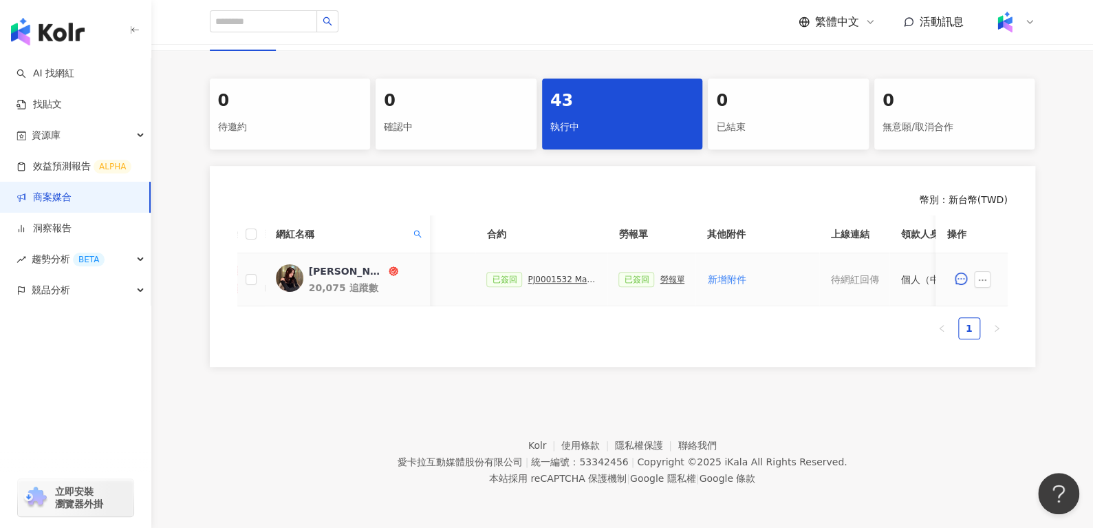
click at [660, 274] on div "勞報單" at bounding box center [672, 279] width 25 height 10
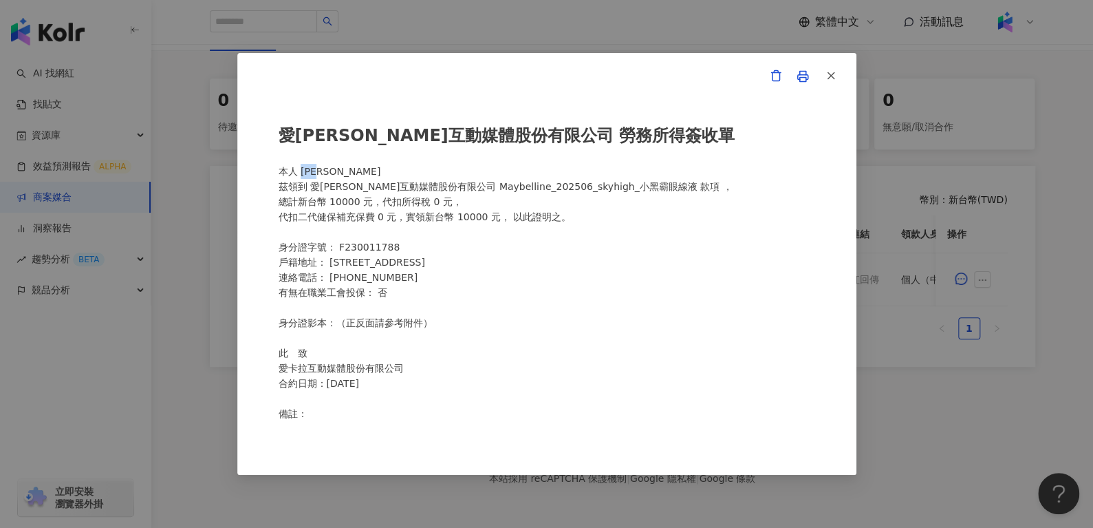
drag, startPoint x: 299, startPoint y: 173, endPoint x: 371, endPoint y: 166, distance: 71.9
click at [371, 166] on div "愛[PERSON_NAME]互動媒體股份有限公司 勞務所得簽收單 本人 [PERSON_NAME]領到 愛[PERSON_NAME]互動媒體股份有限公司 Ma…" at bounding box center [547, 264] width 536 height 312
copy div "[PERSON_NAME]"
click at [837, 74] on button "button" at bounding box center [830, 77] width 28 height 28
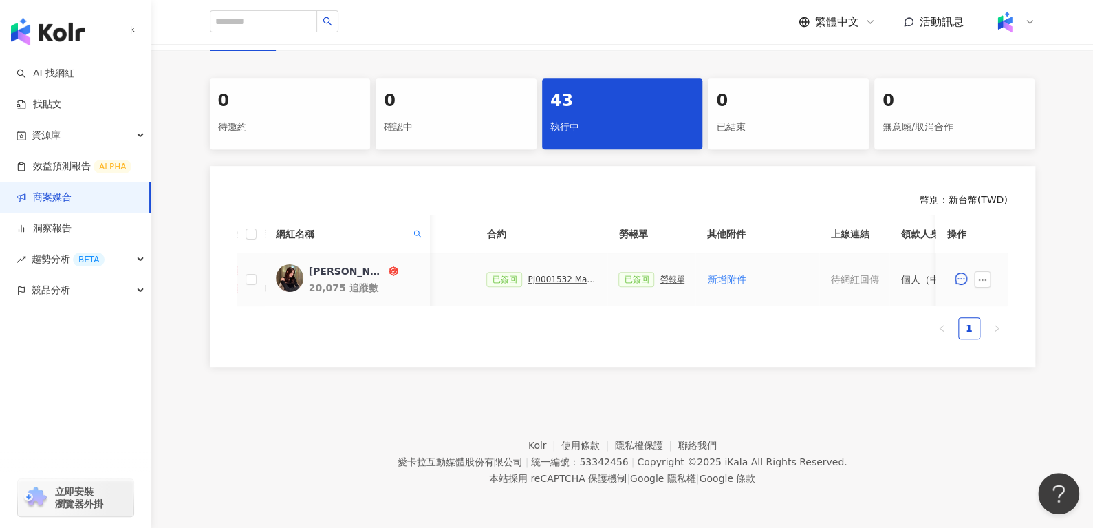
click at [328, 264] on div "[PERSON_NAME]" at bounding box center [346, 271] width 77 height 14
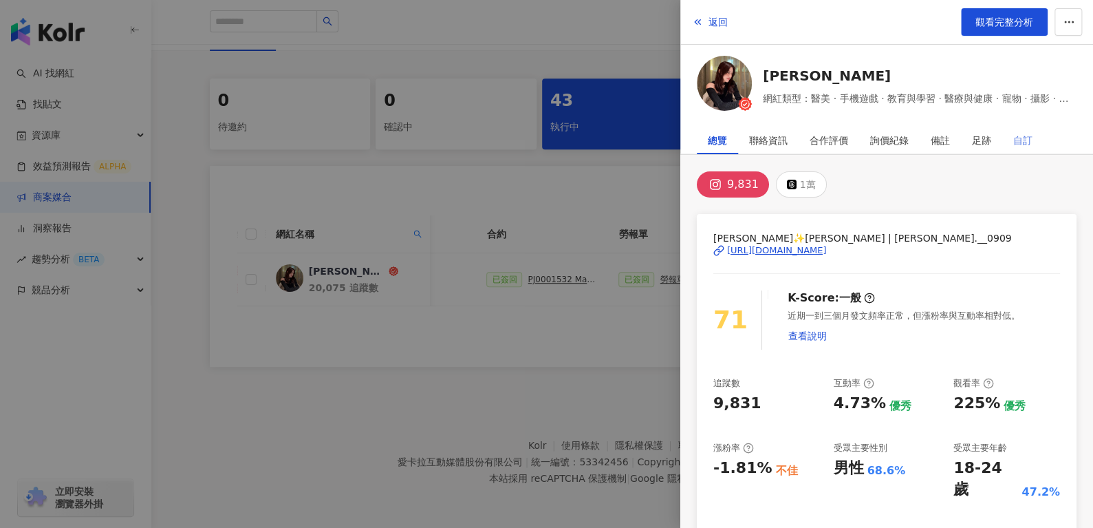
click at [1003, 142] on div "自訂" at bounding box center [1022, 141] width 41 height 28
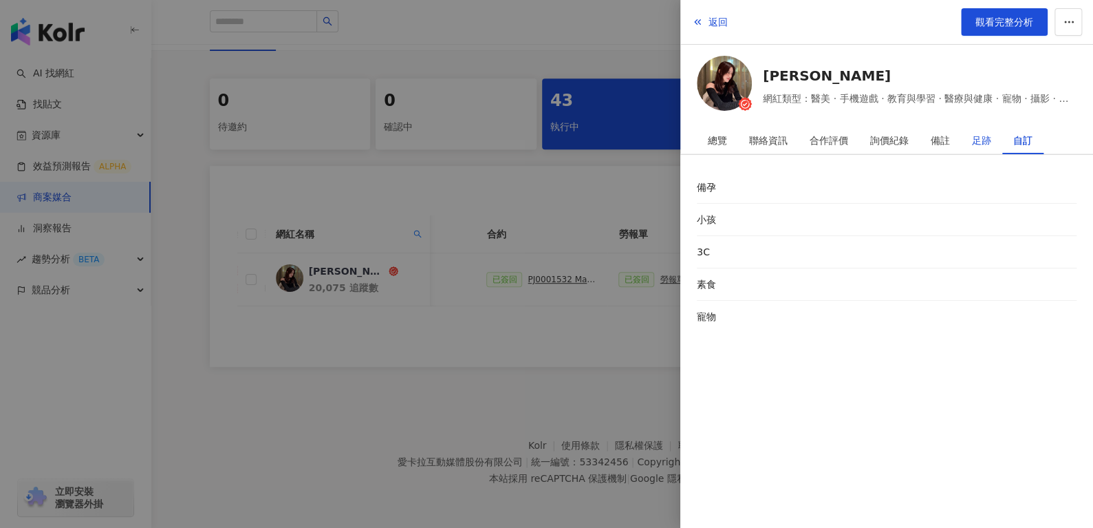
click at [973, 144] on div "足跡" at bounding box center [981, 141] width 19 height 28
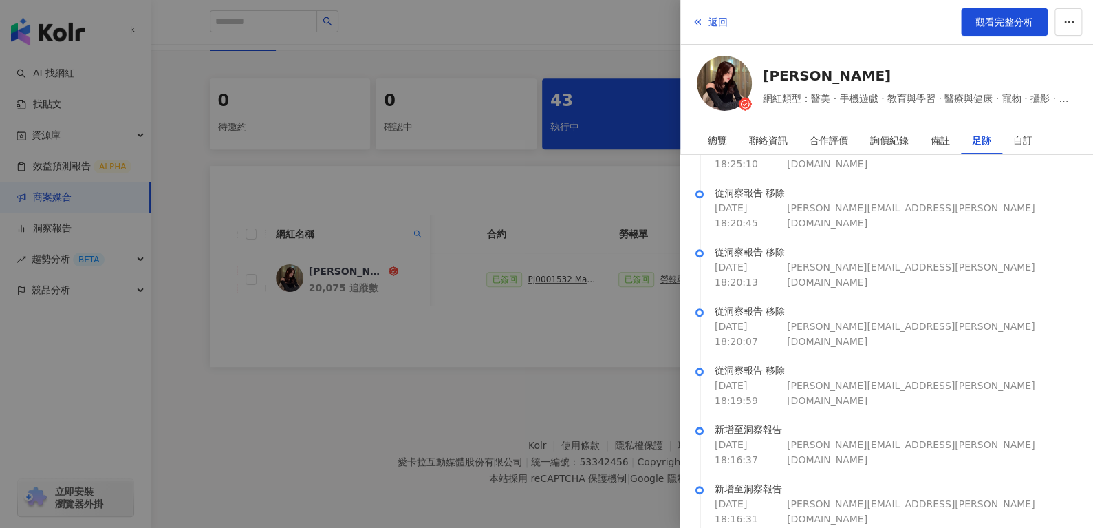
scroll to position [598, 0]
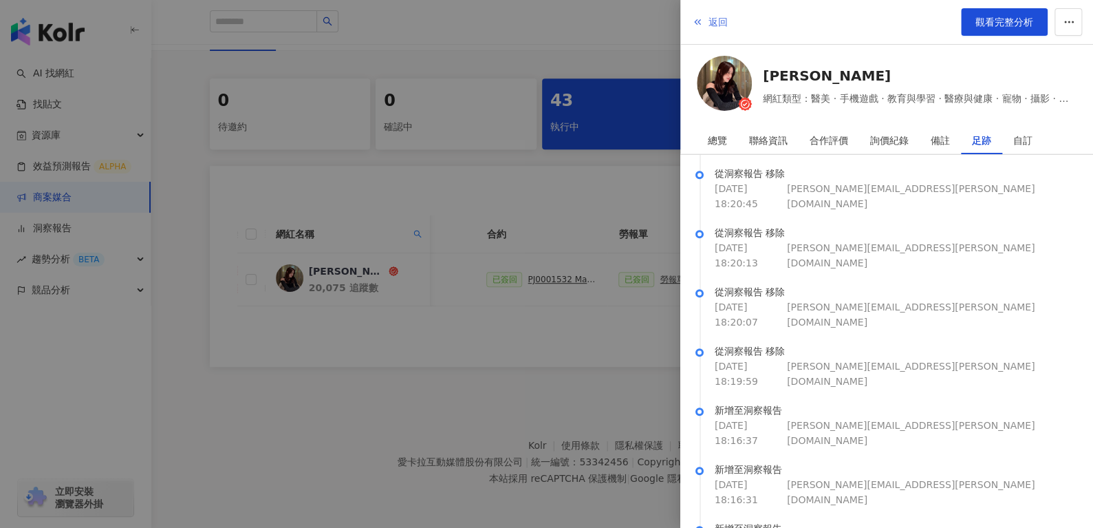
click at [704, 23] on button "返回" at bounding box center [709, 22] width 37 height 28
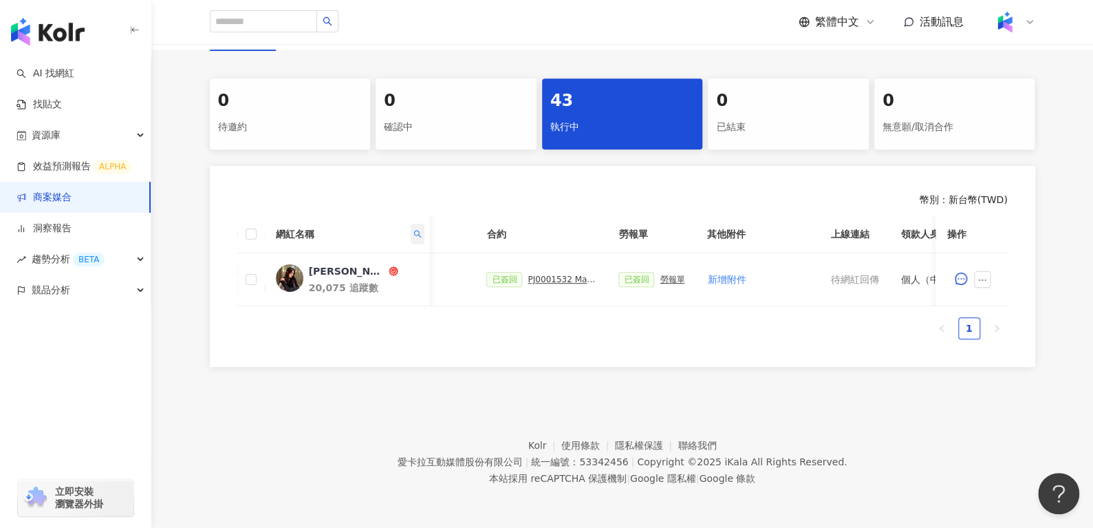
click at [413, 230] on icon "search" at bounding box center [417, 234] width 8 height 8
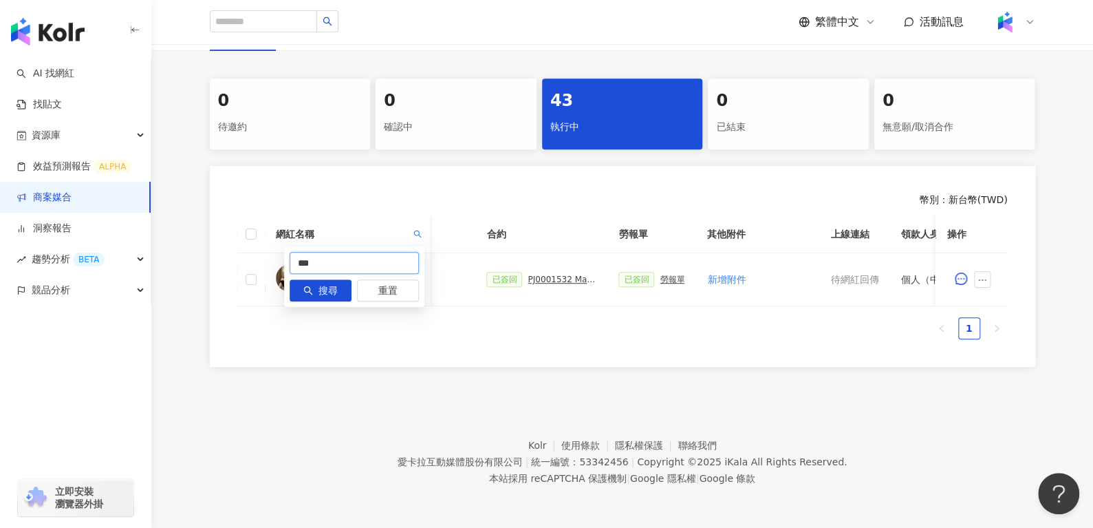
click at [378, 252] on input "***" at bounding box center [354, 263] width 129 height 22
type input "*"
paste input "***"
click at [327, 280] on span "搜尋" at bounding box center [327, 291] width 19 height 22
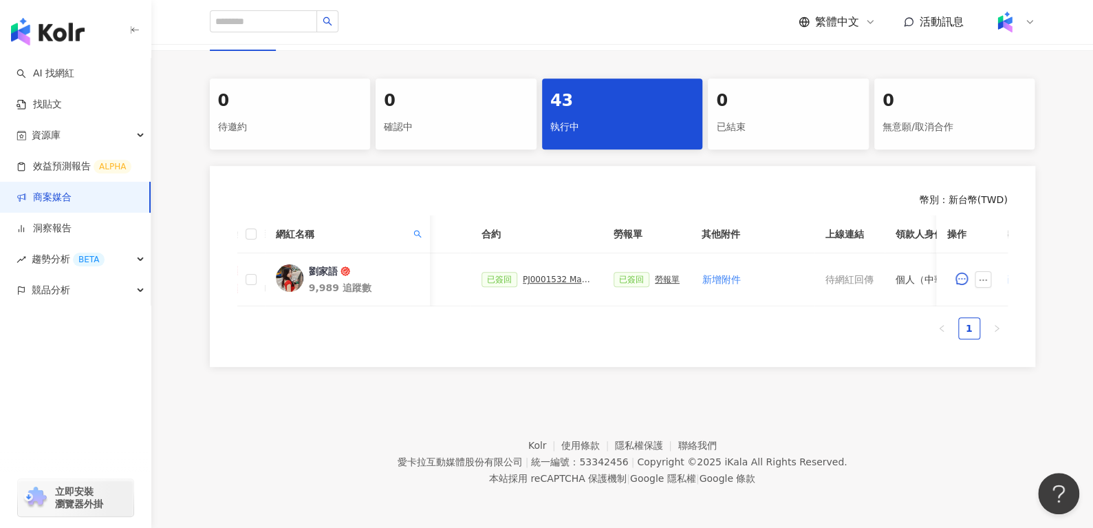
scroll to position [0, 595]
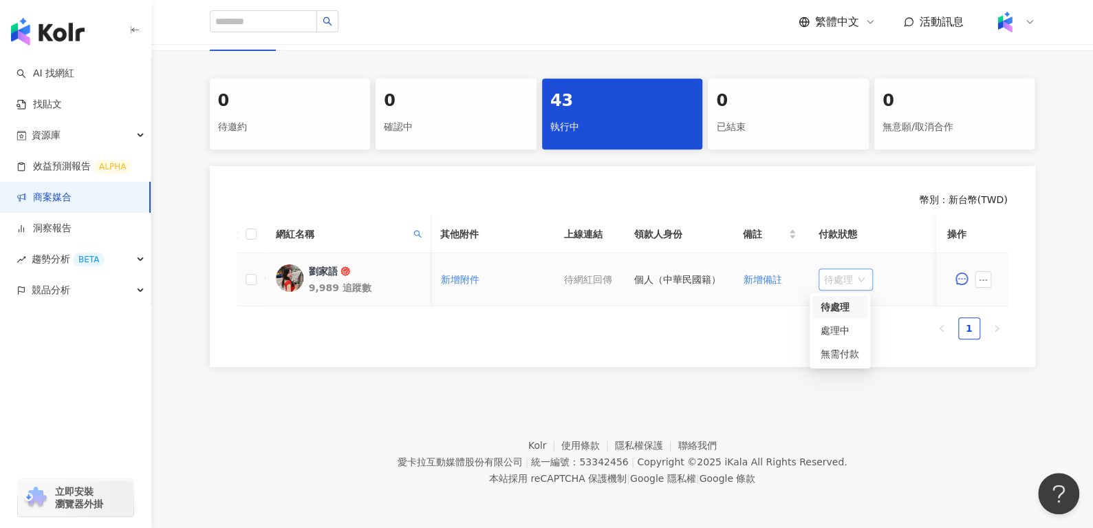
click at [824, 274] on span "待處理" at bounding box center [845, 279] width 43 height 21
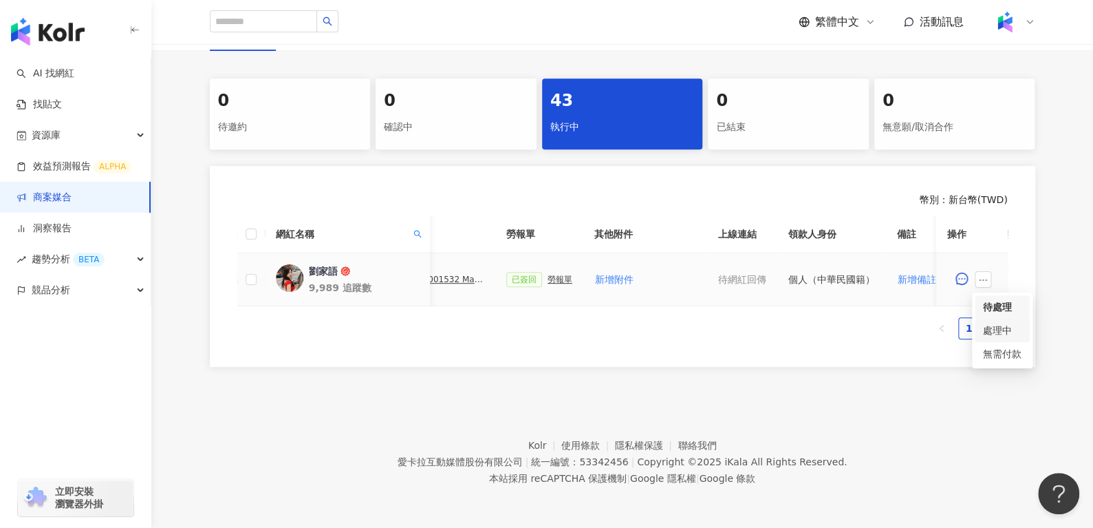
scroll to position [0, 376]
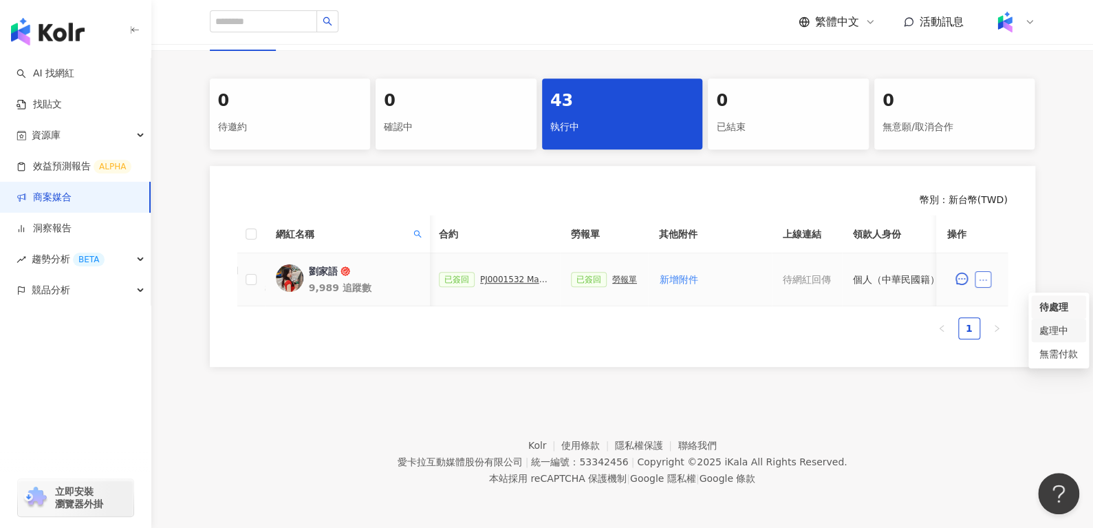
click at [979, 271] on button "button" at bounding box center [983, 279] width 17 height 17
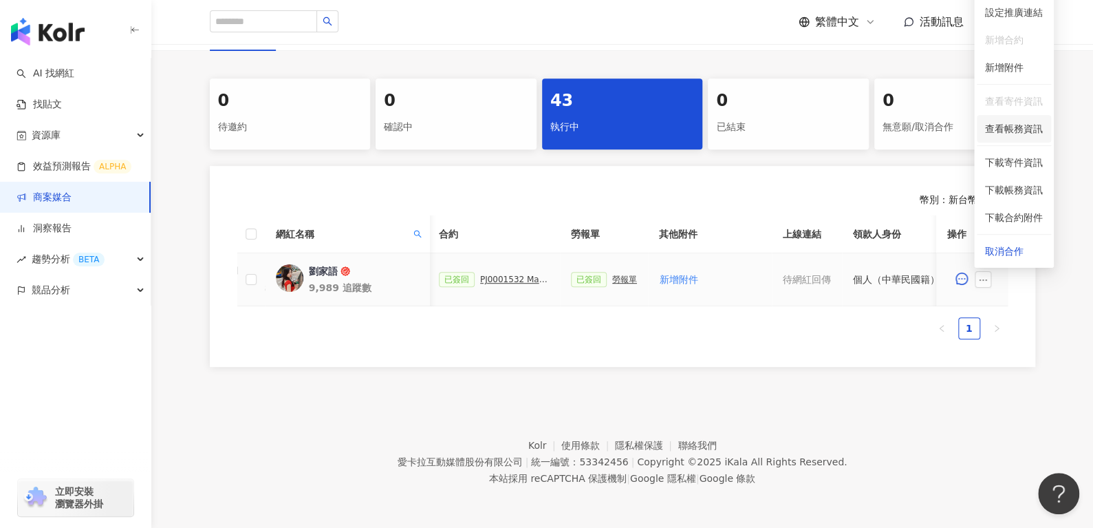
click at [1021, 121] on span "查看帳務資訊" at bounding box center [1014, 128] width 58 height 15
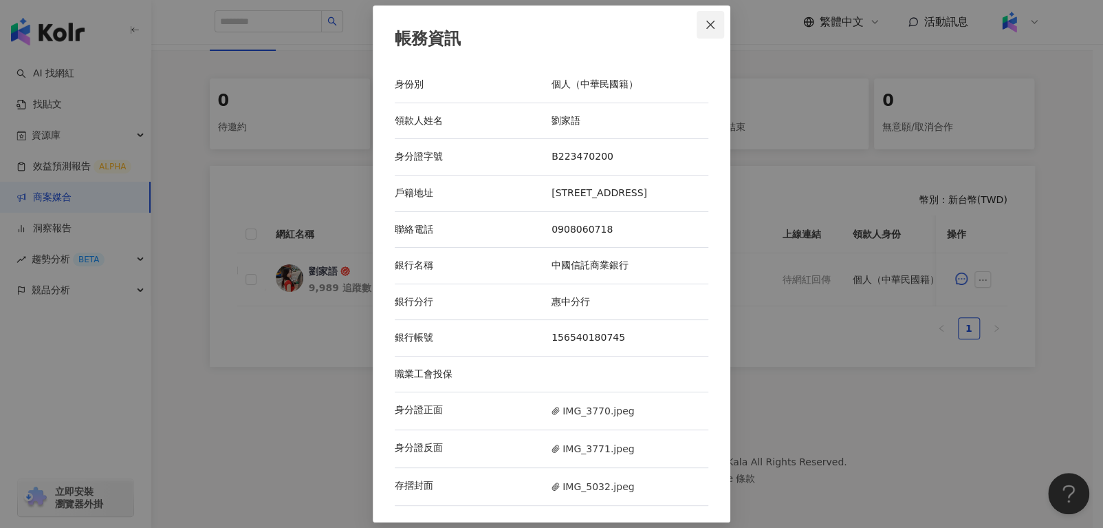
click at [698, 13] on button "Close" at bounding box center [711, 25] width 28 height 28
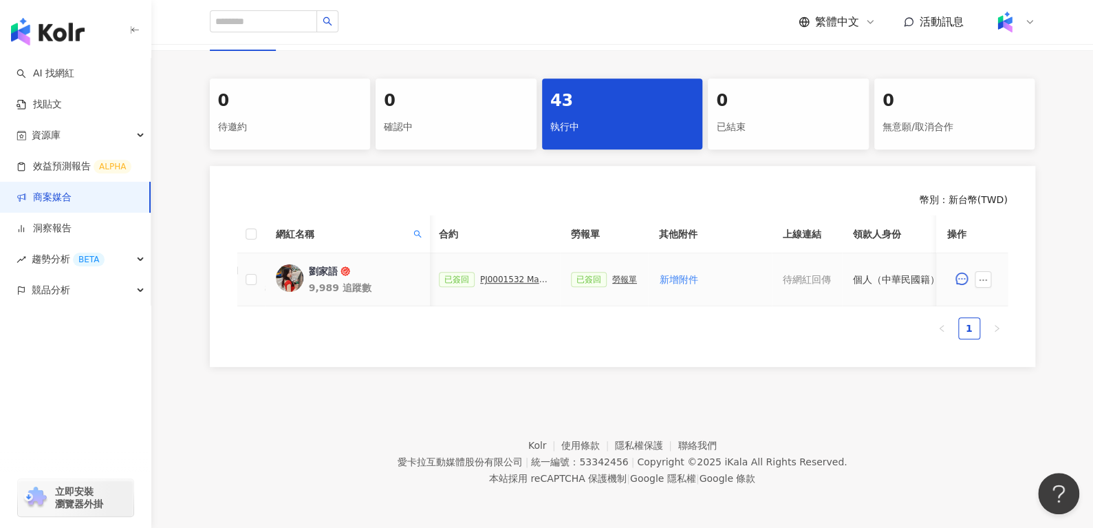
scroll to position [0, 345]
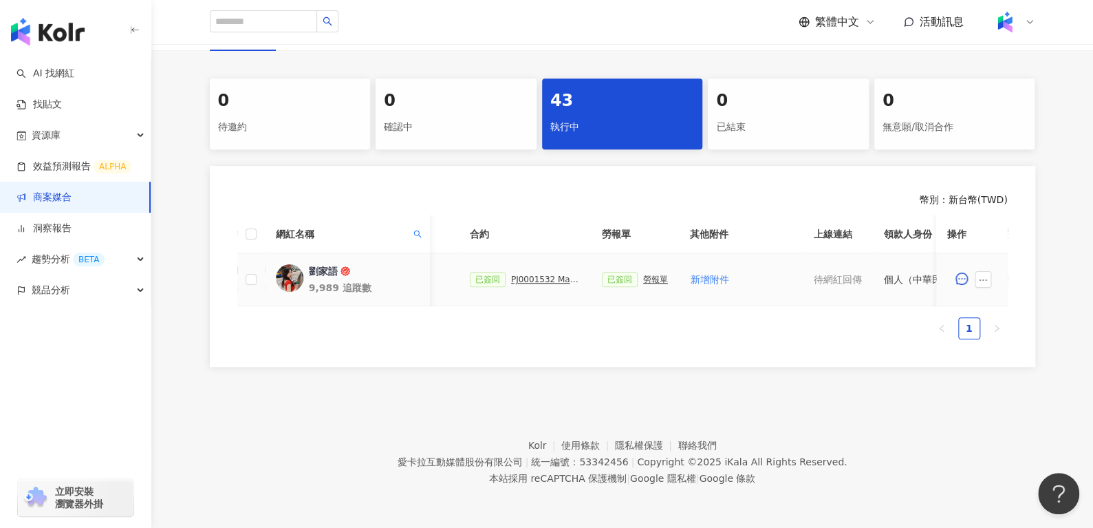
click at [649, 274] on div "勞報單" at bounding box center [655, 279] width 25 height 10
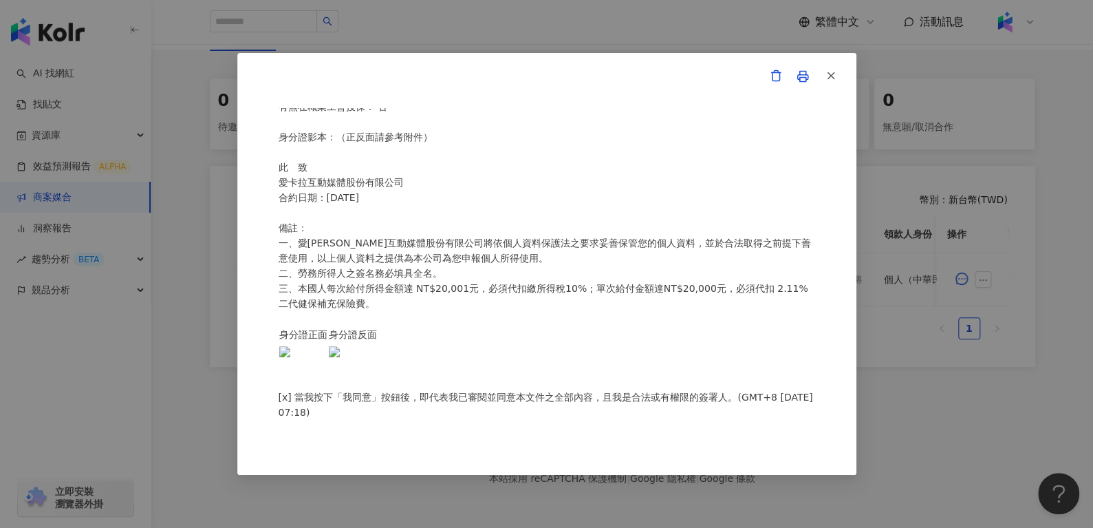
scroll to position [504, 0]
click at [833, 76] on icon "button" at bounding box center [831, 75] width 12 height 12
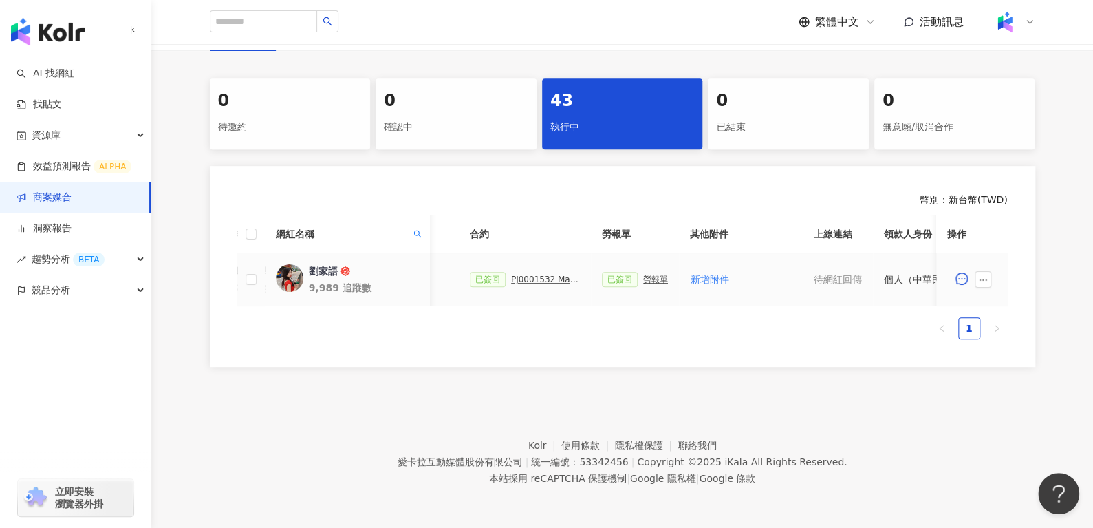
click at [541, 274] on div "PJ0001532 Maybelline_202506_skyhigh_小黑霸眼線液" at bounding box center [545, 279] width 69 height 10
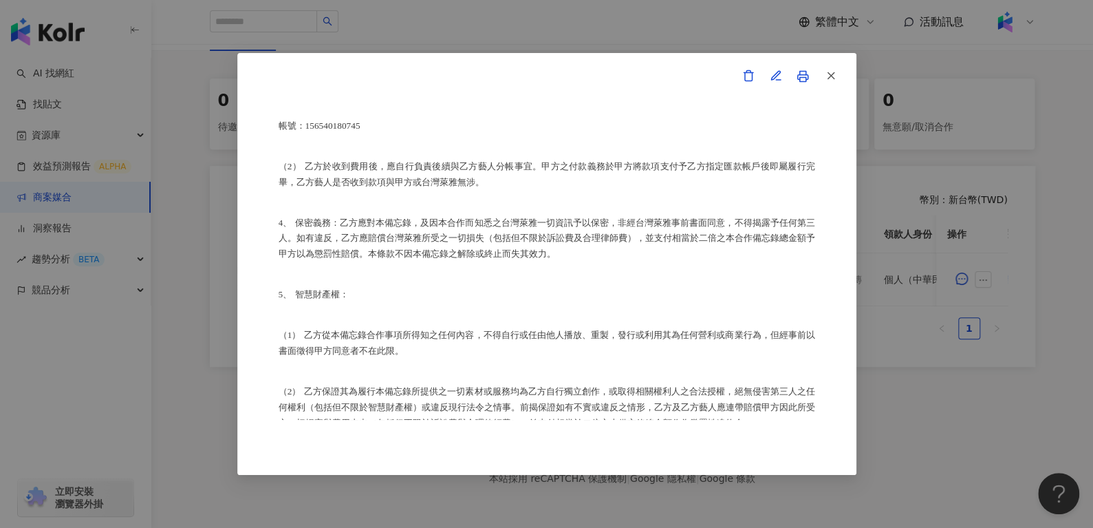
scroll to position [896, 0]
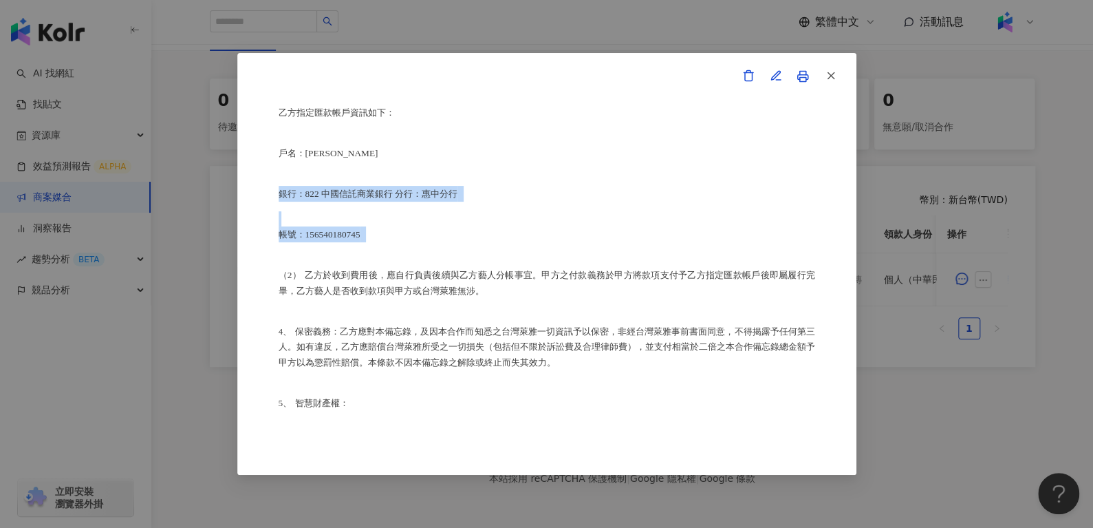
drag, startPoint x: 268, startPoint y: 222, endPoint x: 476, endPoint y: 281, distance: 216.4
click at [476, 281] on div "合作備忘錄 甲方：愛[PERSON_NAME]互動媒體股份有限公司 乙方：劉家語 茲因甲方委託乙方劉家語進行台灣萊雅股份有限公司(以下簡稱台灣萊雅)旗下品牌 …" at bounding box center [546, 264] width 619 height 422
click at [476, 281] on div "合作備忘錄 甲方：愛[PERSON_NAME]互動媒體股份有限公司 乙方：劉家語 茲因甲方委託乙方劉家語進行台灣萊雅股份有限公司(以下簡稱台灣萊雅)旗下品牌 …" at bounding box center [547, 264] width 536 height 312
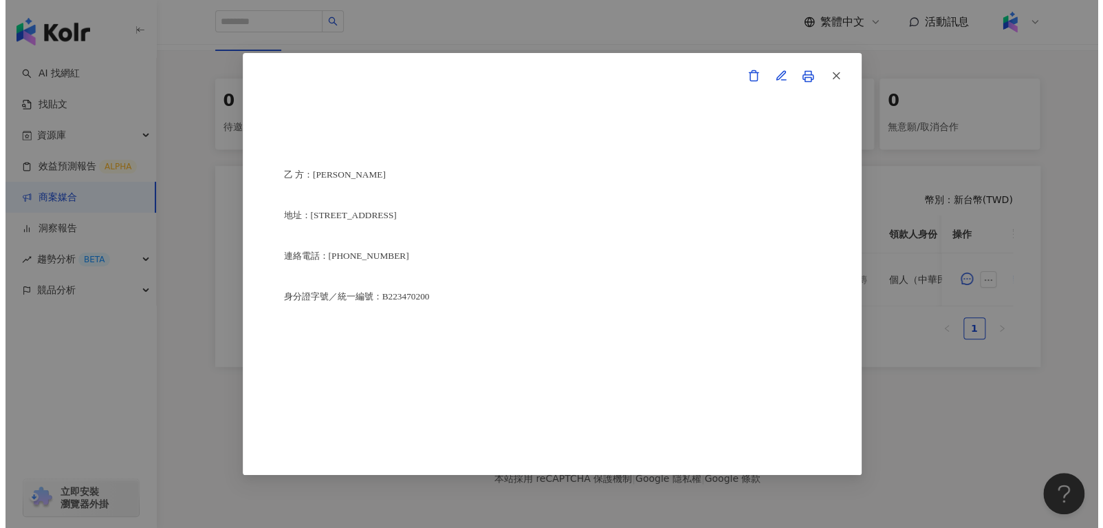
scroll to position [3488, 0]
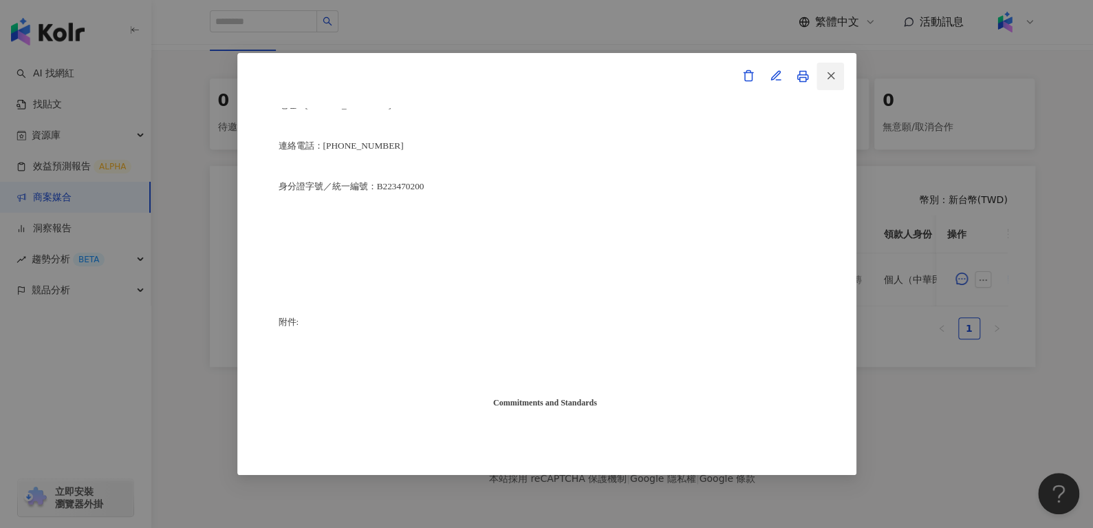
click at [840, 79] on button "button" at bounding box center [830, 77] width 28 height 28
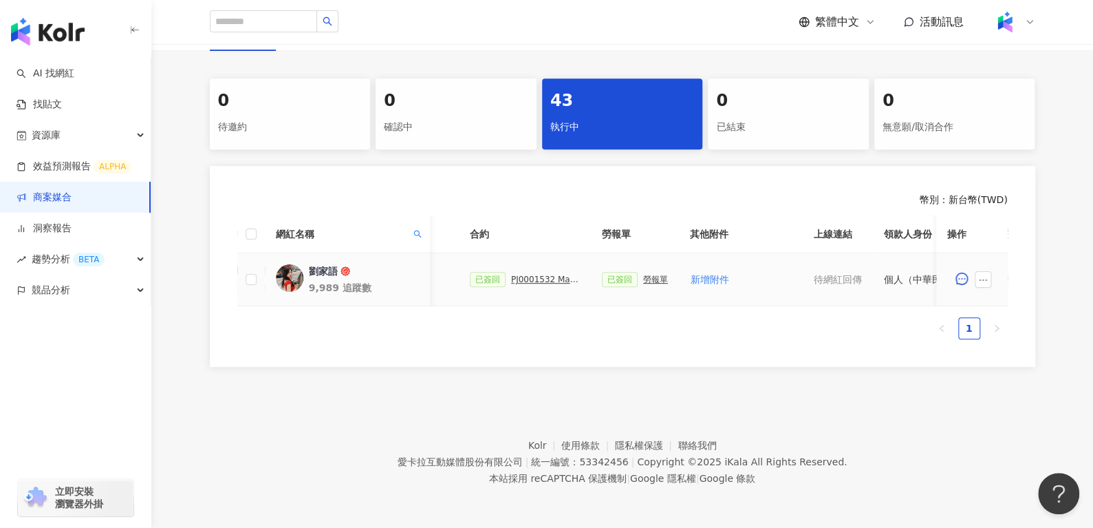
click at [651, 275] on td "已簽回 勞報單" at bounding box center [635, 279] width 88 height 53
click at [979, 271] on button "button" at bounding box center [983, 279] width 17 height 17
click at [1024, 121] on span "查看帳務資訊" at bounding box center [1014, 128] width 58 height 15
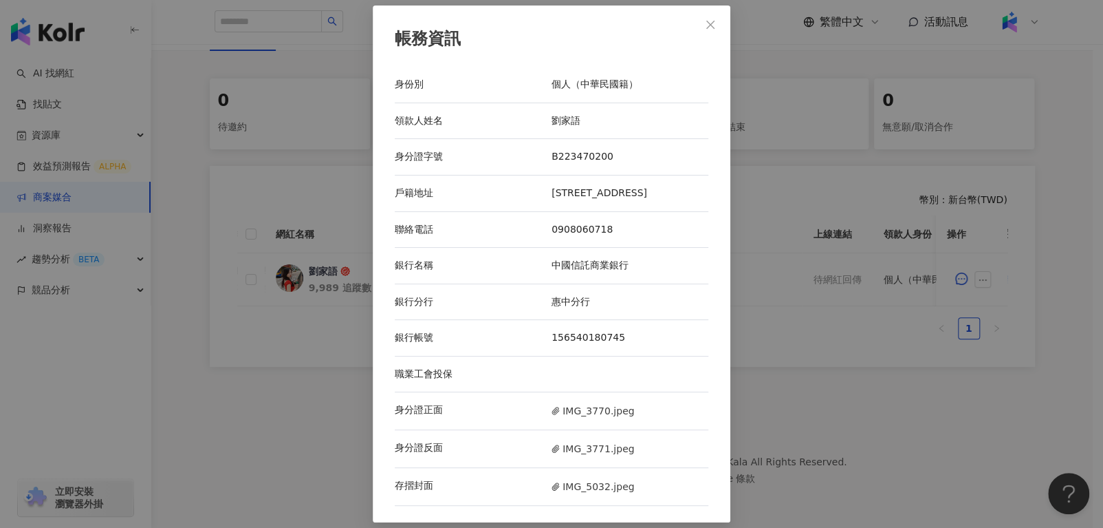
scroll to position [1, 0]
click at [587, 486] on span "IMG_5032.jpeg" at bounding box center [593, 486] width 83 height 15
drag, startPoint x: 580, startPoint y: 342, endPoint x: 624, endPoint y: 344, distance: 43.4
click at [624, 344] on div "156540180745" at bounding box center [630, 338] width 157 height 14
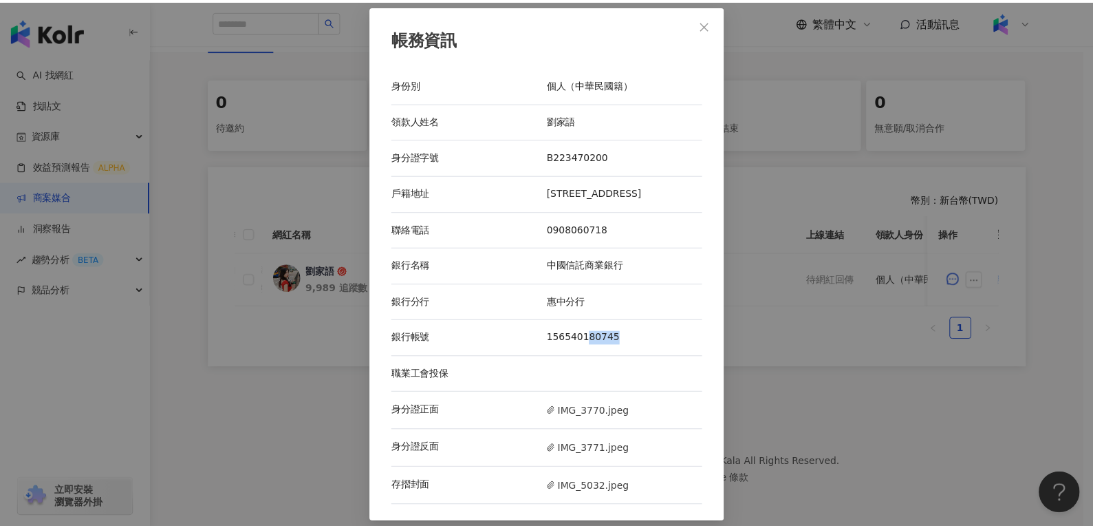
scroll to position [0, 0]
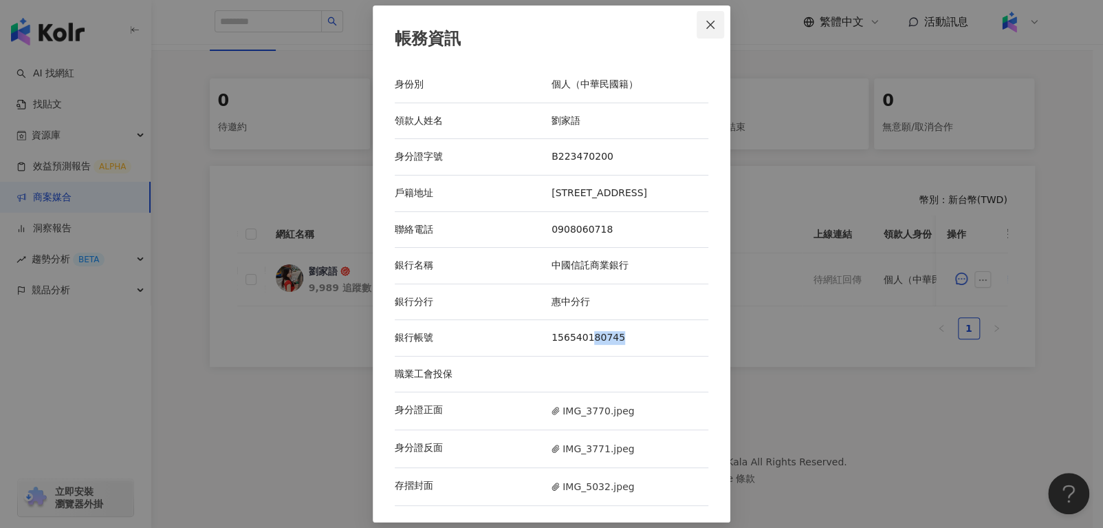
click at [708, 23] on icon "close" at bounding box center [710, 24] width 11 height 11
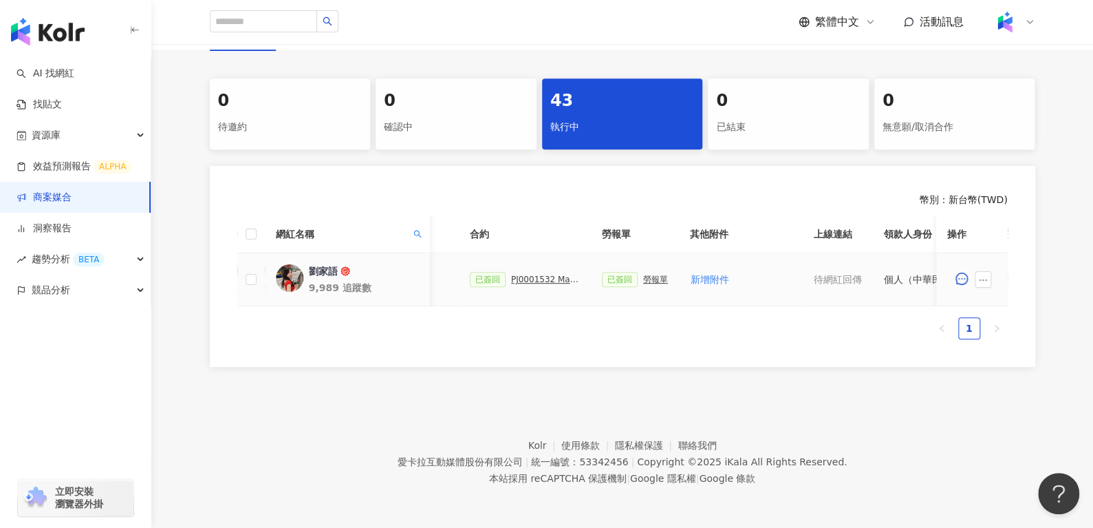
click at [531, 274] on div "PJ0001532 Maybelline_202506_skyhigh_小黑霸眼線液" at bounding box center [545, 279] width 69 height 10
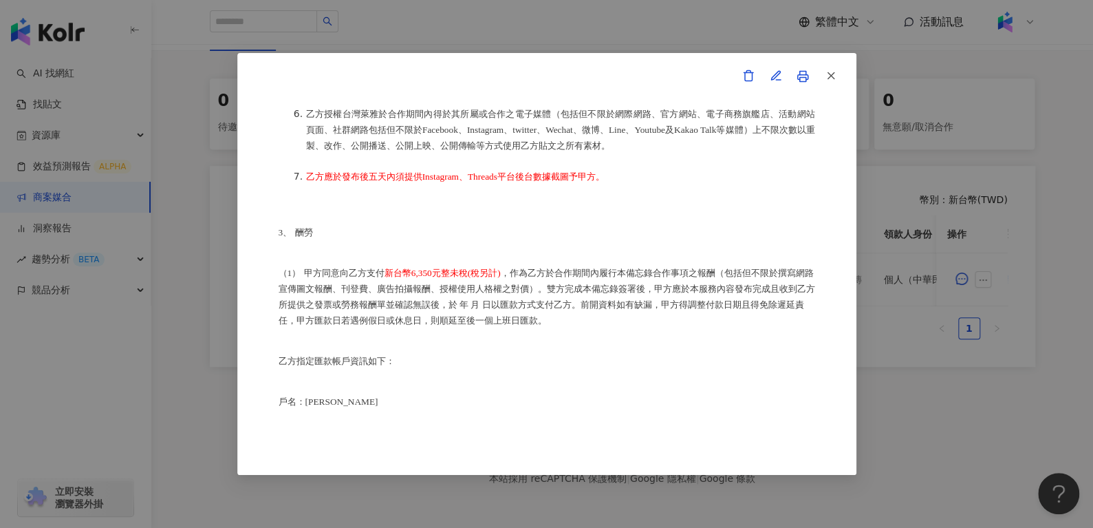
scroll to position [721, 0]
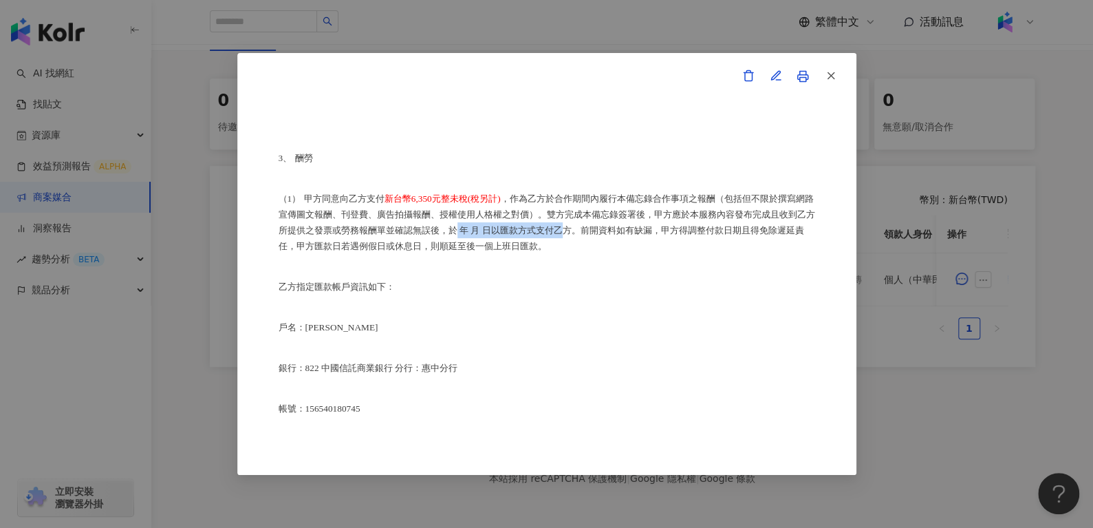
drag, startPoint x: 515, startPoint y: 255, endPoint x: 629, endPoint y: 259, distance: 114.2
click at [629, 251] on span "，作為乙方於合作期間內履行本備忘錄合作事項之報酬（包括但不限於撰寫網路宣傳圖文報酬、刊登費、廣告拍攝報酬、授權使用人格權之對價）。雙方完成本備忘錄簽署後，甲方…" at bounding box center [547, 222] width 536 height 58
click at [524, 251] on span "，作為乙方於合作期間內履行本備忘錄合作事項之報酬（包括但不限於撰寫網路宣傳圖文報酬、刊登費、廣告拍攝報酬、授權使用人格權之對價）。雙方完成本備忘錄簽署後，甲方…" at bounding box center [547, 222] width 536 height 58
click at [834, 76] on icon "button" at bounding box center [831, 75] width 12 height 12
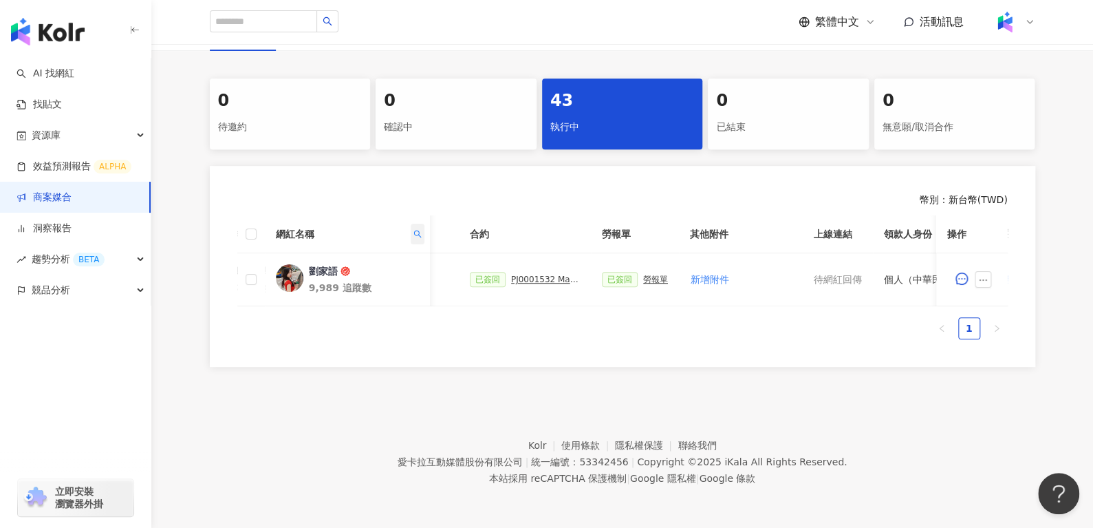
click at [417, 230] on icon "search" at bounding box center [417, 234] width 8 height 8
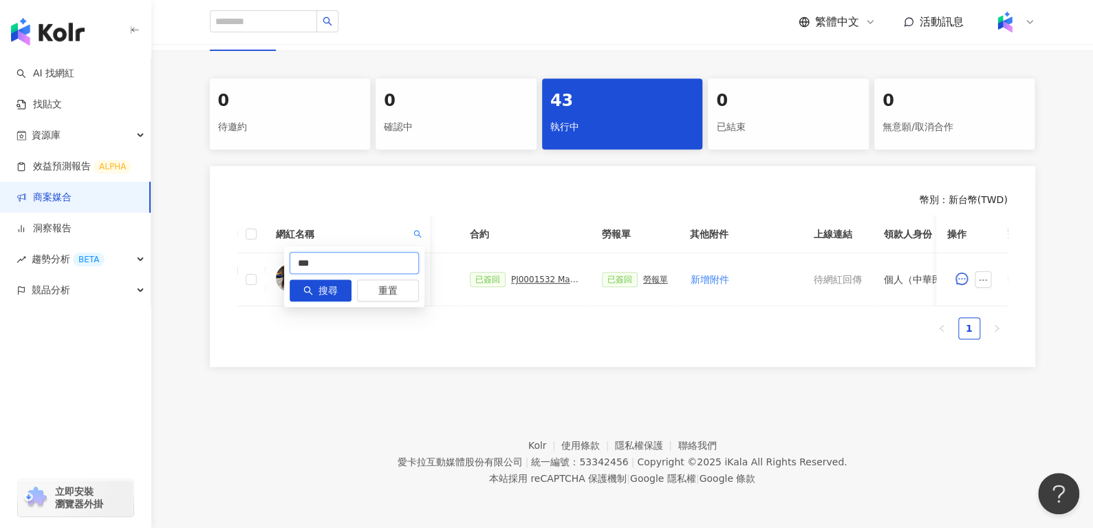
click at [378, 252] on input "***" at bounding box center [354, 263] width 129 height 22
paste input "text"
type input "**"
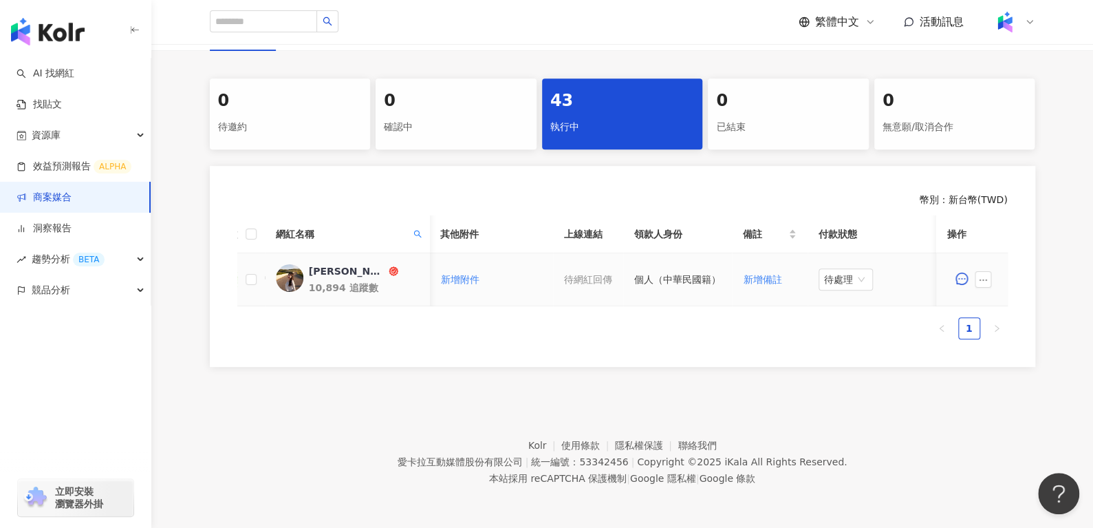
scroll to position [0, 415]
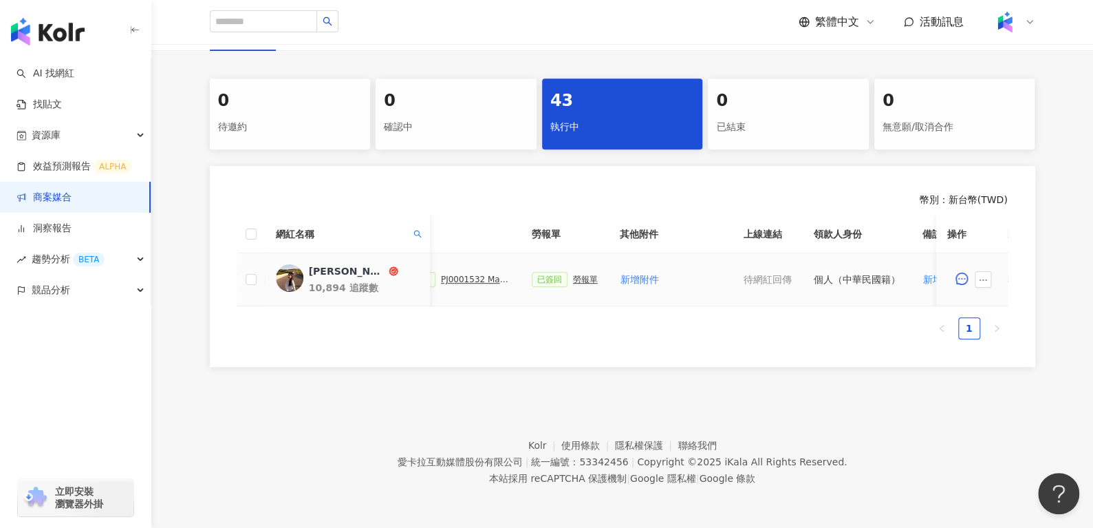
click at [992, 274] on span at bounding box center [986, 279] width 22 height 17
click at [986, 275] on icon "ellipsis" at bounding box center [983, 280] width 10 height 10
click at [1026, 121] on span "查看帳務資訊" at bounding box center [1014, 128] width 58 height 15
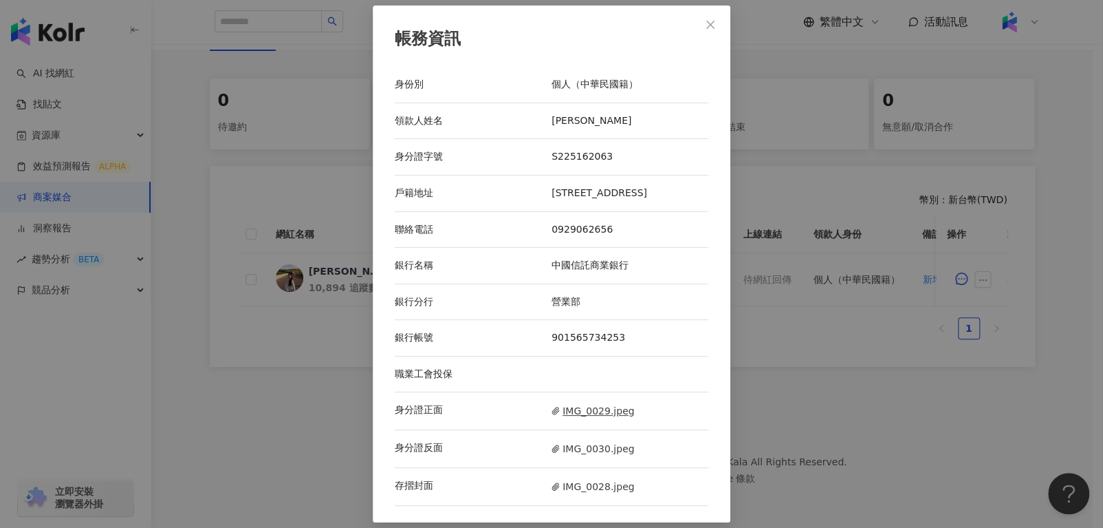
click at [593, 418] on span "IMG_0029.jpeg" at bounding box center [593, 410] width 83 height 15
drag, startPoint x: 592, startPoint y: 442, endPoint x: 594, endPoint y: 462, distance: 20.8
click at [594, 462] on div "身分證反面 IMG_0030.jpeg" at bounding box center [552, 449] width 314 height 38
click at [594, 456] on span "IMG_0030.jpeg" at bounding box center [593, 448] width 83 height 15
click at [594, 485] on div "存摺封面 IMG_0028.jpeg" at bounding box center [552, 487] width 314 height 38
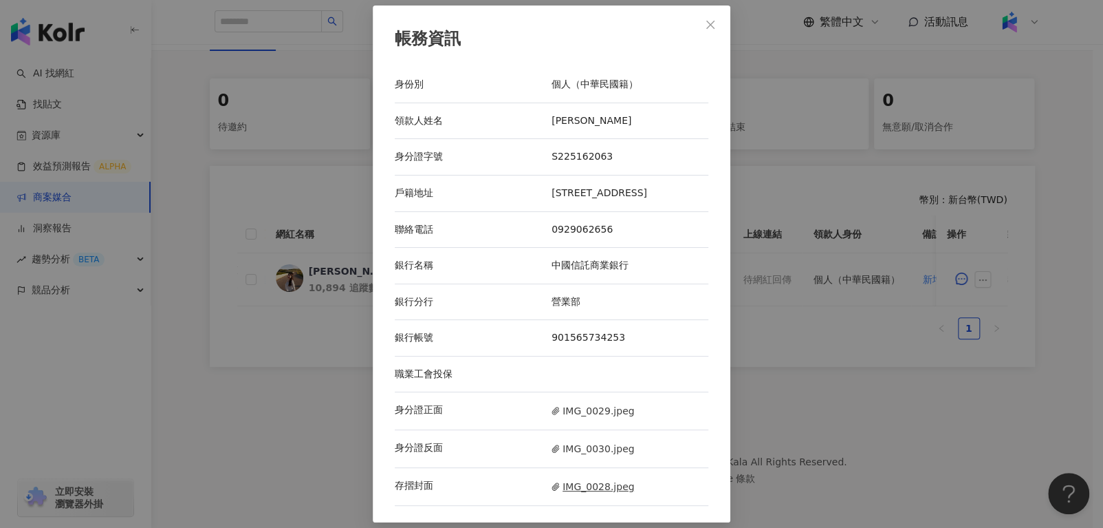
drag, startPoint x: 603, startPoint y: 510, endPoint x: 608, endPoint y: 500, distance: 11.4
click at [608, 500] on div "存摺封面 IMG_0028.jpeg" at bounding box center [552, 487] width 314 height 38
click at [608, 494] on span "IMG_0028.jpeg" at bounding box center [593, 486] width 83 height 15
drag, startPoint x: 558, startPoint y: 262, endPoint x: 590, endPoint y: 378, distance: 119.8
click at [590, 378] on div "身份別 個人（中華民國籍） 領款人姓名 [PERSON_NAME] 身分證字號 S225162063 戶籍地址 [STREET_ADDRESS] 聯絡電話 […" at bounding box center [552, 286] width 314 height 439
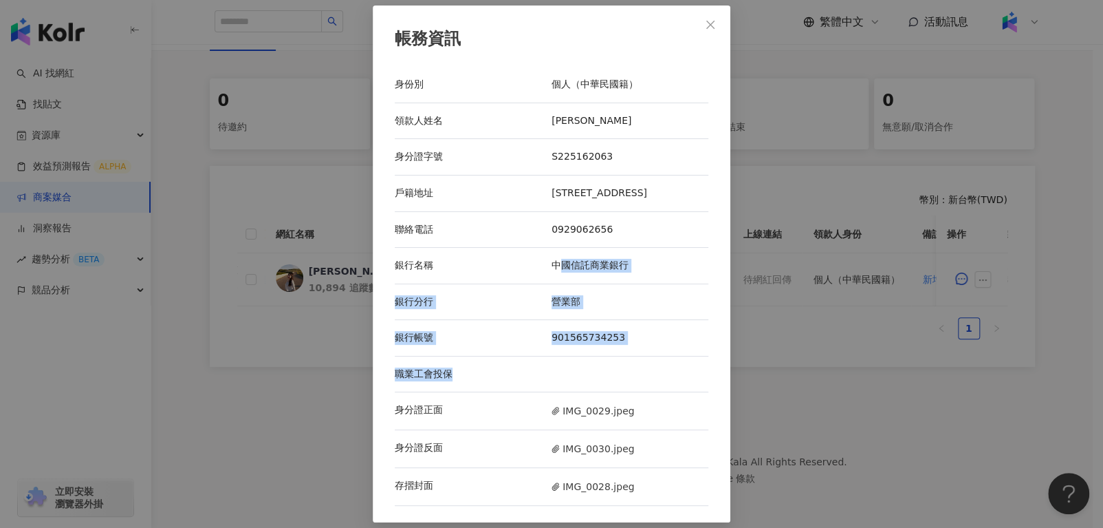
click at [590, 378] on div at bounding box center [630, 374] width 157 height 14
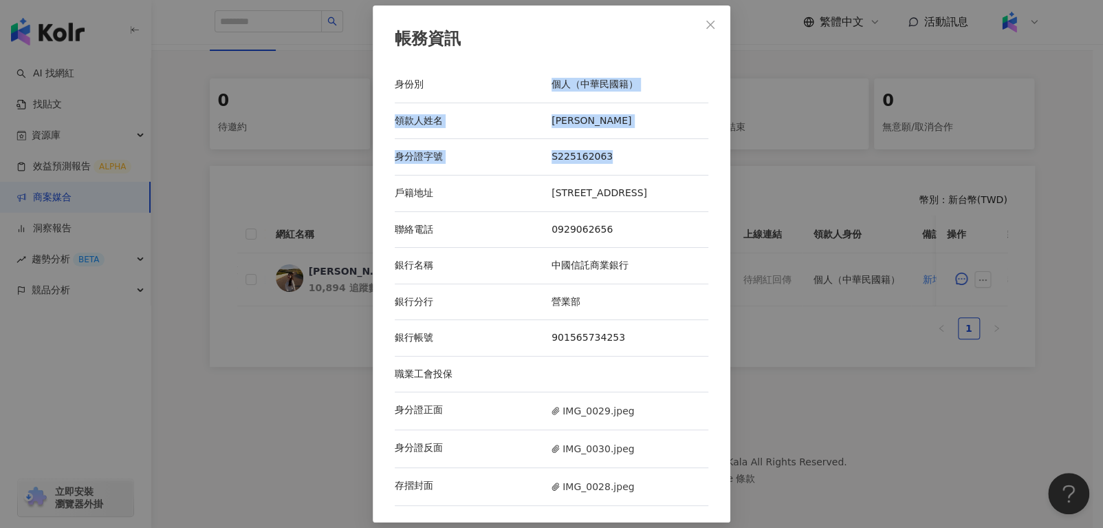
drag, startPoint x: 543, startPoint y: 68, endPoint x: 635, endPoint y: 146, distance: 120.0
click at [635, 146] on div "身份別 個人（中華民國籍） 領款人姓名 [PERSON_NAME] 身分證字號 S225162063 戶籍地址 [STREET_ADDRESS] 聯絡電話 […" at bounding box center [552, 286] width 314 height 439
click at [697, 19] on span "Close" at bounding box center [711, 24] width 28 height 11
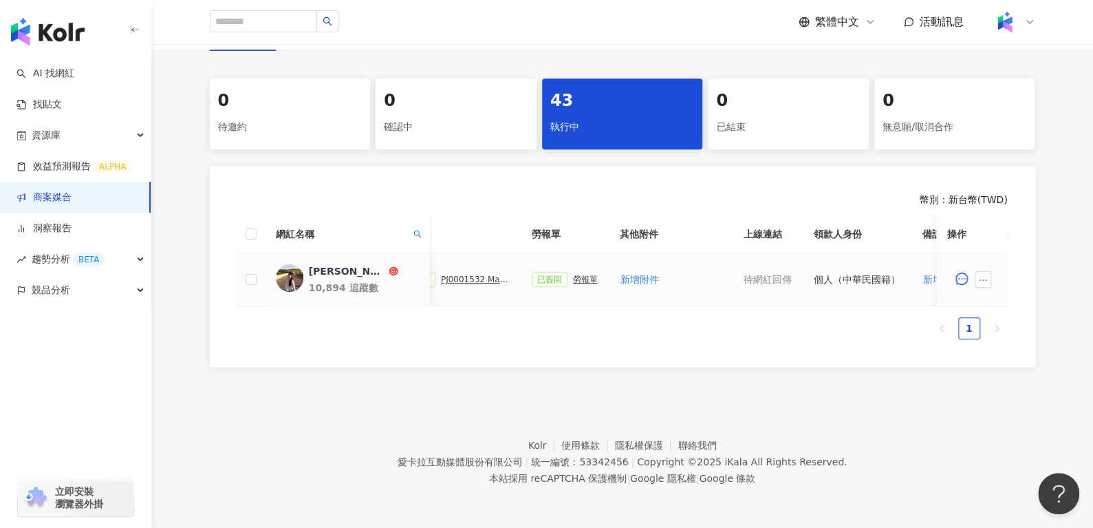
click at [586, 274] on div "已簽回 勞報單" at bounding box center [565, 279] width 66 height 15
click at [573, 274] on div "勞報單" at bounding box center [585, 279] width 25 height 10
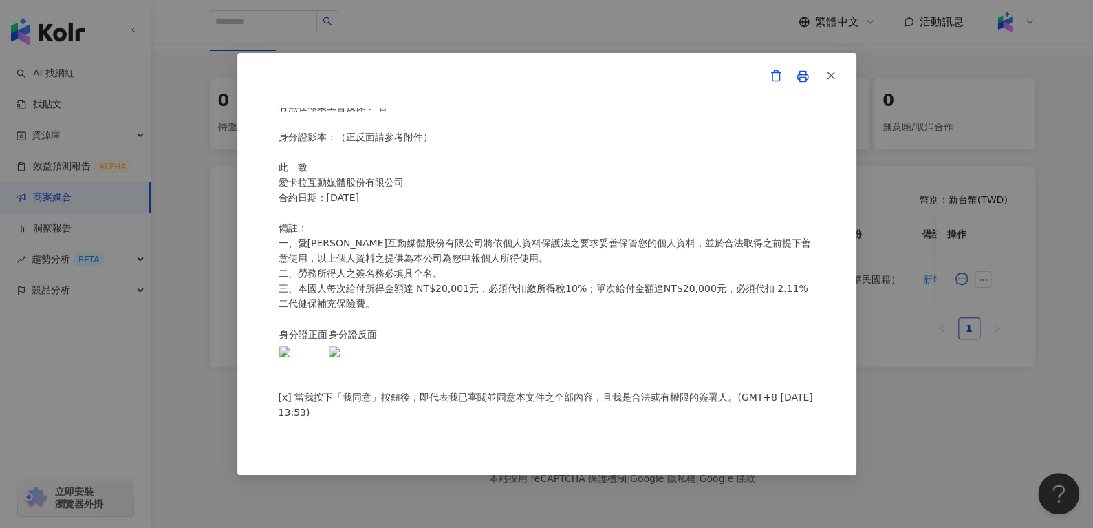
scroll to position [290, 0]
click at [836, 70] on icon "button" at bounding box center [831, 75] width 12 height 12
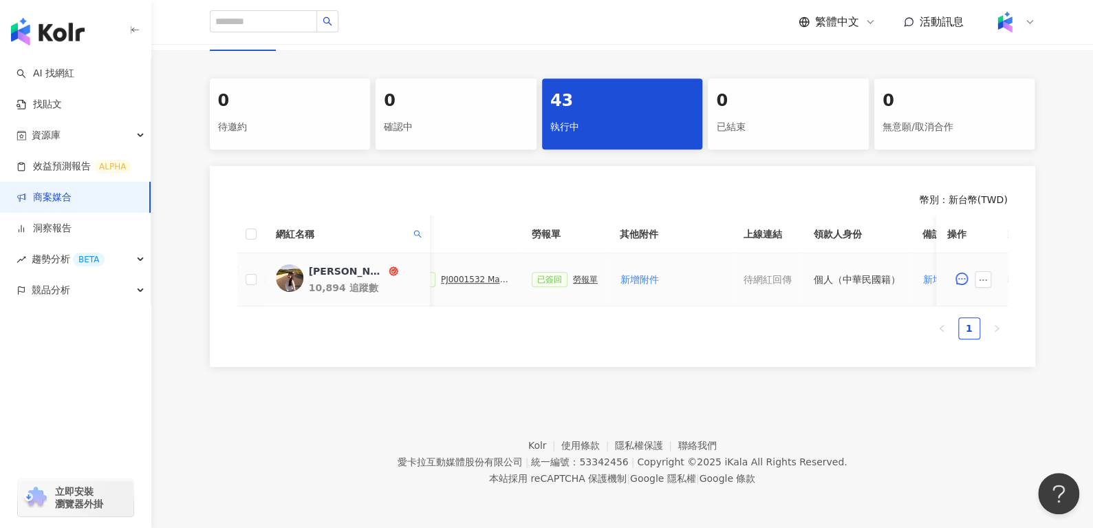
click at [457, 272] on div "已簽回 PJ0001532 Maybelline_202506_skyhigh_小黑霸眼線液" at bounding box center [455, 279] width 110 height 15
click at [462, 274] on div "PJ0001532 Maybelline_202506_skyhigh_小黑霸眼線液" at bounding box center [475, 279] width 69 height 10
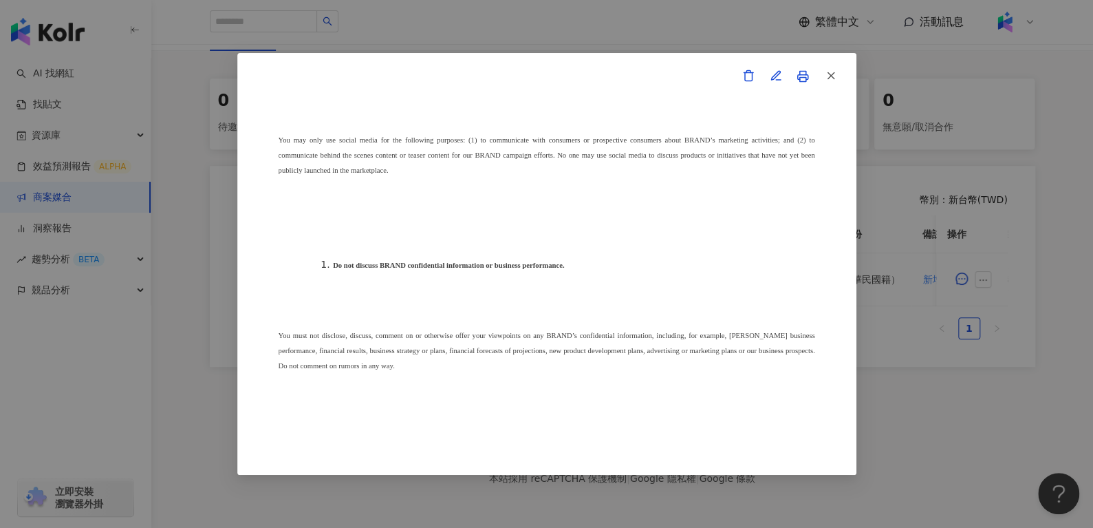
scroll to position [19214, 0]
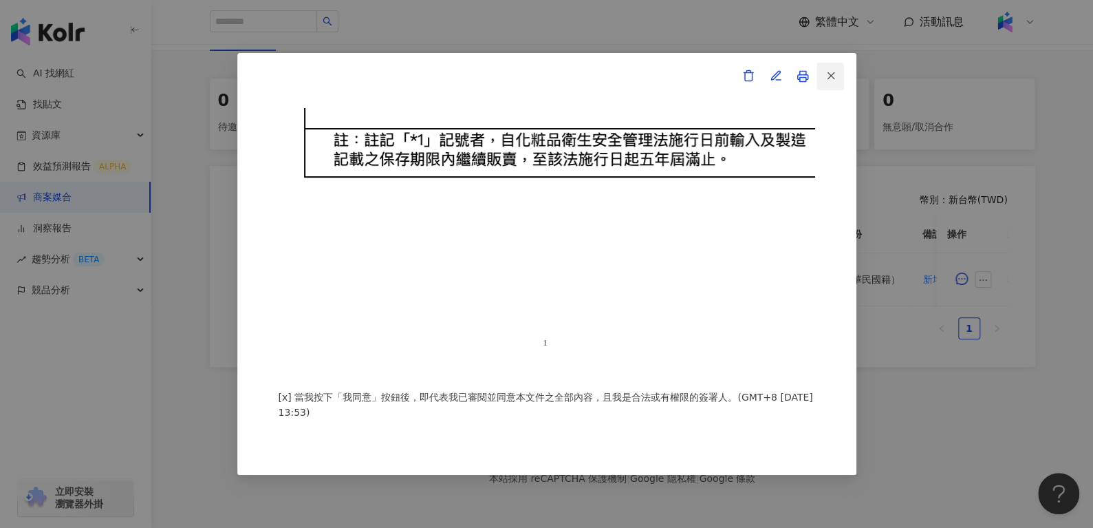
click at [840, 88] on button "button" at bounding box center [830, 77] width 28 height 28
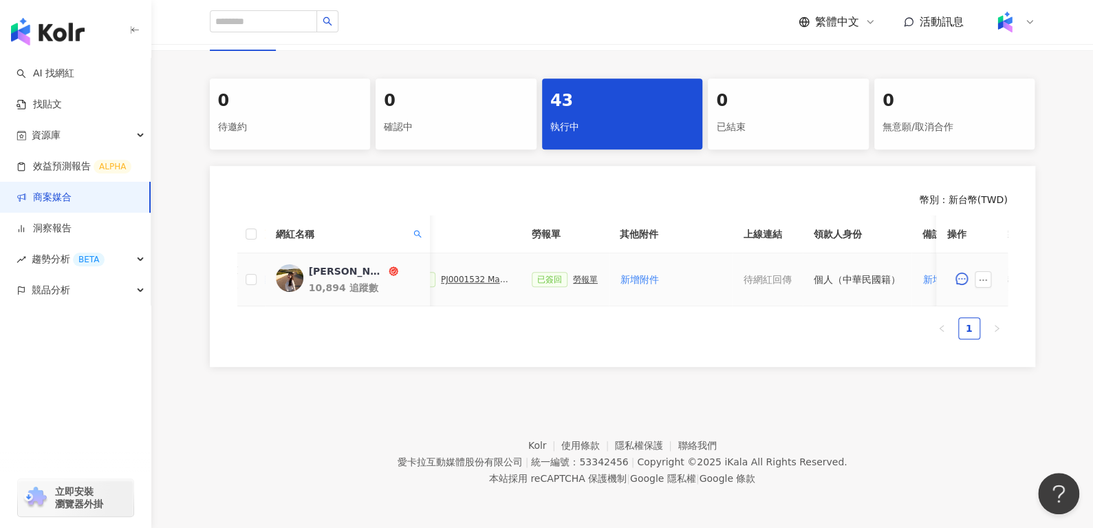
scroll to position [0, 595]
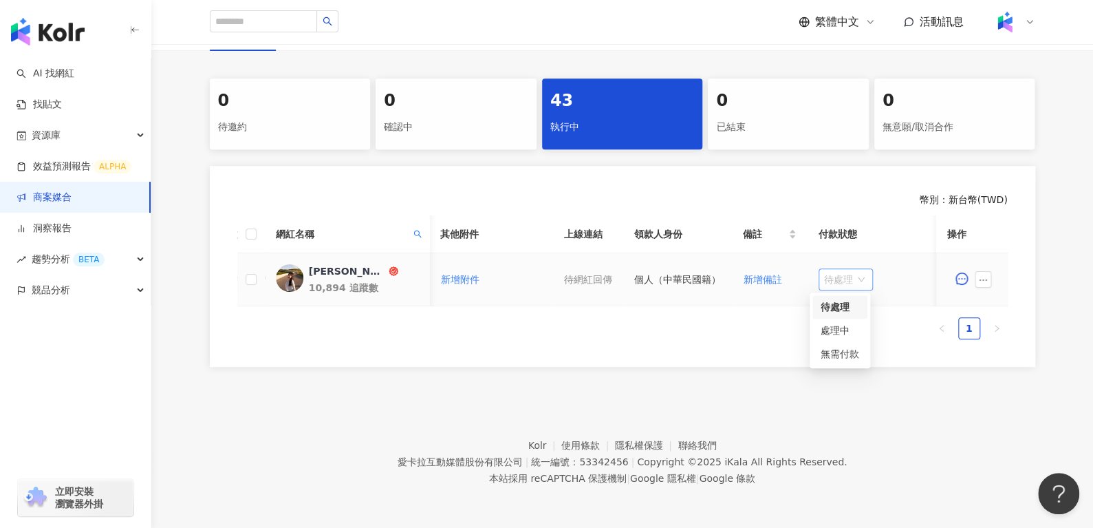
click at [836, 270] on span "待處理" at bounding box center [845, 279] width 43 height 21
click at [841, 325] on div "處理中" at bounding box center [840, 330] width 39 height 15
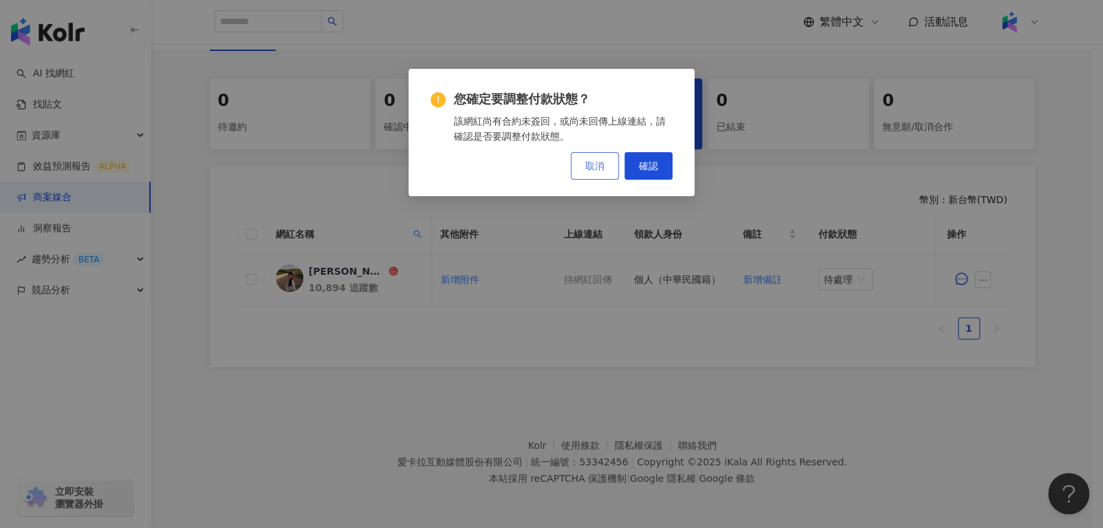
click at [603, 162] on span "取消" at bounding box center [594, 165] width 19 height 11
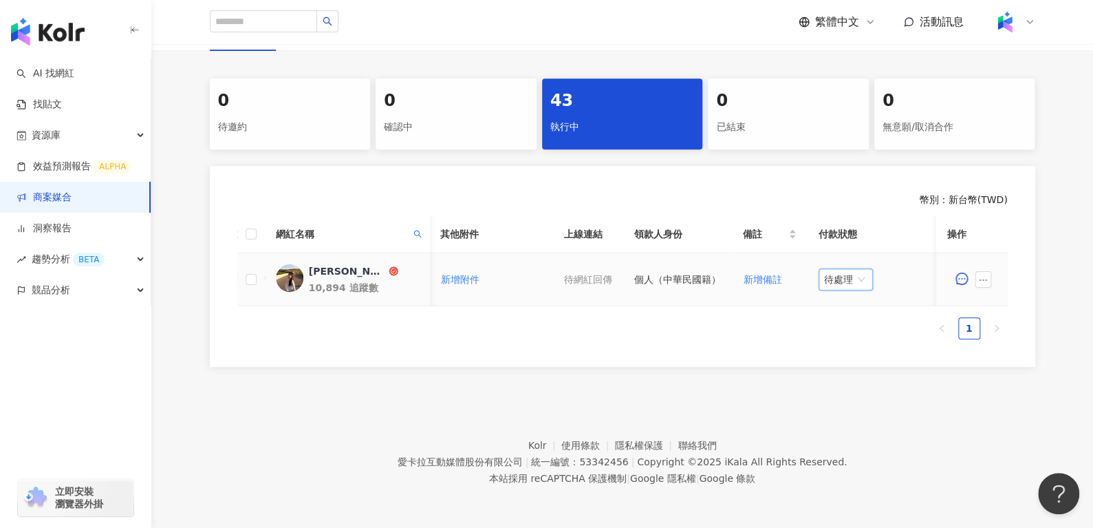
scroll to position [0, 367]
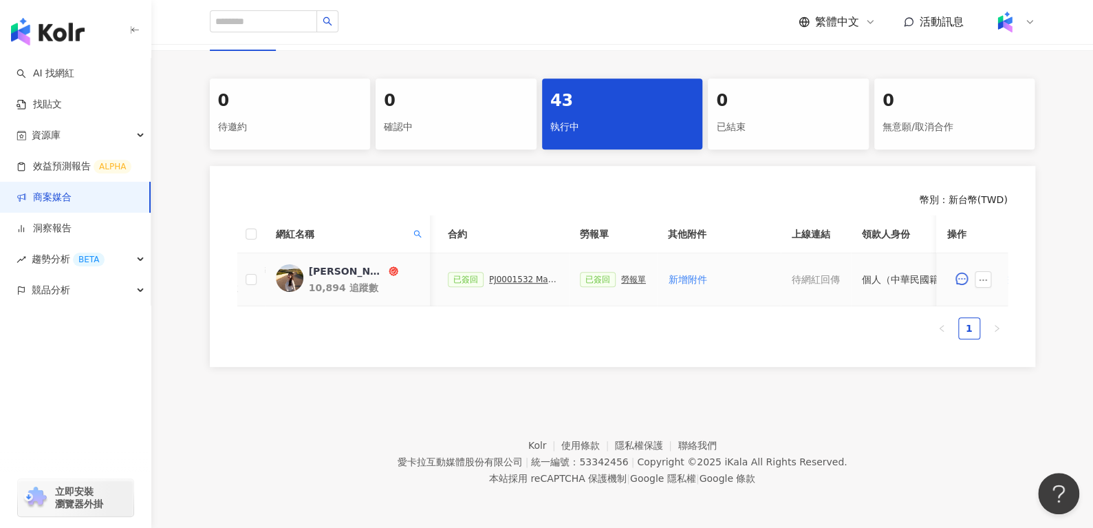
click at [621, 274] on div "勞報單" at bounding box center [633, 279] width 25 height 10
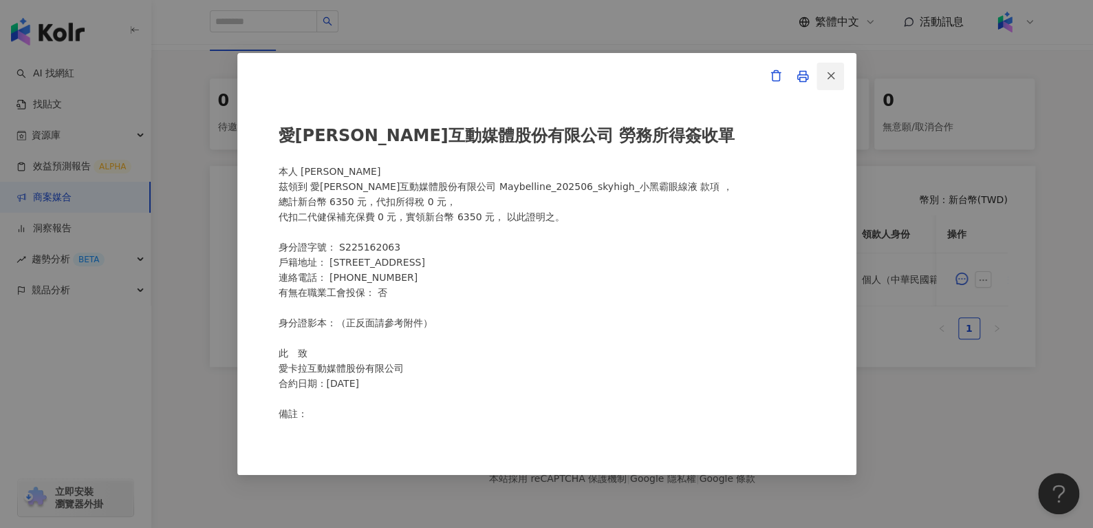
click at [836, 65] on button "button" at bounding box center [830, 77] width 28 height 28
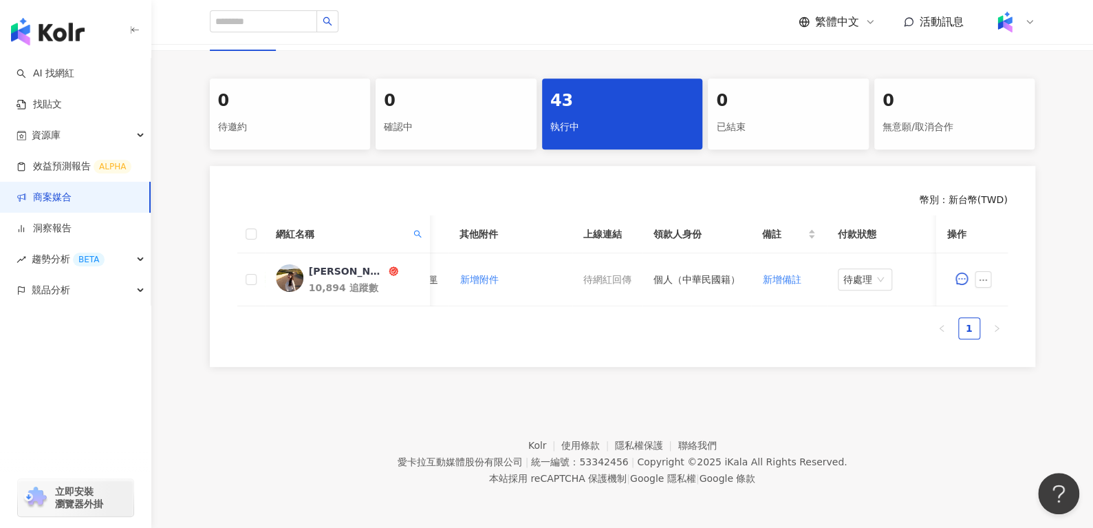
scroll to position [0, 595]
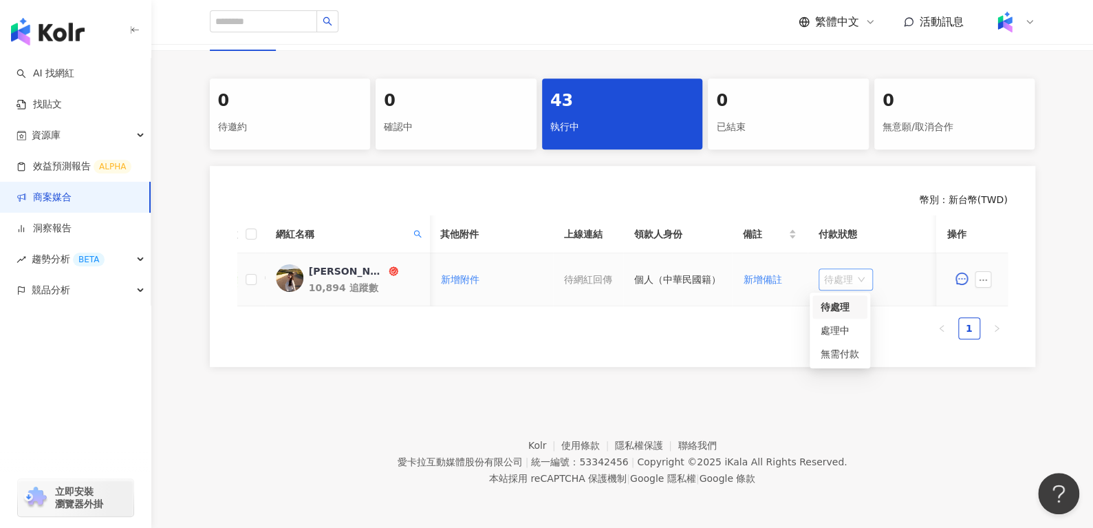
click at [847, 270] on span "待處理" at bounding box center [845, 279] width 43 height 21
click at [862, 322] on div "處理中" at bounding box center [839, 329] width 55 height 23
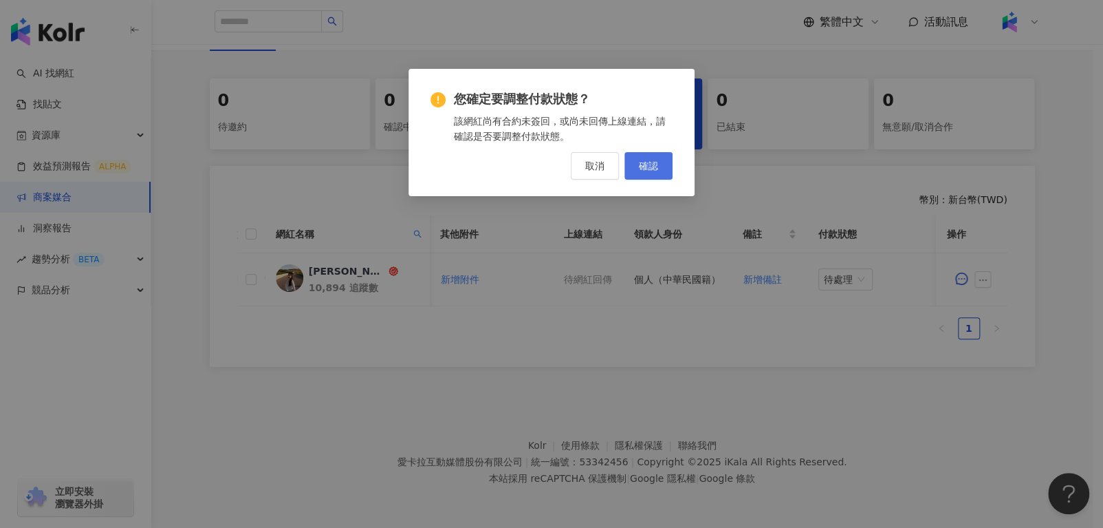
click at [642, 164] on span "確認" at bounding box center [648, 165] width 19 height 11
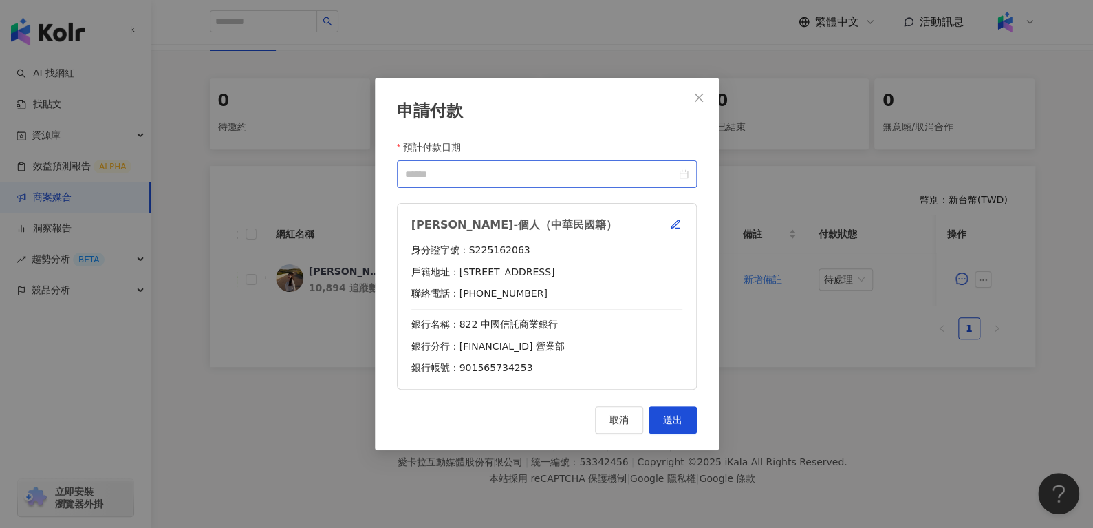
click at [676, 171] on div at bounding box center [546, 173] width 283 height 15
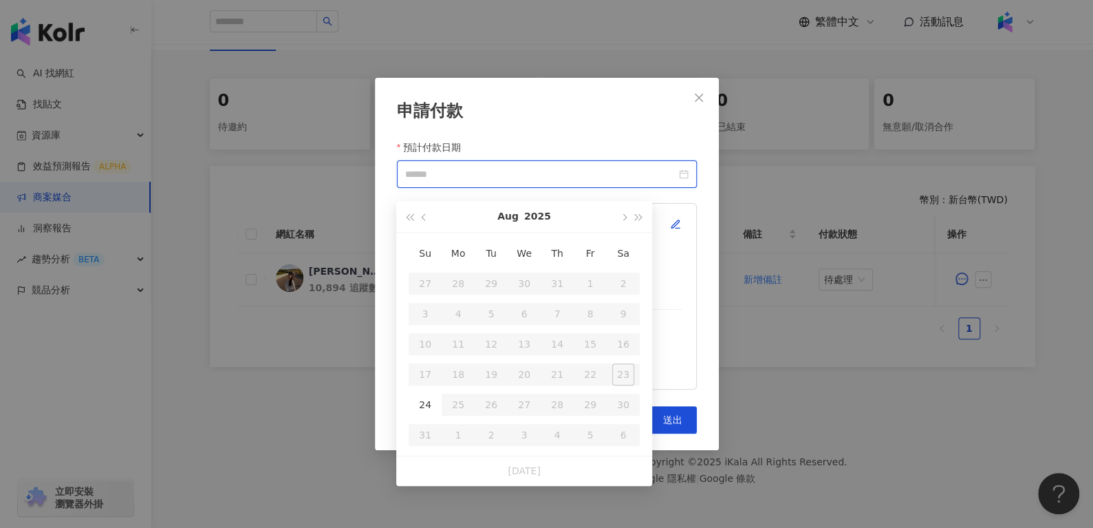
type input "**********"
click at [623, 214] on span "button" at bounding box center [623, 217] width 7 height 7
type input "**********"
click at [520, 303] on div "10" at bounding box center [524, 314] width 22 height 22
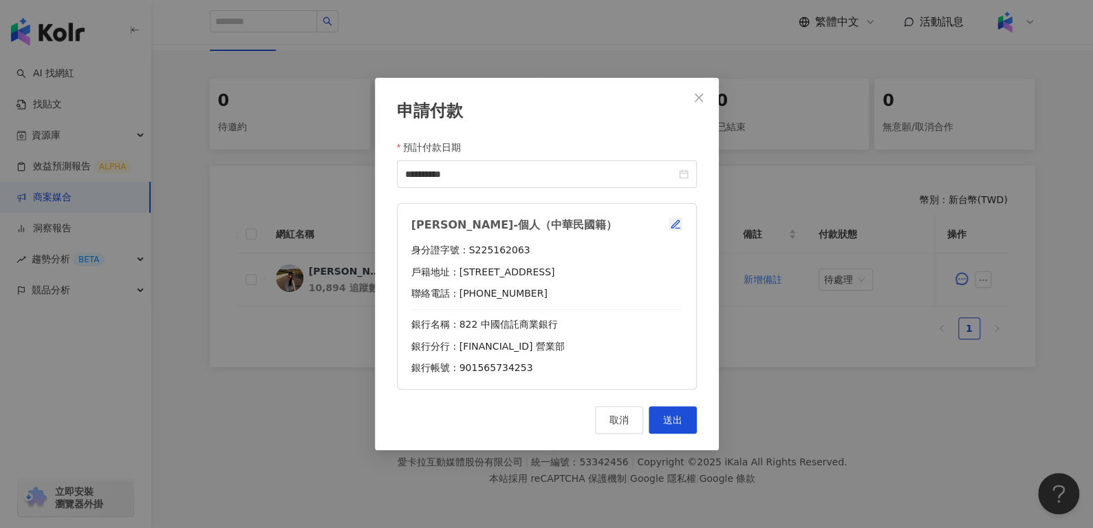
click at [678, 219] on icon "button" at bounding box center [675, 224] width 11 height 11
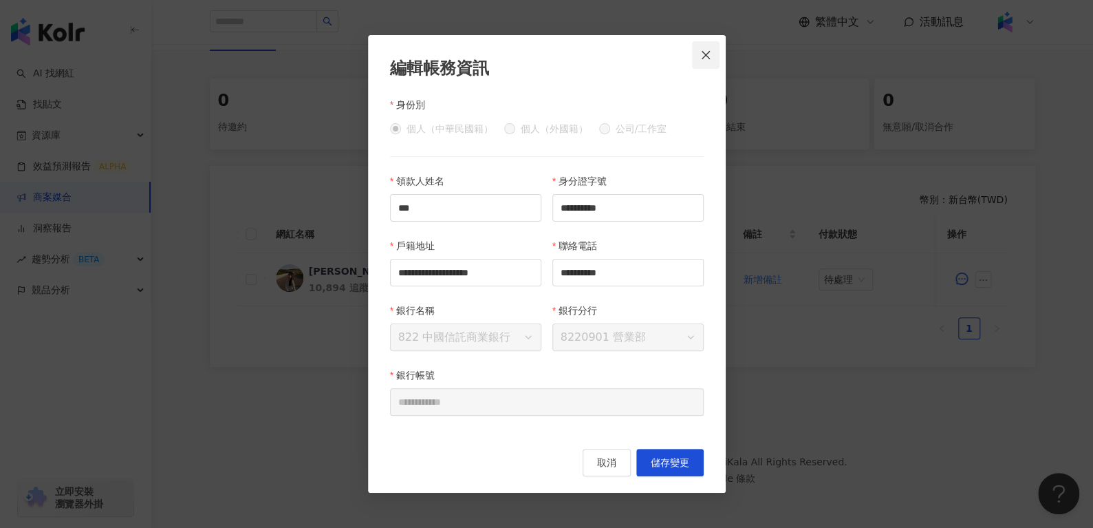
click at [713, 58] on span "Close" at bounding box center [706, 55] width 28 height 11
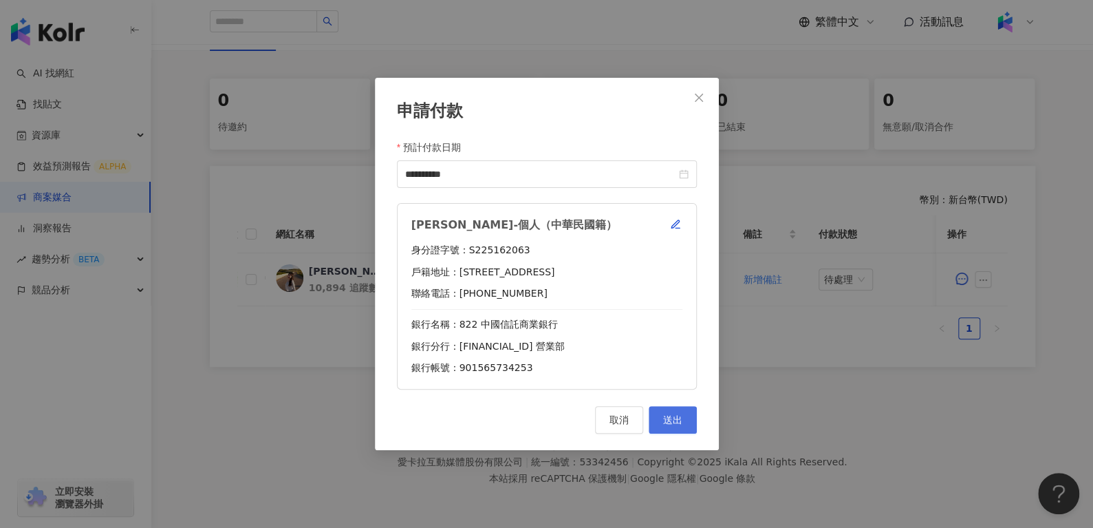
click at [682, 415] on button "送出" at bounding box center [673, 420] width 48 height 28
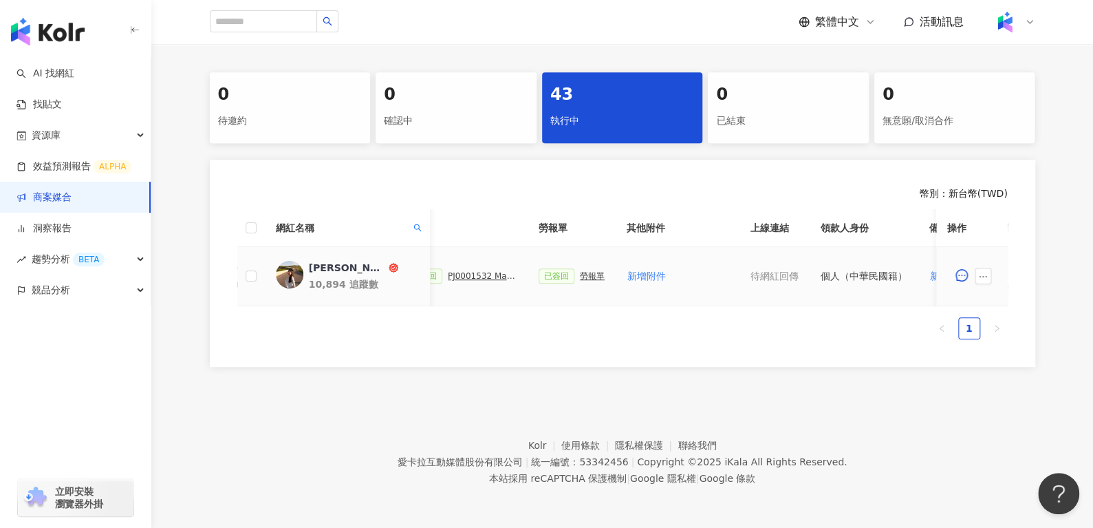
scroll to position [0, 400]
click at [590, 271] on div "勞報單" at bounding box center [601, 276] width 25 height 10
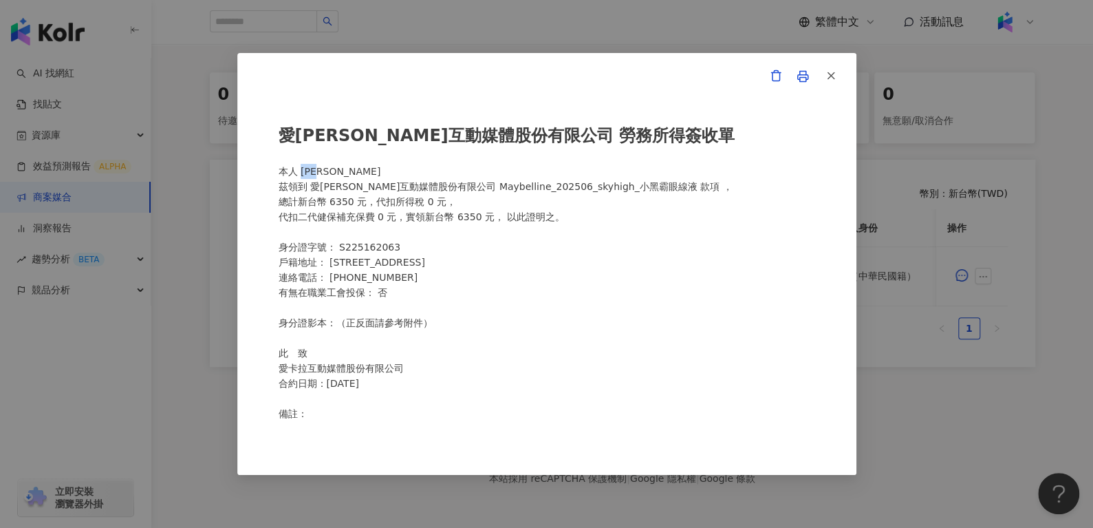
drag, startPoint x: 303, startPoint y: 172, endPoint x: 354, endPoint y: 170, distance: 50.9
click at [354, 170] on div "愛[PERSON_NAME]互動媒體股份有限公司 勞務所得簽收單 本人 [PERSON_NAME]領到 愛[PERSON_NAME]互動媒體股份有限公司 Ma…" at bounding box center [547, 264] width 536 height 312
copy div "[PERSON_NAME]"
click at [834, 75] on icon "button" at bounding box center [831, 75] width 12 height 12
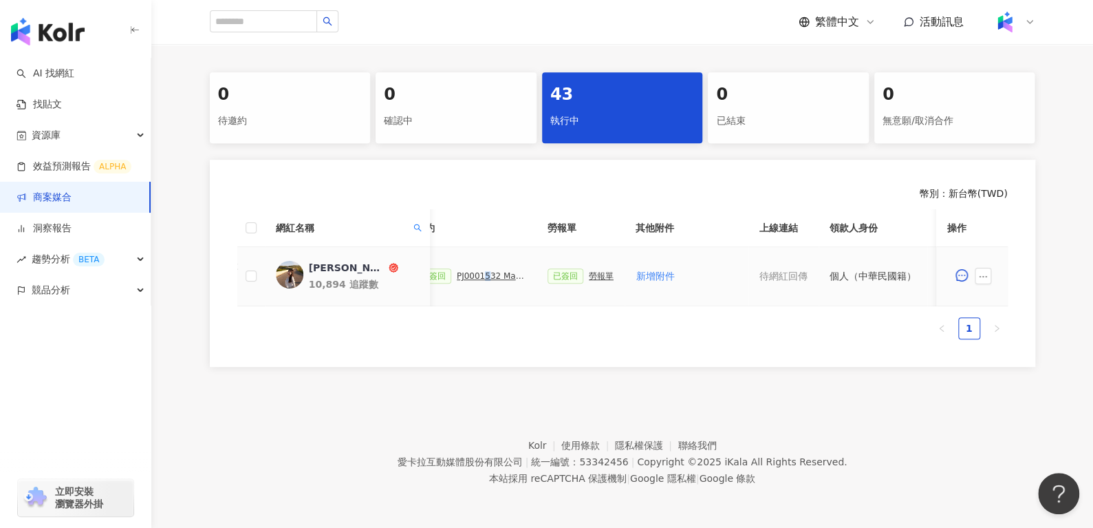
click at [477, 272] on div "PJ0001532 Maybelline_202506_skyhigh_小黑霸眼線液" at bounding box center [491, 276] width 69 height 10
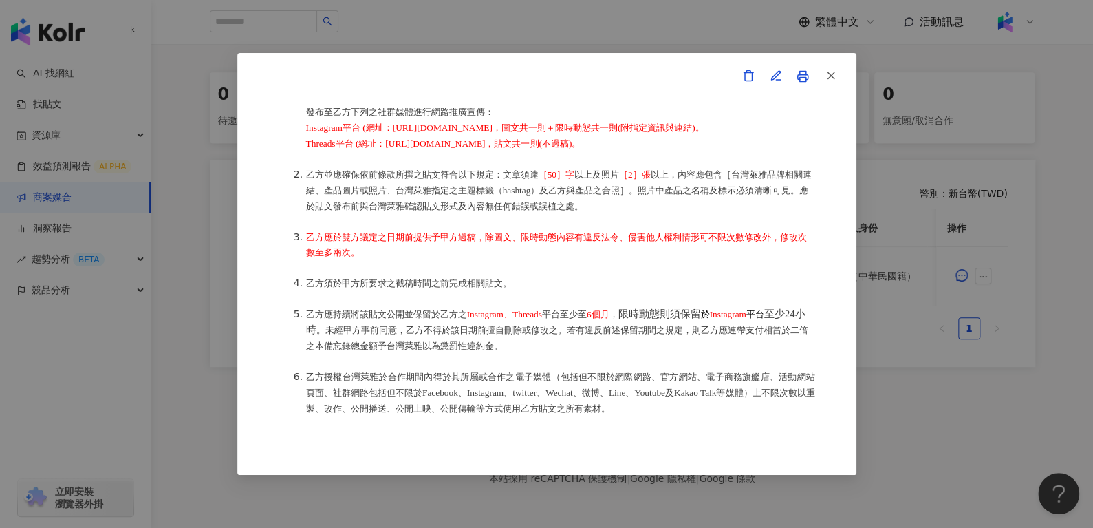
scroll to position [337, 0]
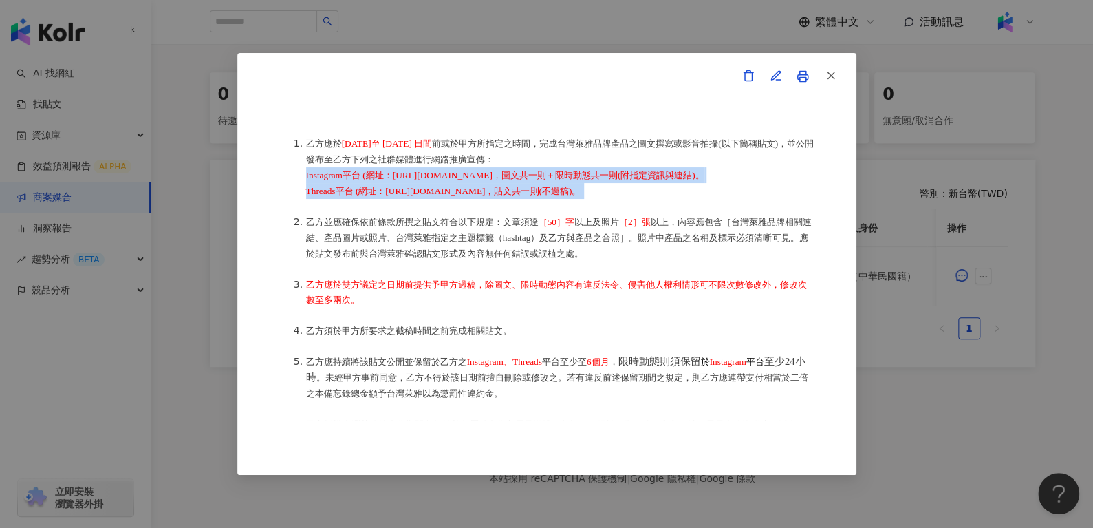
drag, startPoint x: 649, startPoint y: 187, endPoint x: 292, endPoint y: 176, distance: 357.1
click at [292, 176] on ol "乙方應於 [DATE]至 [DATE] 日間 前或於甲方所指定之時間，完成台灣萊雅品牌產品之圖文撰寫或影音拍攝(以下簡稱貼文)，並公開發布至乙方下列之社群媒體…" at bounding box center [547, 314] width 536 height 389
copy li "Instagram平台 (網址：[URL][DOMAIN_NAME]，圖文共一則＋限時動態共一則(附指定資訊與連結)。 Threads平台 (網址：[URL]…"
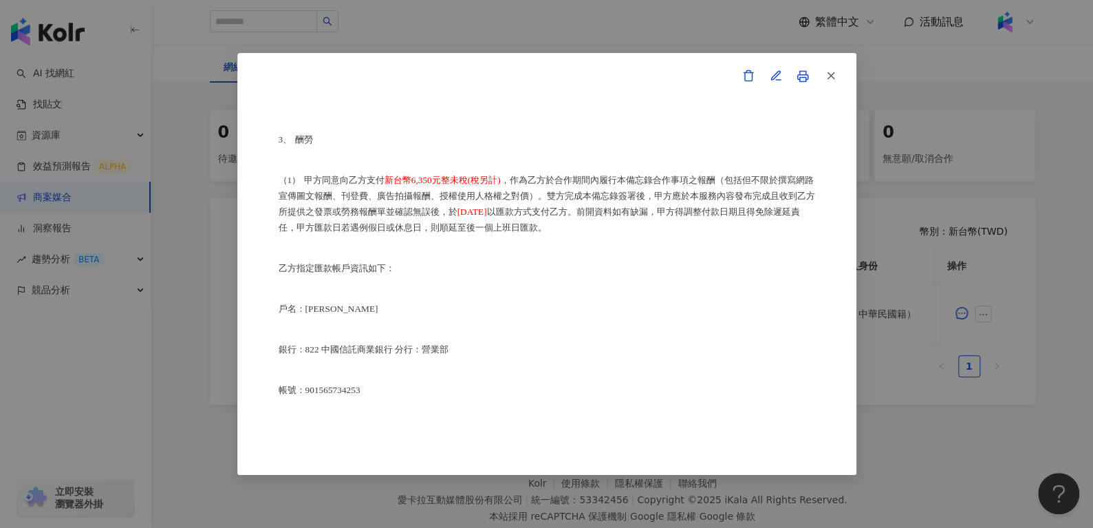
scroll to position [740, 0]
click at [832, 81] on span "button" at bounding box center [831, 75] width 12 height 14
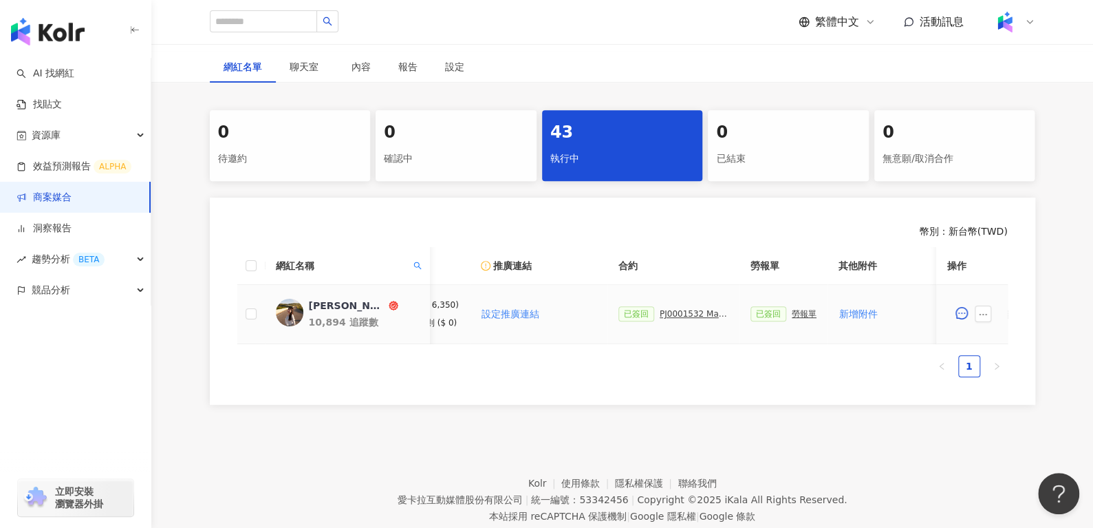
scroll to position [0, 171]
